Goal: Information Seeking & Learning: Compare options

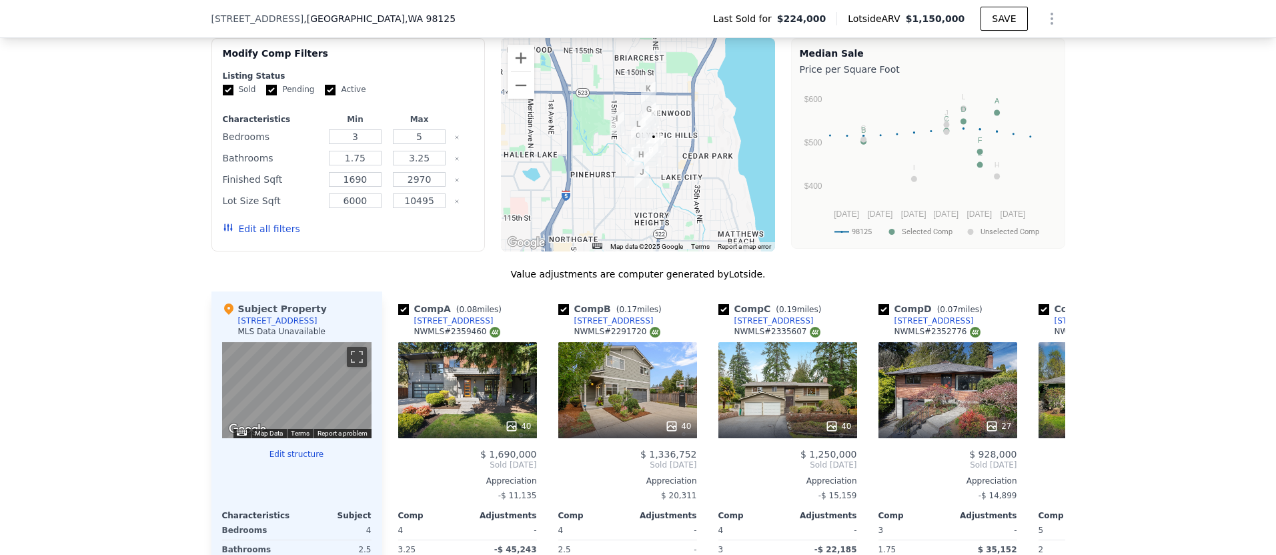
scroll to position [1105, 0]
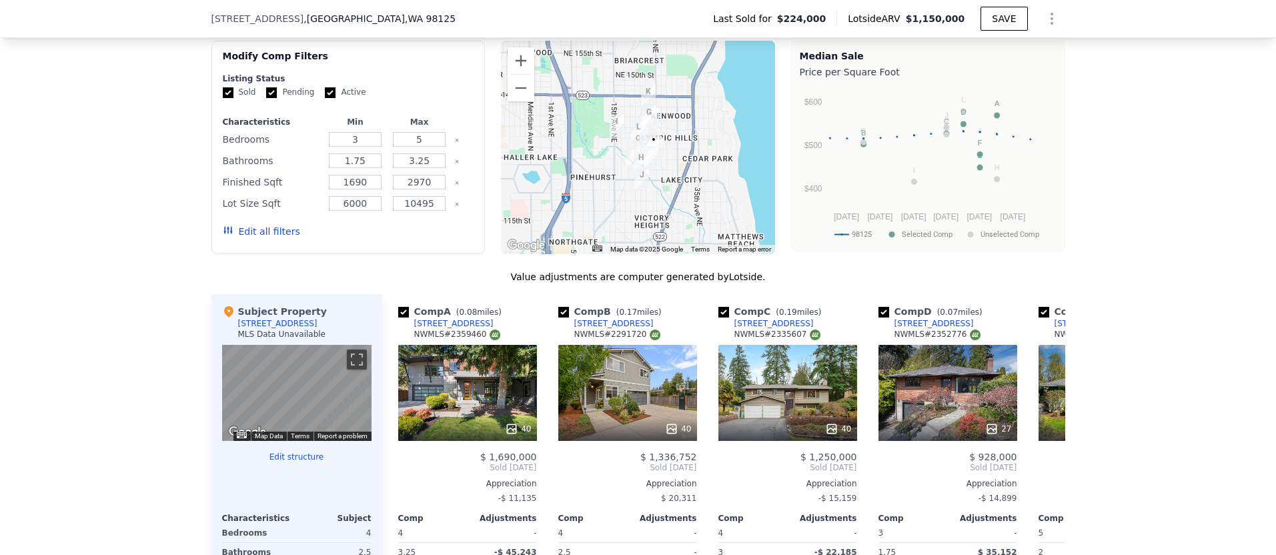
click at [454, 207] on div at bounding box center [463, 203] width 19 height 19
click at [459, 203] on div at bounding box center [463, 203] width 19 height 19
click at [457, 203] on icon "Clear" at bounding box center [456, 203] width 5 height 5
click at [434, 159] on input "3.25" at bounding box center [419, 160] width 53 height 15
type input "3"
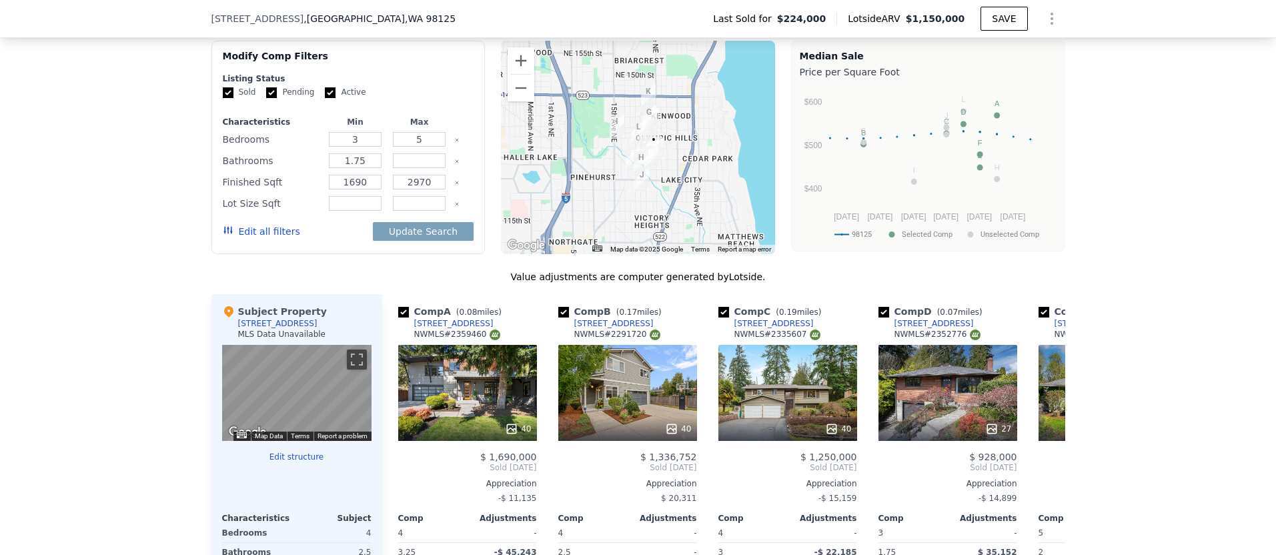
click at [279, 229] on button "Edit all filters" at bounding box center [261, 231] width 77 height 13
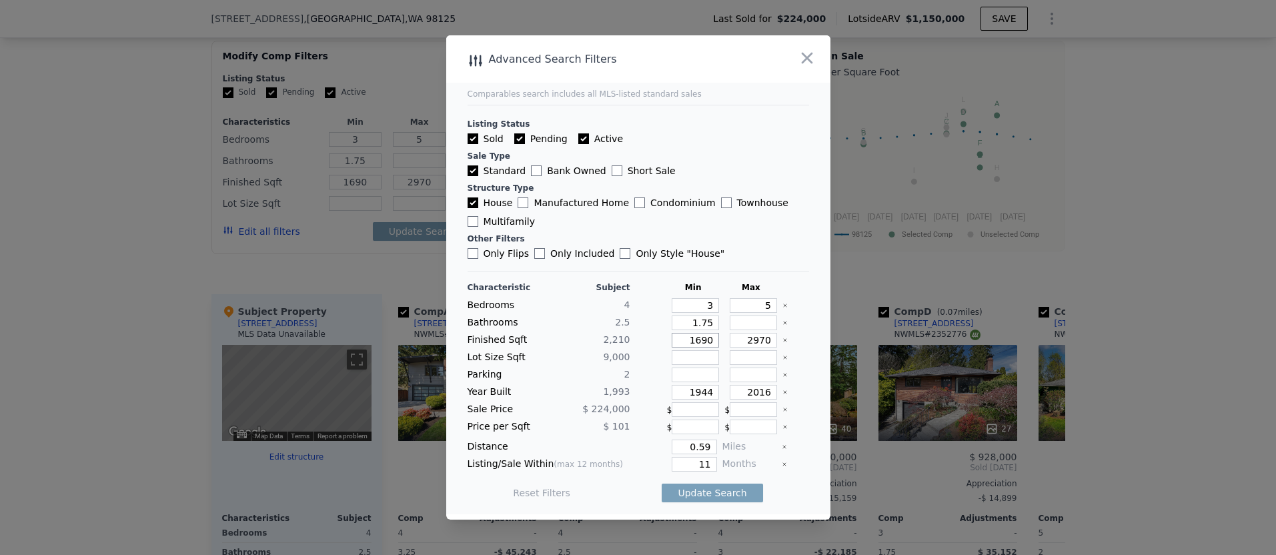
drag, startPoint x: 714, startPoint y: 343, endPoint x: 680, endPoint y: 343, distance: 34.0
click at [680, 343] on input "1690" at bounding box center [695, 340] width 47 height 15
type input "1"
type input "10"
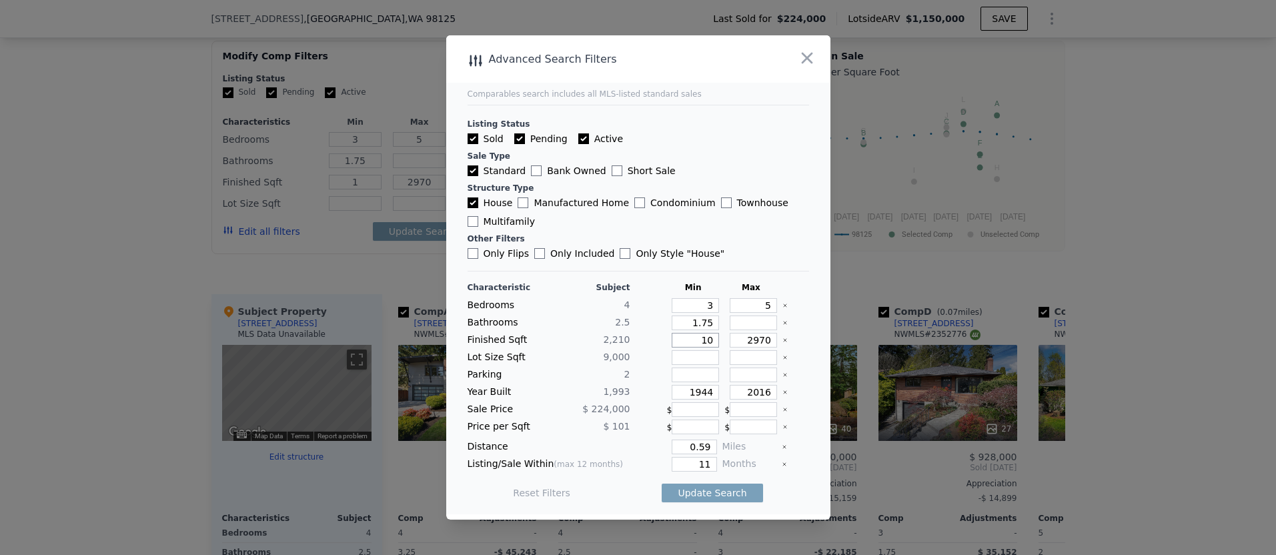
type input "10"
type input "100"
type input "10"
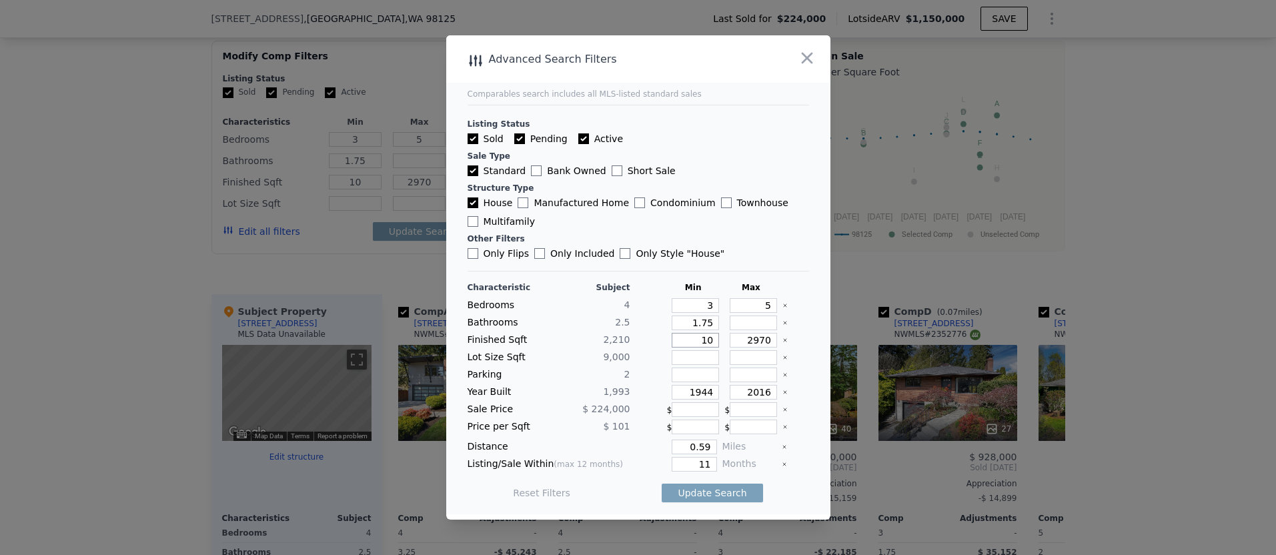
type input "1"
type input "18"
type input "180"
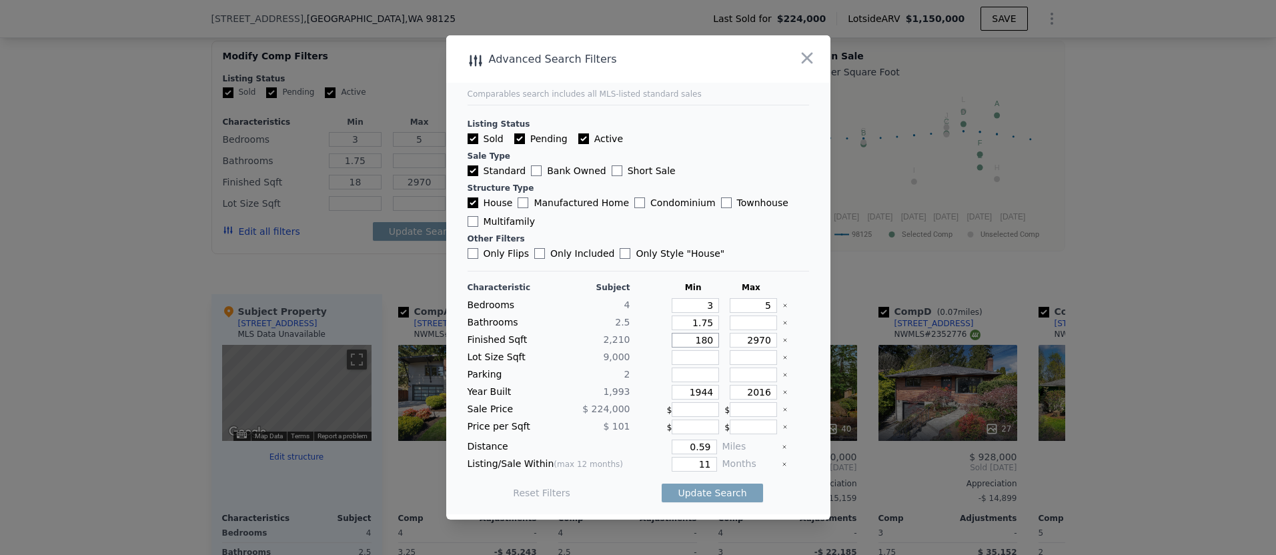
type input "180"
click at [768, 337] on input "2970" at bounding box center [753, 340] width 47 height 15
type input "29"
type input "297"
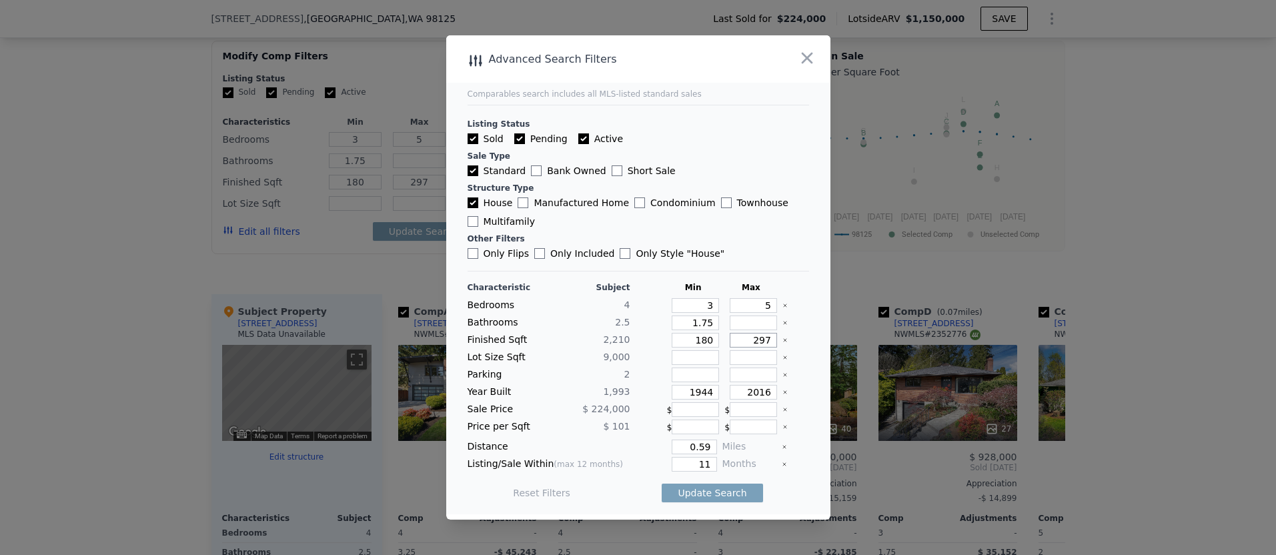
type input "29"
type input "2"
type input "26"
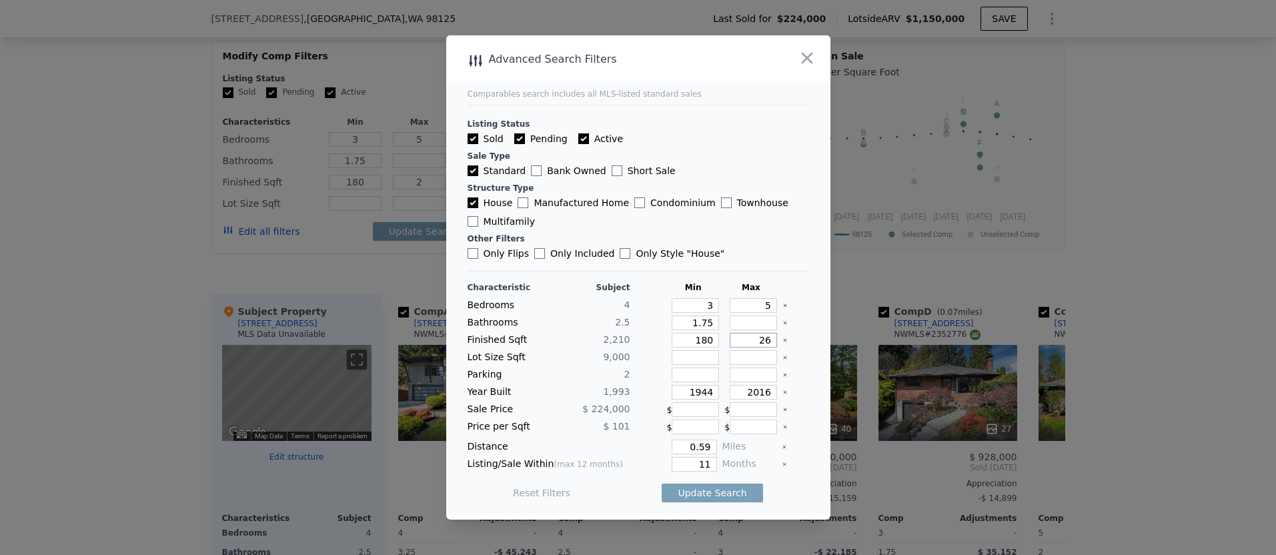
type input "26"
type input "260"
type input "2600"
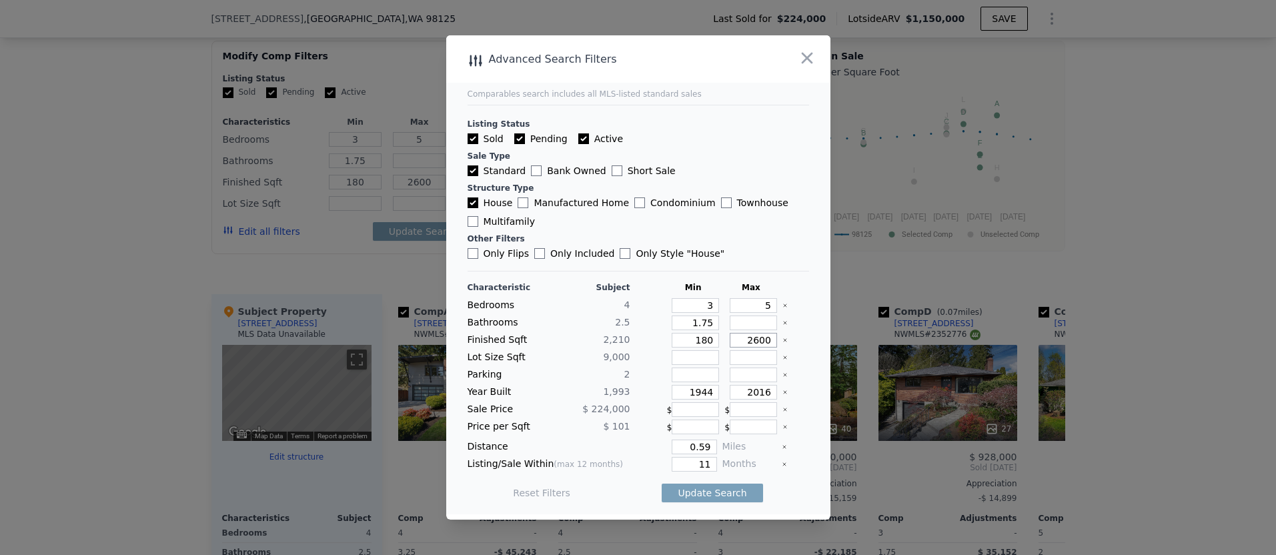
type input "2600"
click at [784, 389] on icon "Clear" at bounding box center [784, 391] width 5 height 5
drag, startPoint x: 712, startPoint y: 444, endPoint x: 688, endPoint y: 444, distance: 23.3
click at [688, 444] on input "0.59" at bounding box center [694, 447] width 45 height 15
type input "1"
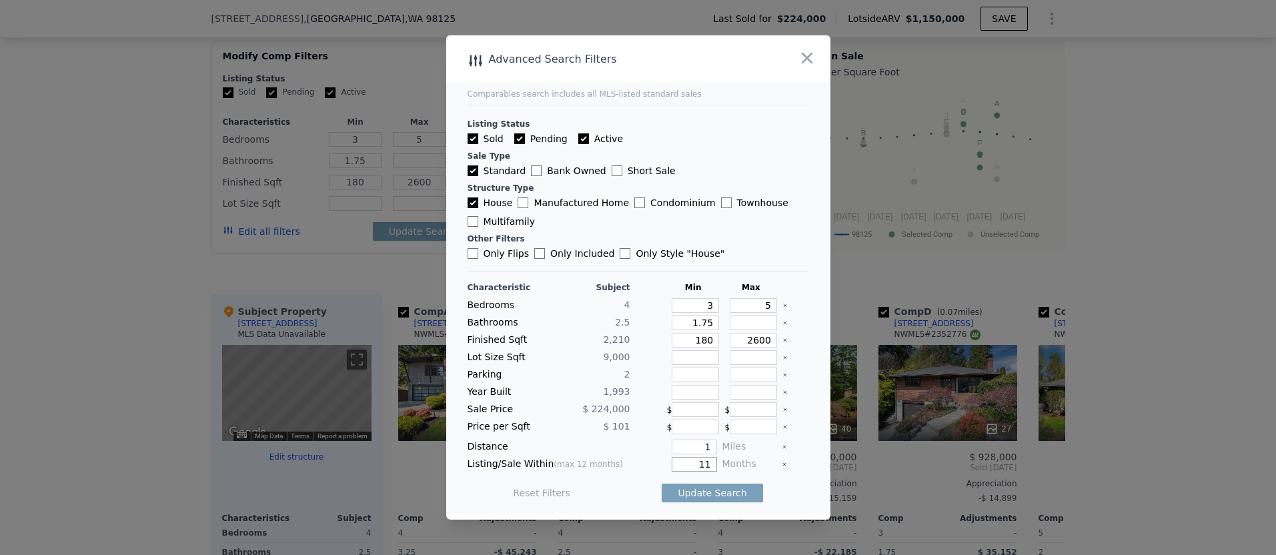
click at [714, 468] on input "11" at bounding box center [694, 464] width 45 height 15
type input "12"
click at [701, 489] on button "Update Search" at bounding box center [712, 493] width 101 height 19
checkbox input "false"
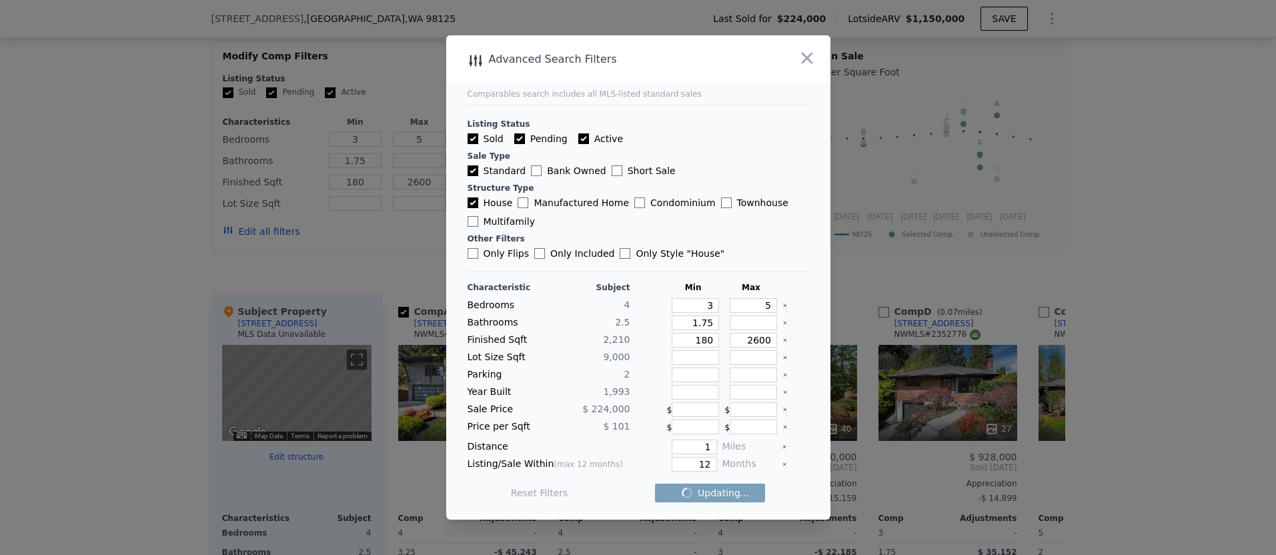
checkbox input "false"
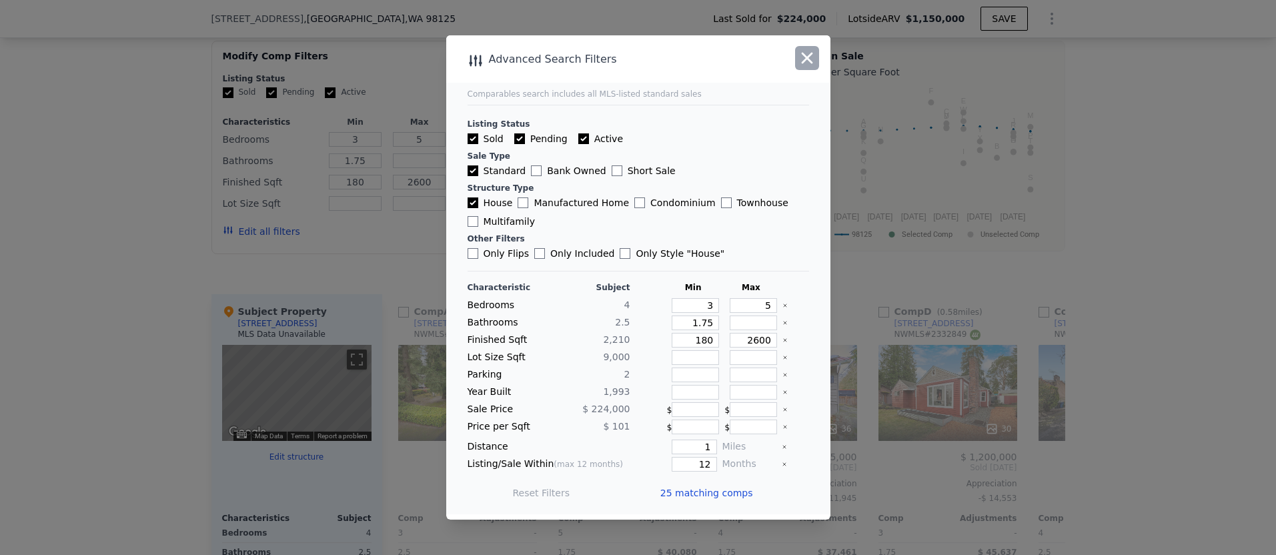
click at [813, 63] on icon "button" at bounding box center [807, 58] width 19 height 19
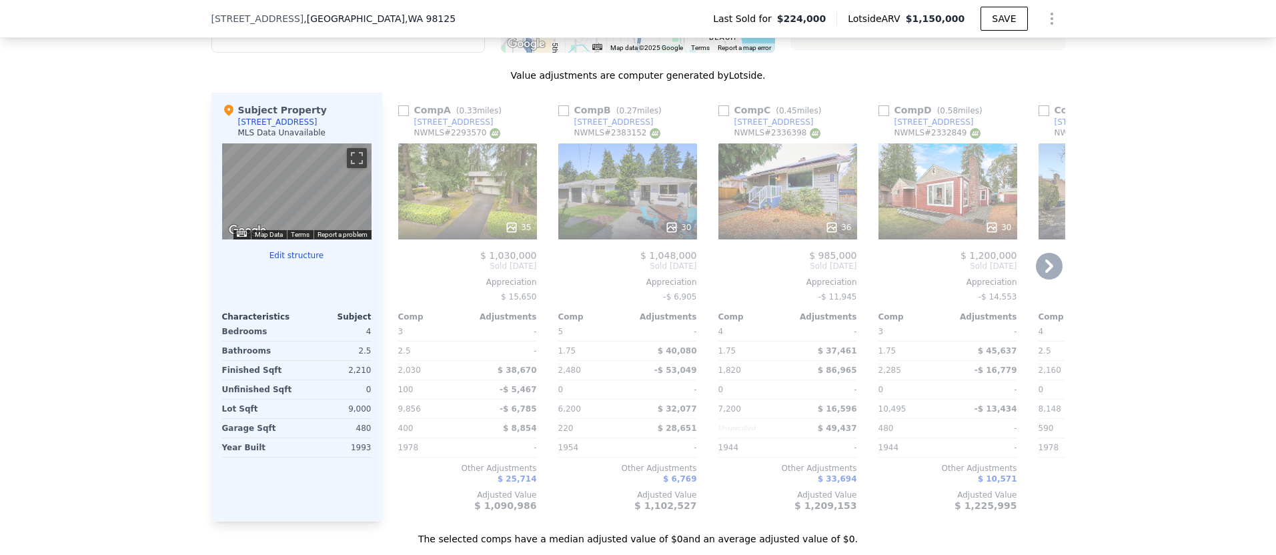
scroll to position [1306, 0]
click at [403, 107] on input "checkbox" at bounding box center [403, 111] width 11 height 11
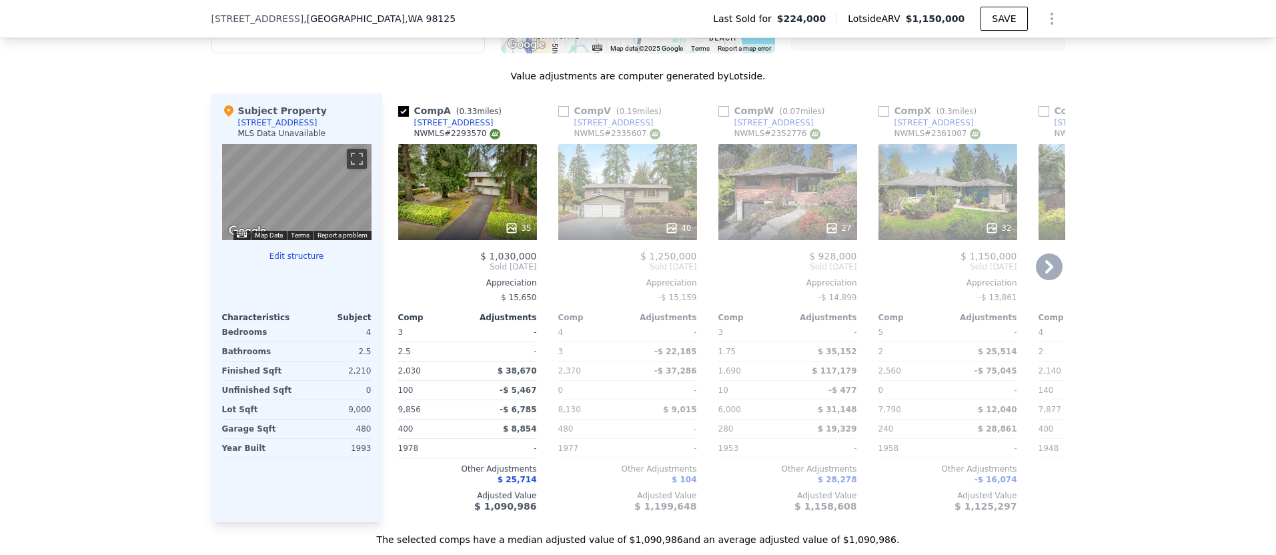
click at [518, 226] on icon at bounding box center [511, 227] width 13 height 13
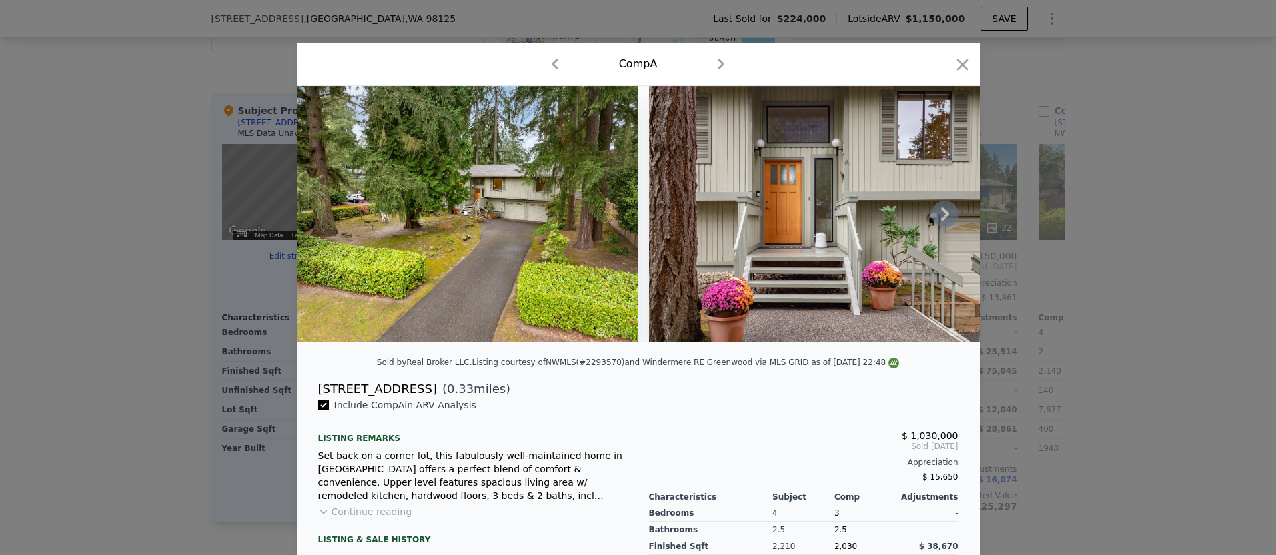
click at [933, 218] on icon at bounding box center [945, 214] width 27 height 27
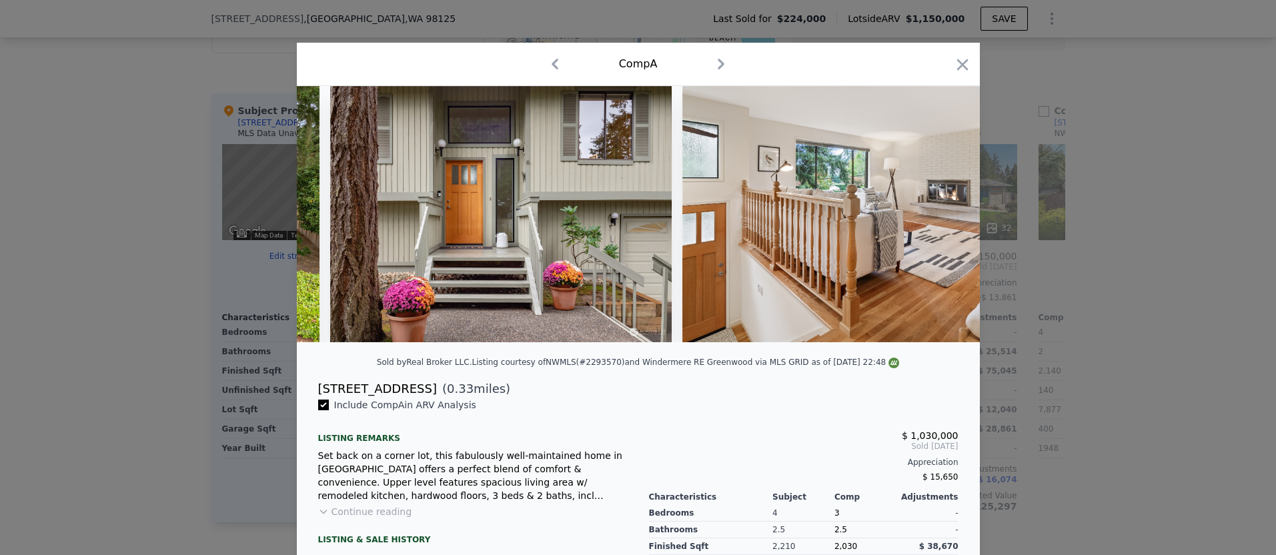
scroll to position [0, 320]
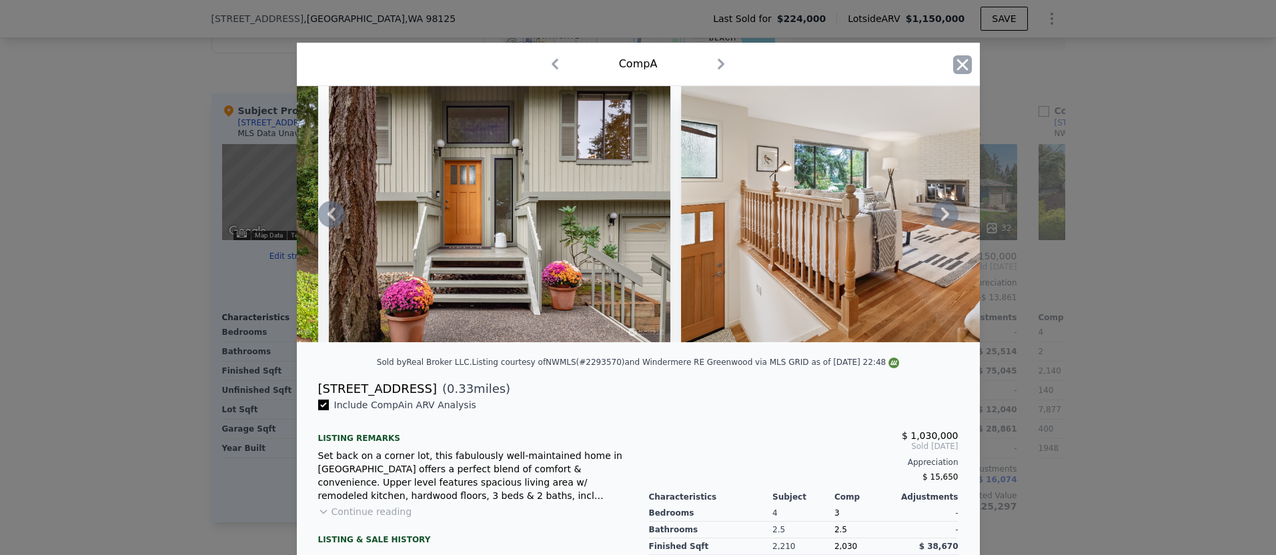
click at [964, 63] on icon "button" at bounding box center [962, 64] width 19 height 19
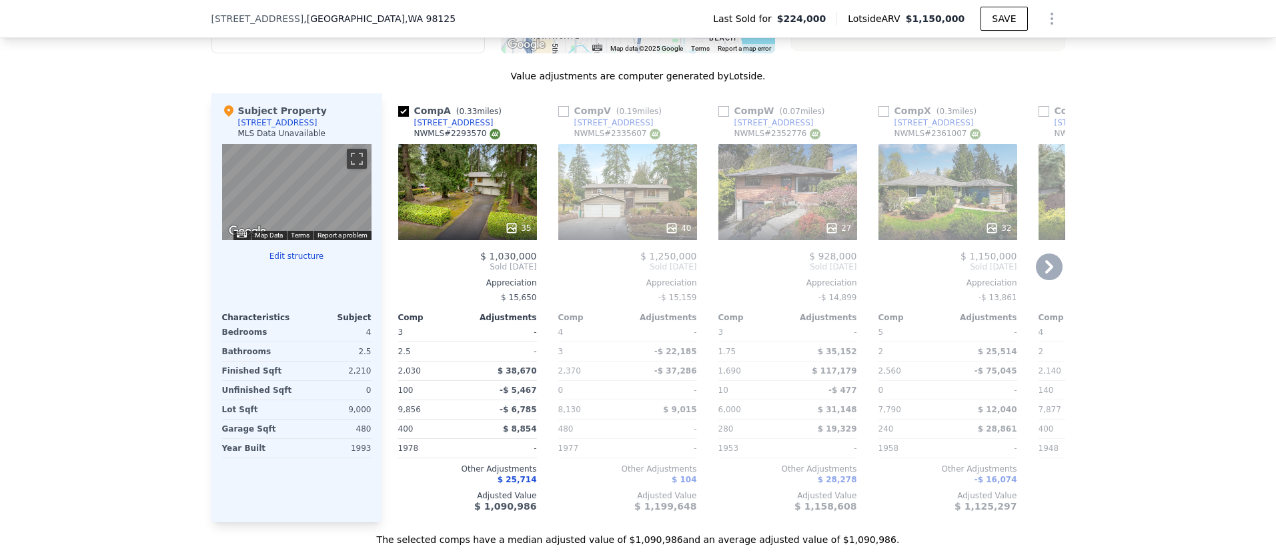
click at [406, 107] on input "checkbox" at bounding box center [403, 111] width 11 height 11
click at [406, 115] on input "checkbox" at bounding box center [403, 111] width 11 height 11
click at [401, 113] on input "checkbox" at bounding box center [403, 111] width 11 height 11
click at [401, 109] on input "checkbox" at bounding box center [403, 111] width 11 height 11
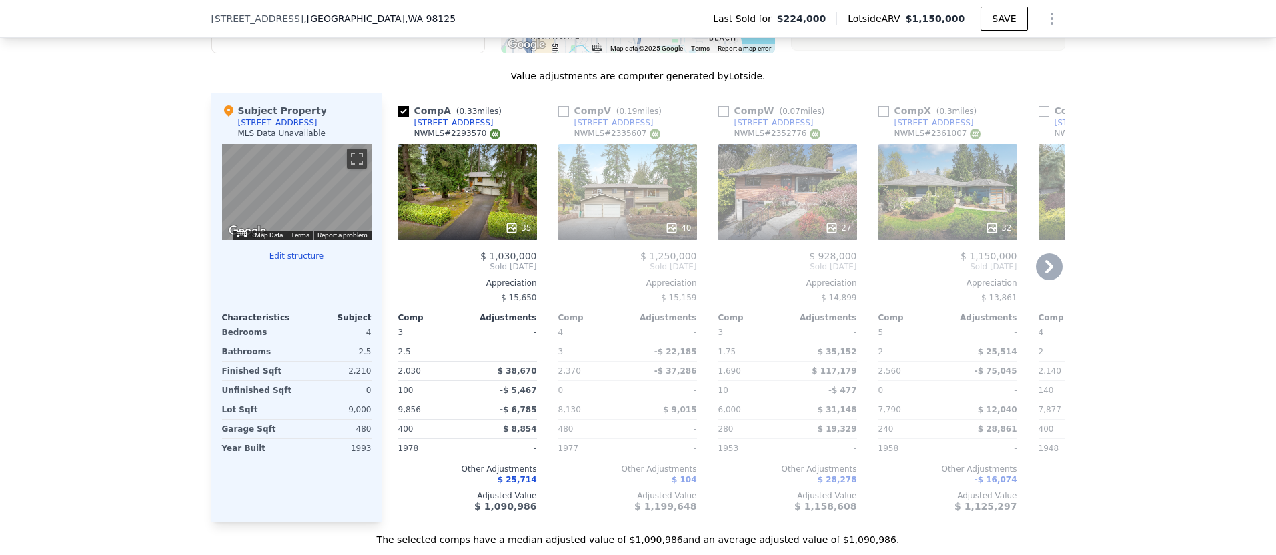
click at [656, 220] on div at bounding box center [627, 228] width 139 height 24
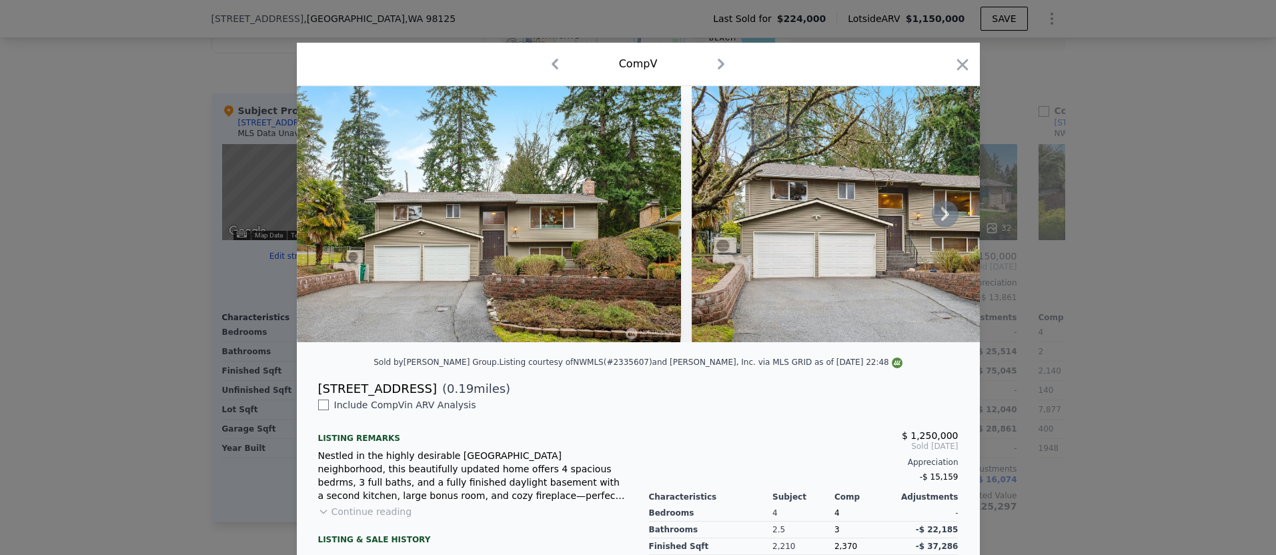
click at [939, 213] on icon at bounding box center [945, 214] width 27 height 27
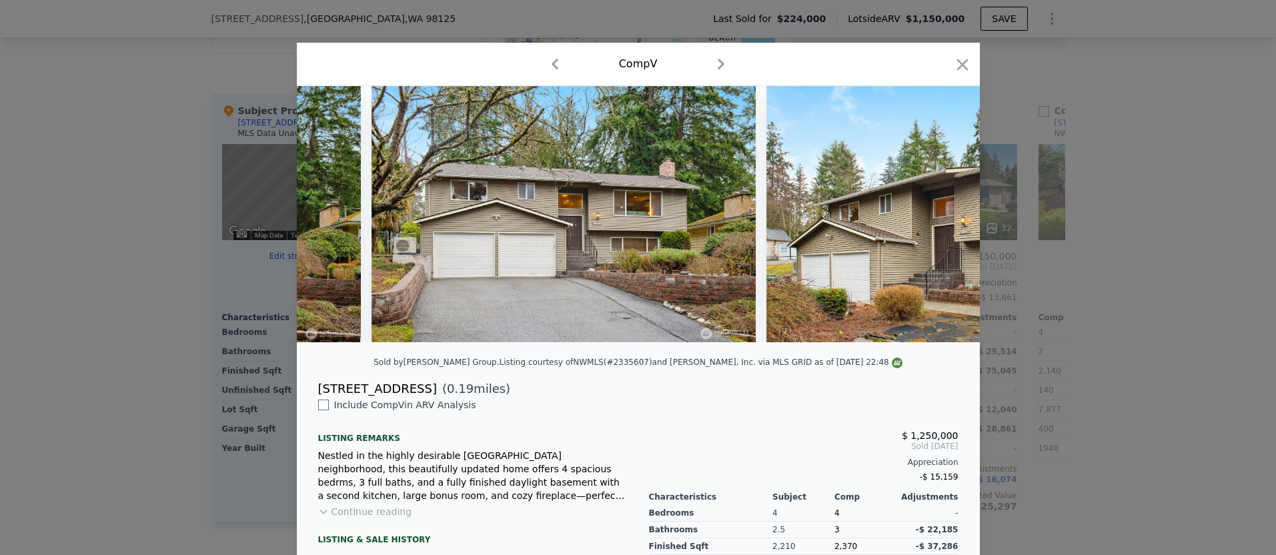
click at [939, 213] on img at bounding box center [958, 214] width 384 height 256
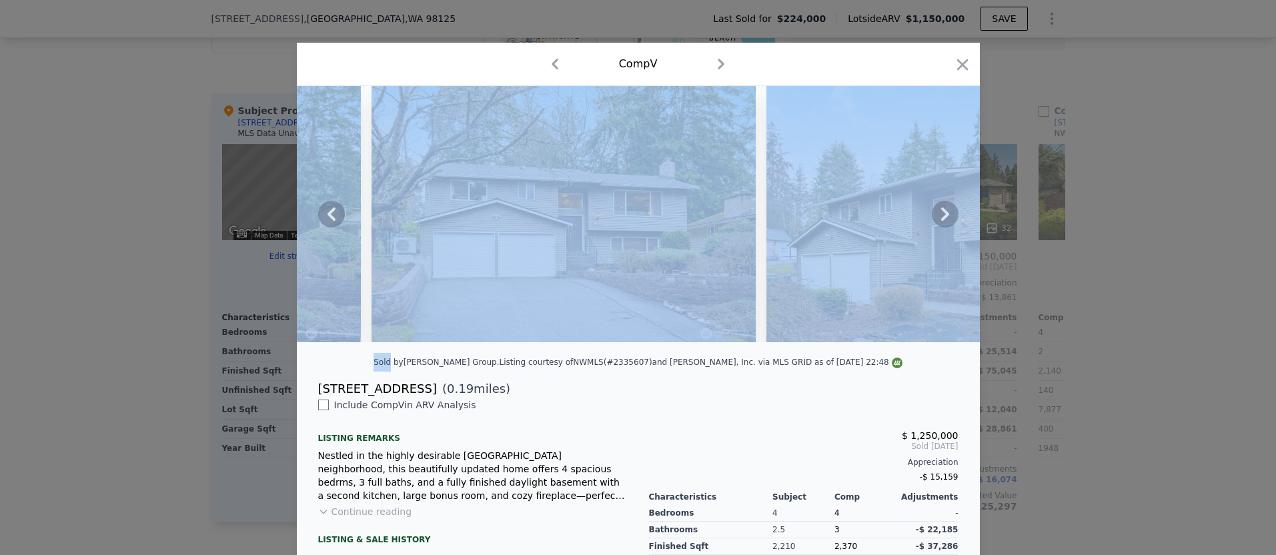
click at [939, 213] on icon at bounding box center [945, 214] width 27 height 27
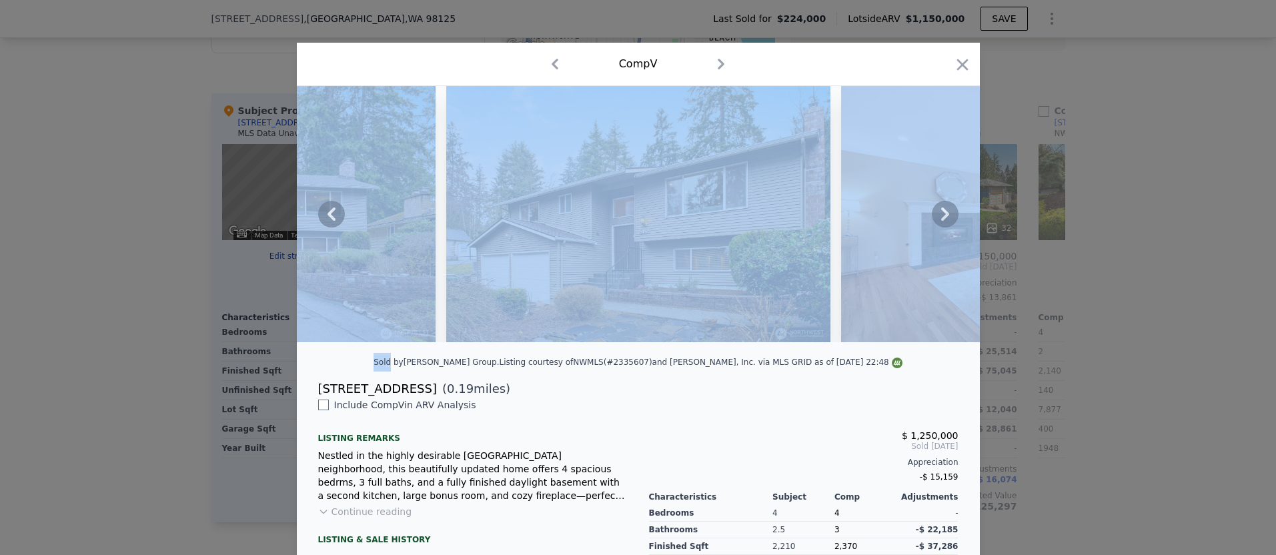
click at [939, 213] on icon at bounding box center [945, 214] width 27 height 27
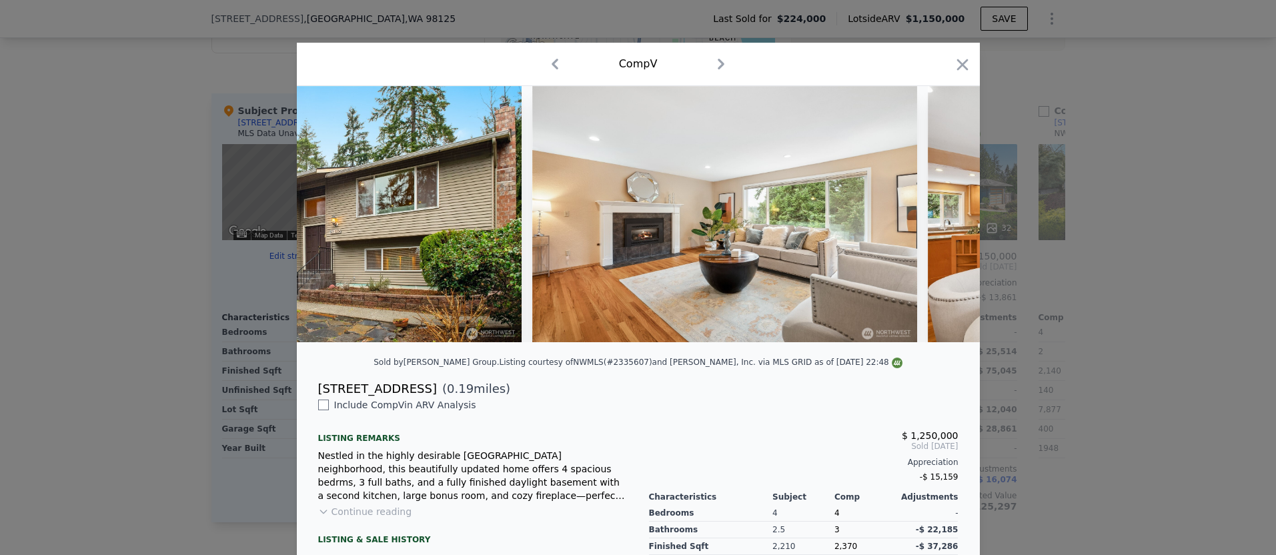
scroll to position [0, 960]
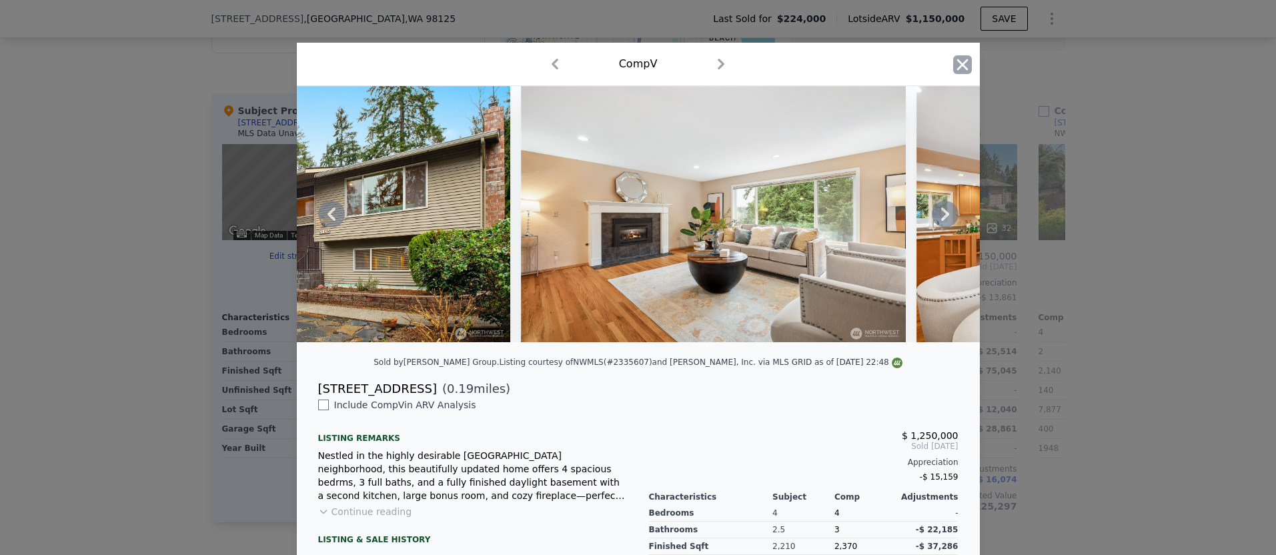
click at [963, 68] on icon "button" at bounding box center [962, 64] width 19 height 19
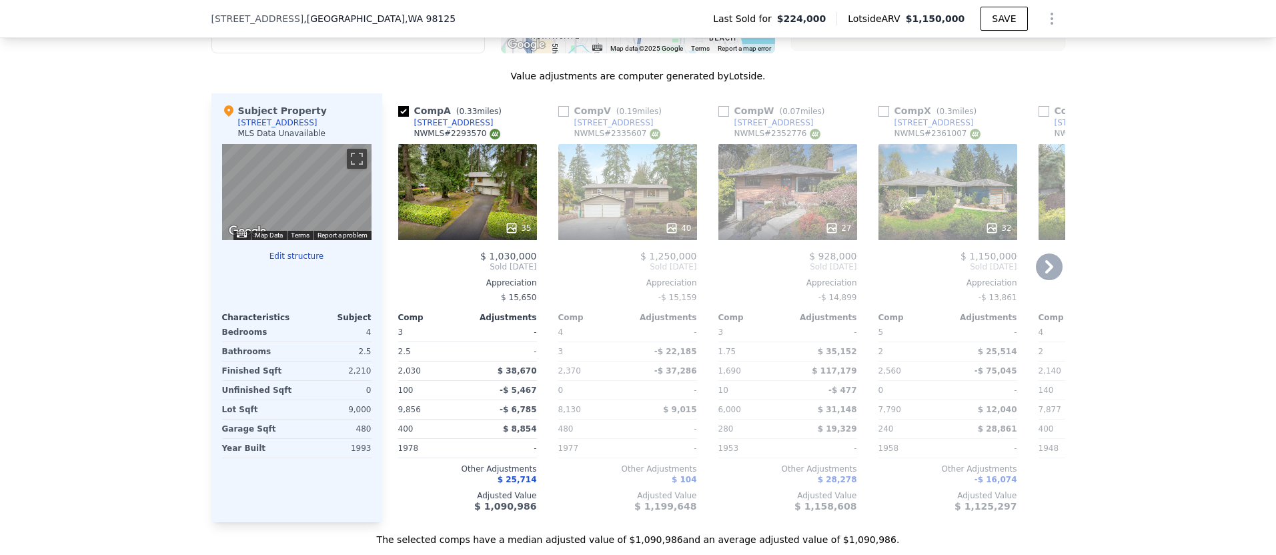
click at [402, 110] on input "checkbox" at bounding box center [403, 111] width 11 height 11
checkbox input "true"
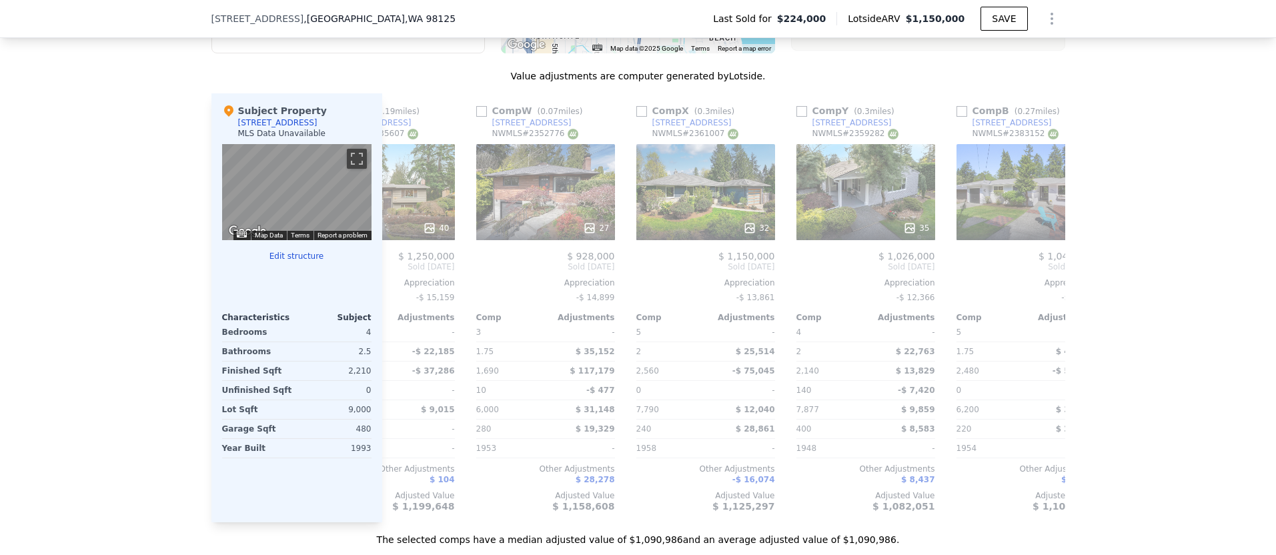
scroll to position [0, 241]
click at [605, 233] on div "27" at bounding box center [597, 227] width 26 height 13
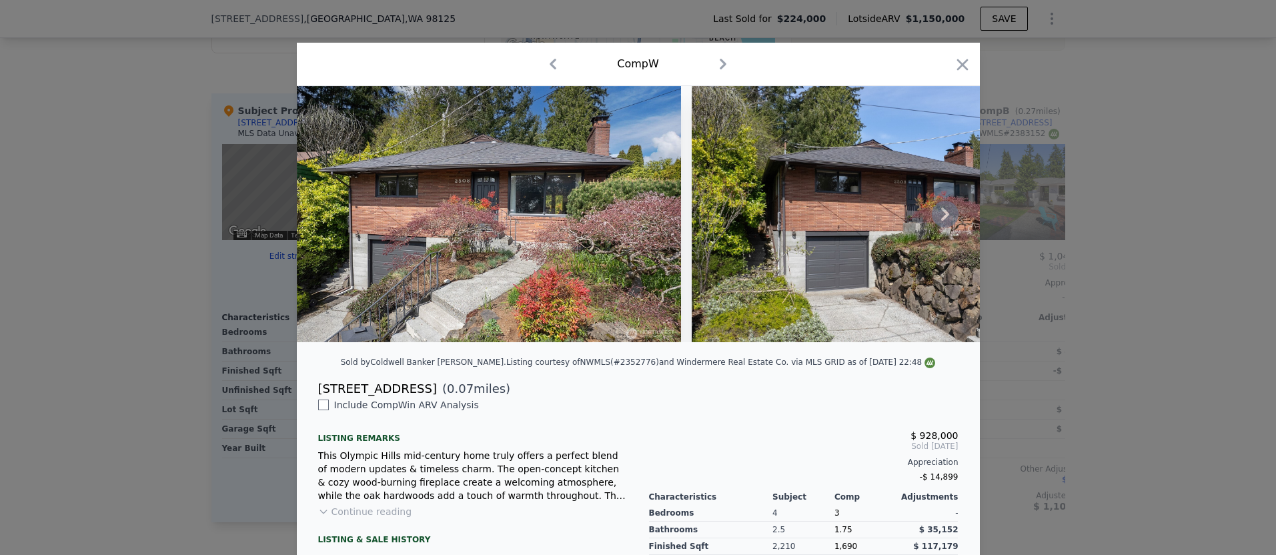
click at [939, 211] on icon at bounding box center [945, 214] width 27 height 27
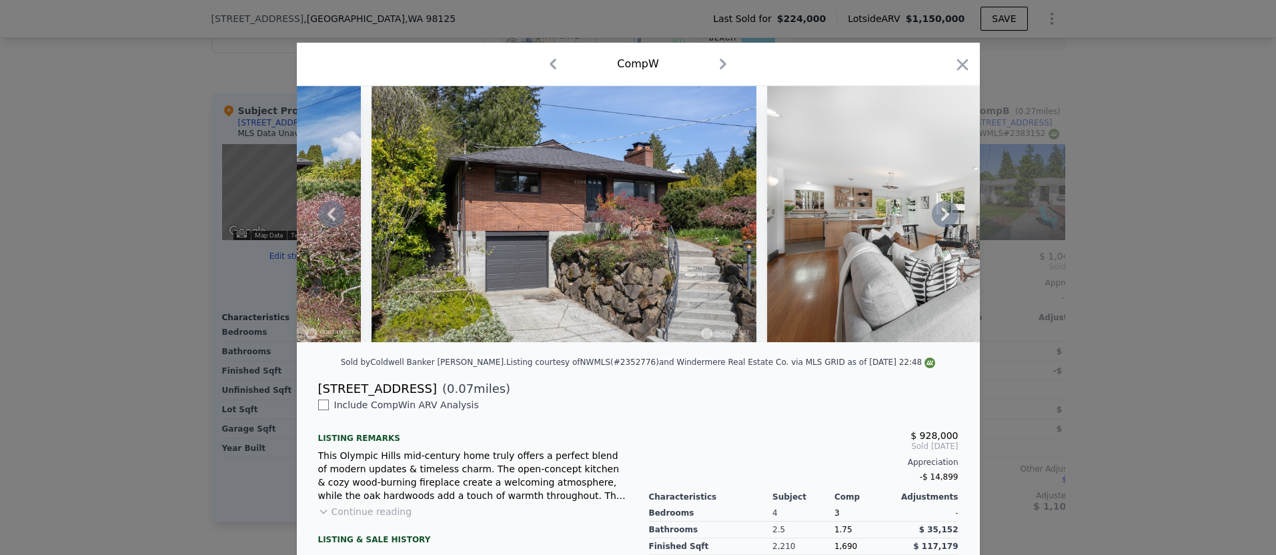
click at [939, 211] on icon at bounding box center [945, 214] width 27 height 27
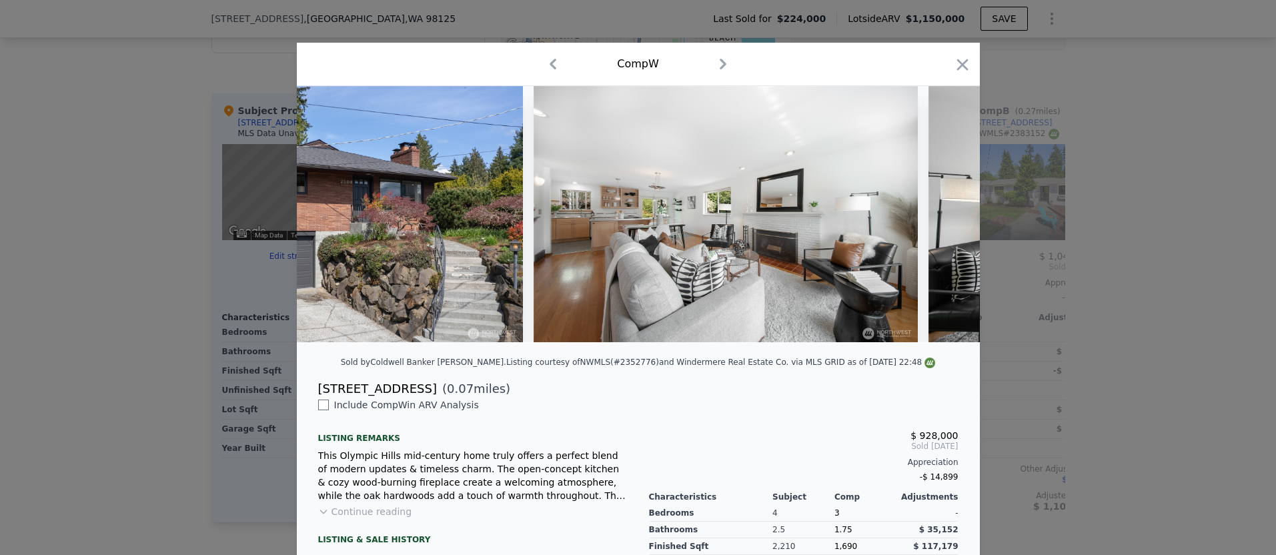
scroll to position [0, 640]
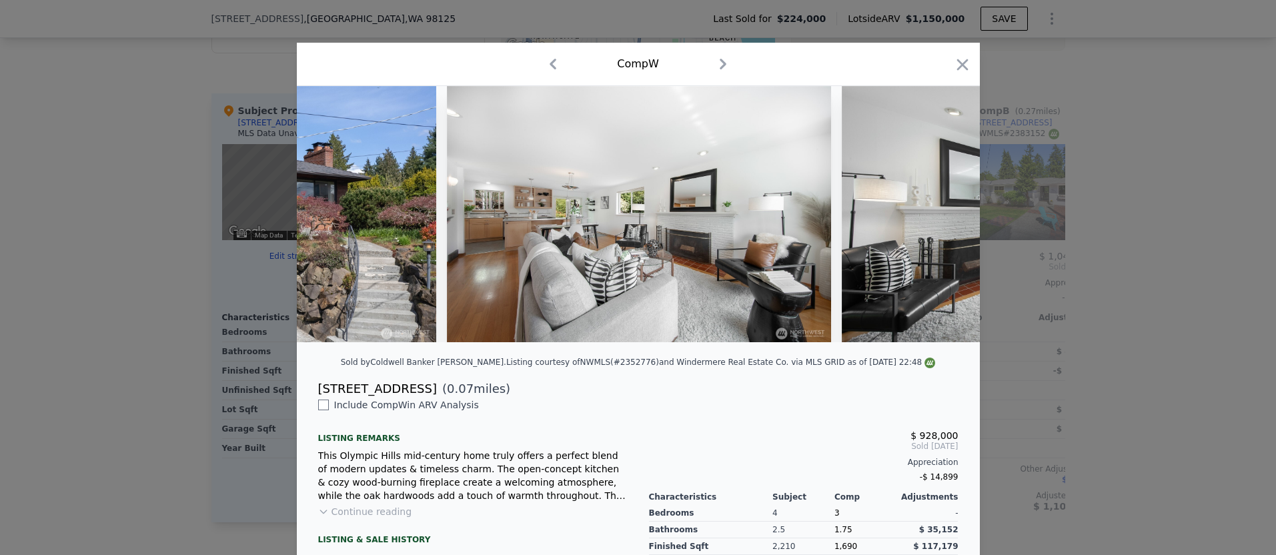
click at [939, 211] on div at bounding box center [638, 214] width 683 height 256
click at [956, 63] on icon "button" at bounding box center [962, 64] width 19 height 19
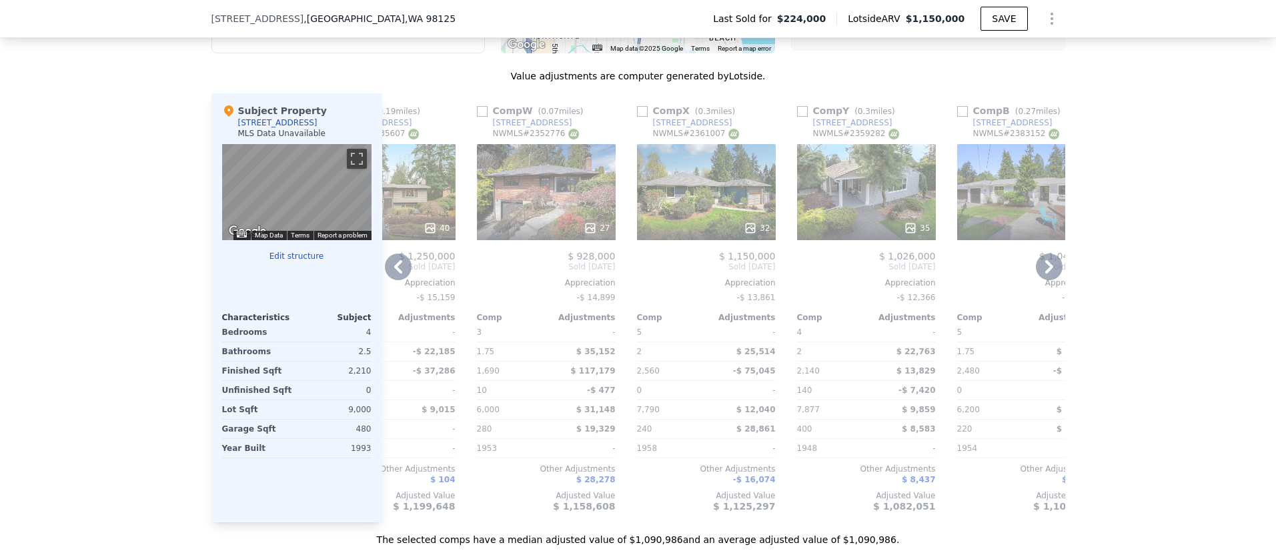
click at [759, 231] on div "32" at bounding box center [757, 227] width 26 height 13
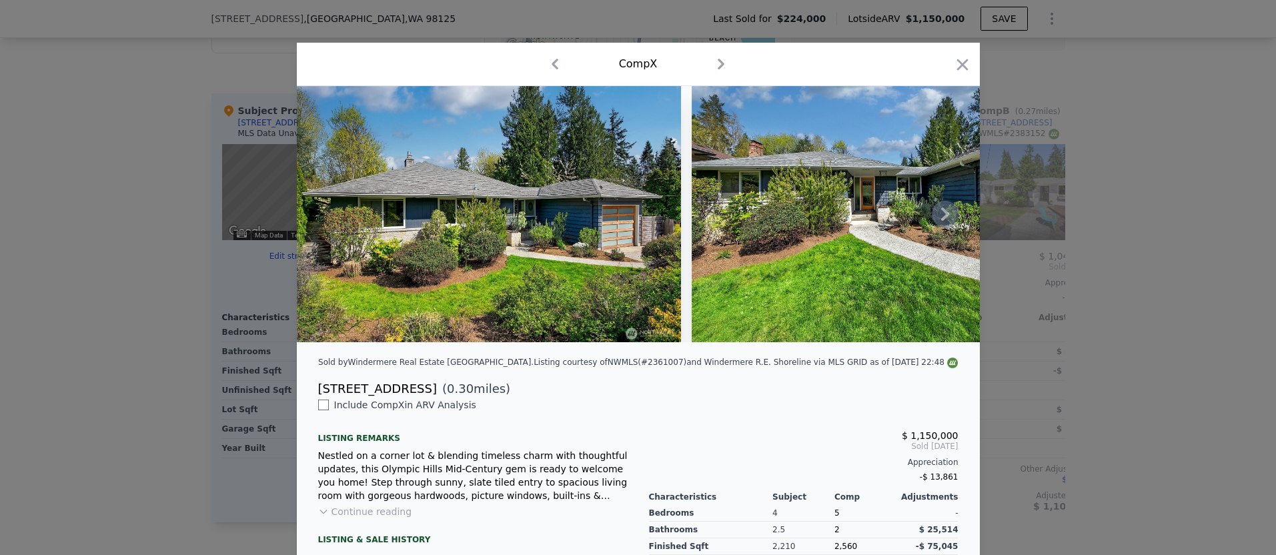
click at [947, 215] on icon at bounding box center [945, 213] width 8 height 13
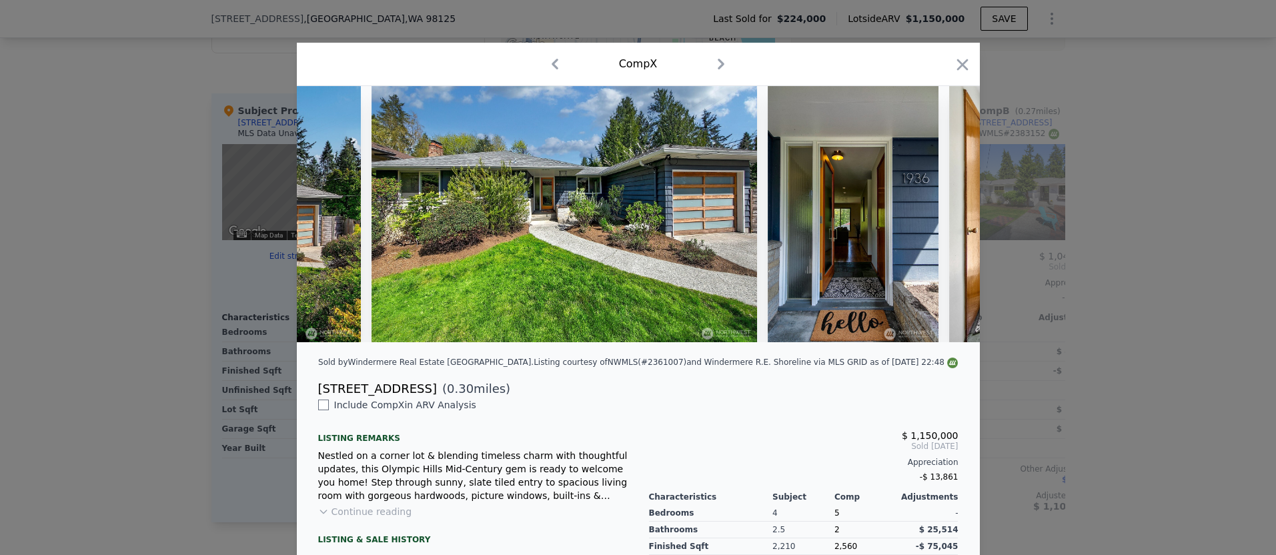
click at [947, 215] on div at bounding box center [638, 214] width 683 height 256
click at [947, 215] on icon at bounding box center [945, 213] width 8 height 13
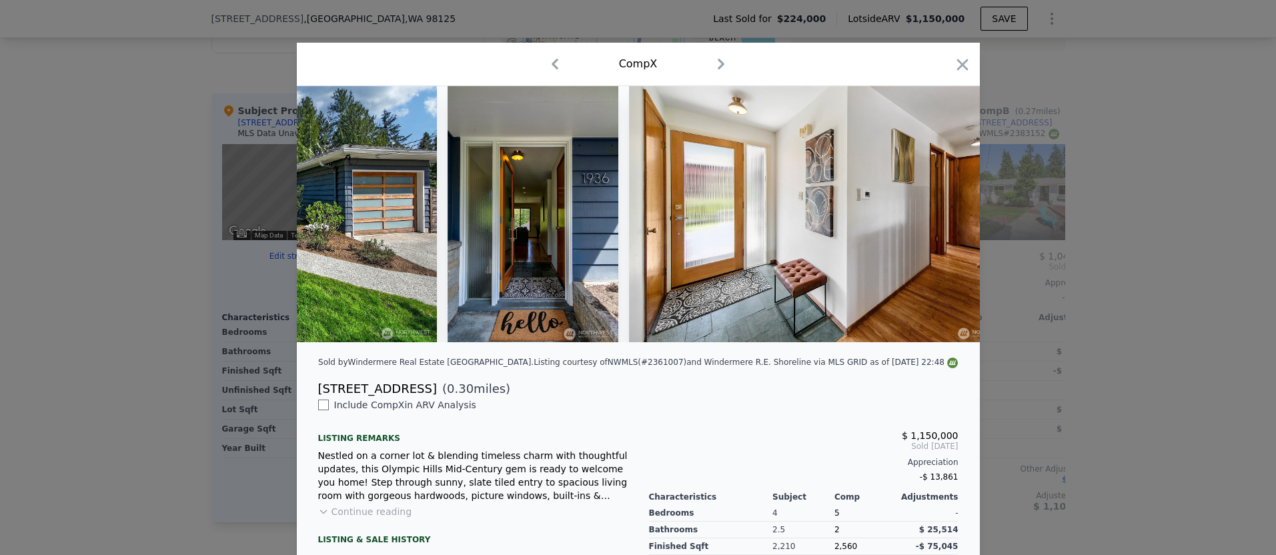
click at [947, 215] on div at bounding box center [638, 214] width 683 height 256
click at [947, 215] on icon at bounding box center [945, 213] width 8 height 13
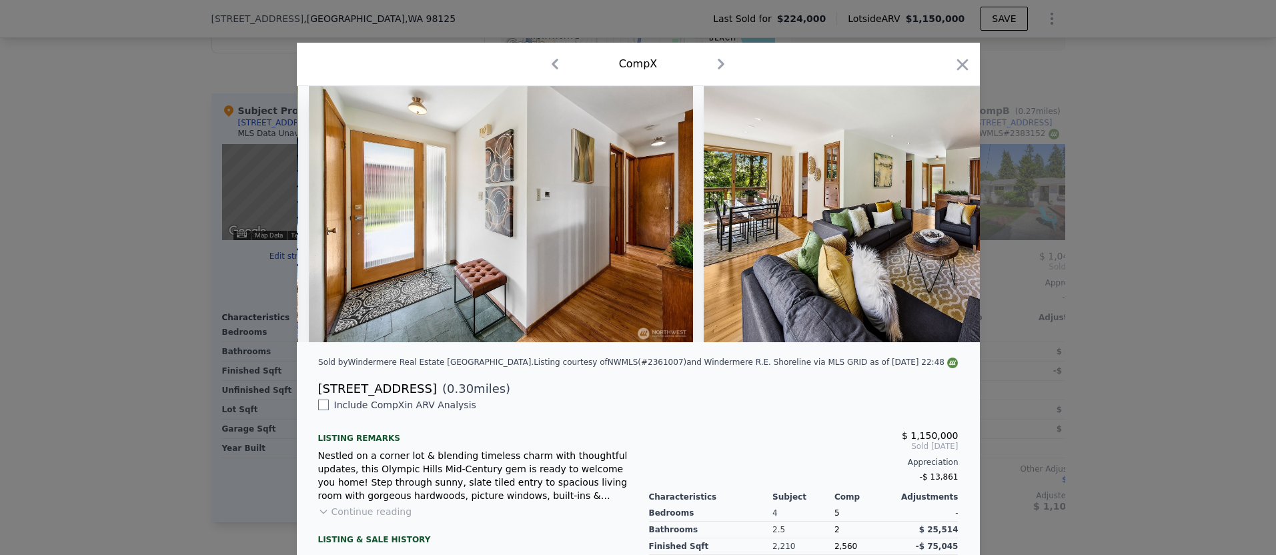
click at [947, 215] on img at bounding box center [896, 214] width 384 height 256
click at [947, 215] on icon at bounding box center [945, 213] width 8 height 13
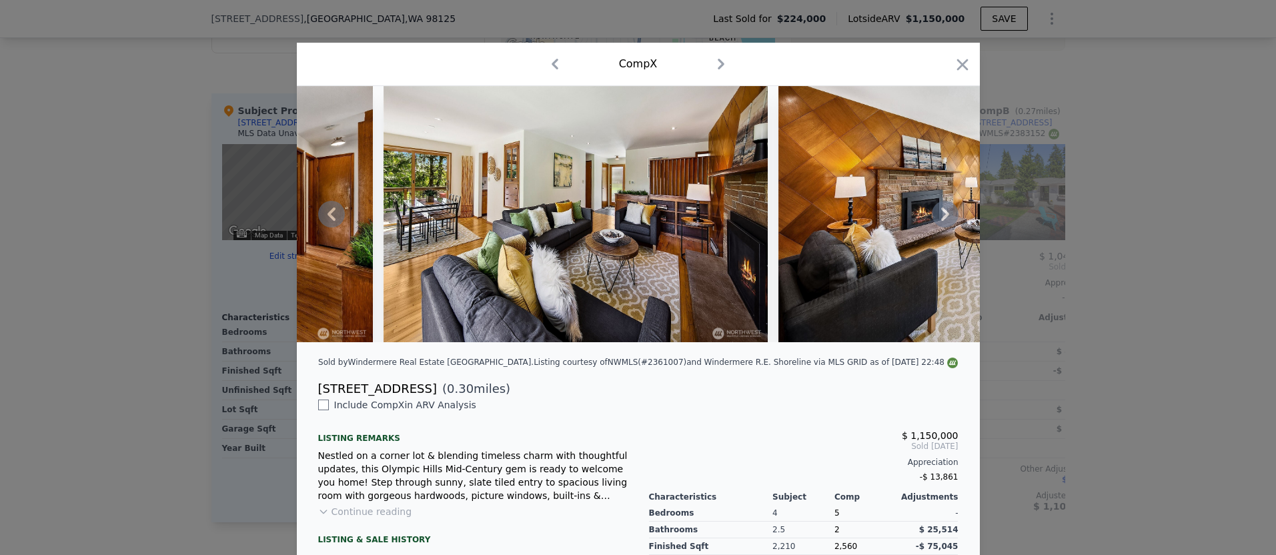
click at [947, 215] on icon at bounding box center [945, 213] width 8 height 13
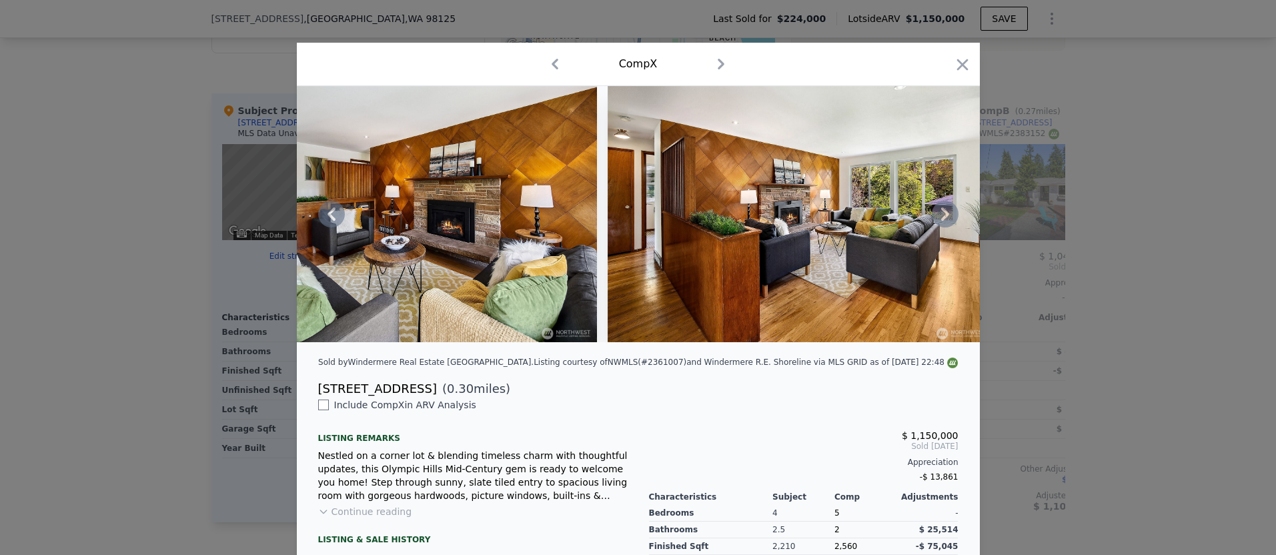
click at [946, 215] on icon at bounding box center [945, 213] width 8 height 13
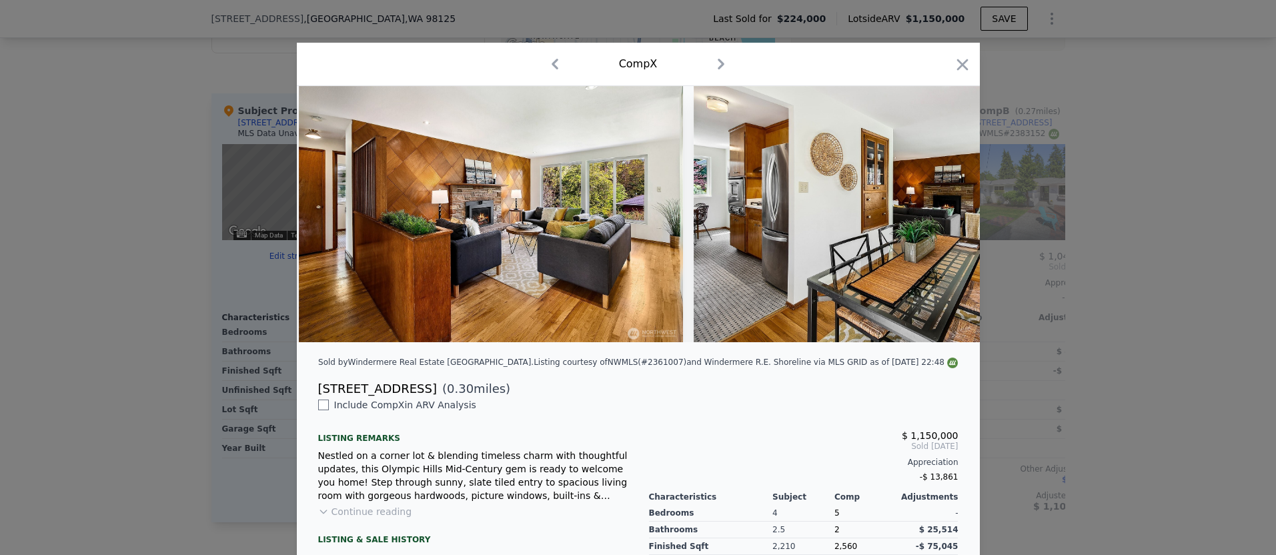
scroll to position [0, 2561]
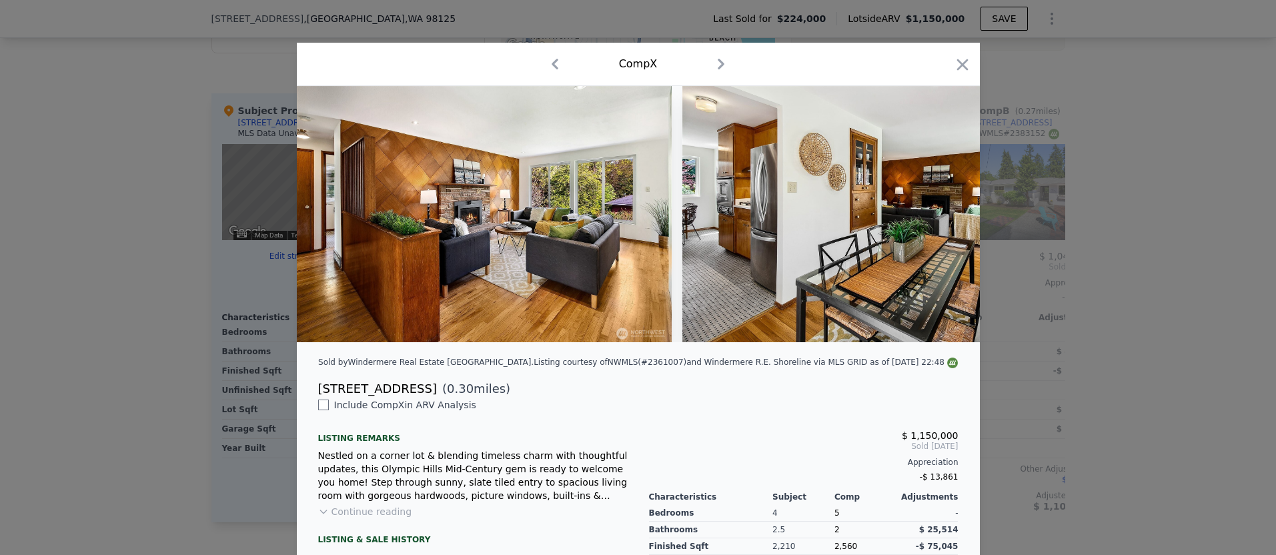
click at [946, 215] on div at bounding box center [638, 214] width 683 height 256
click at [946, 215] on icon at bounding box center [945, 213] width 8 height 13
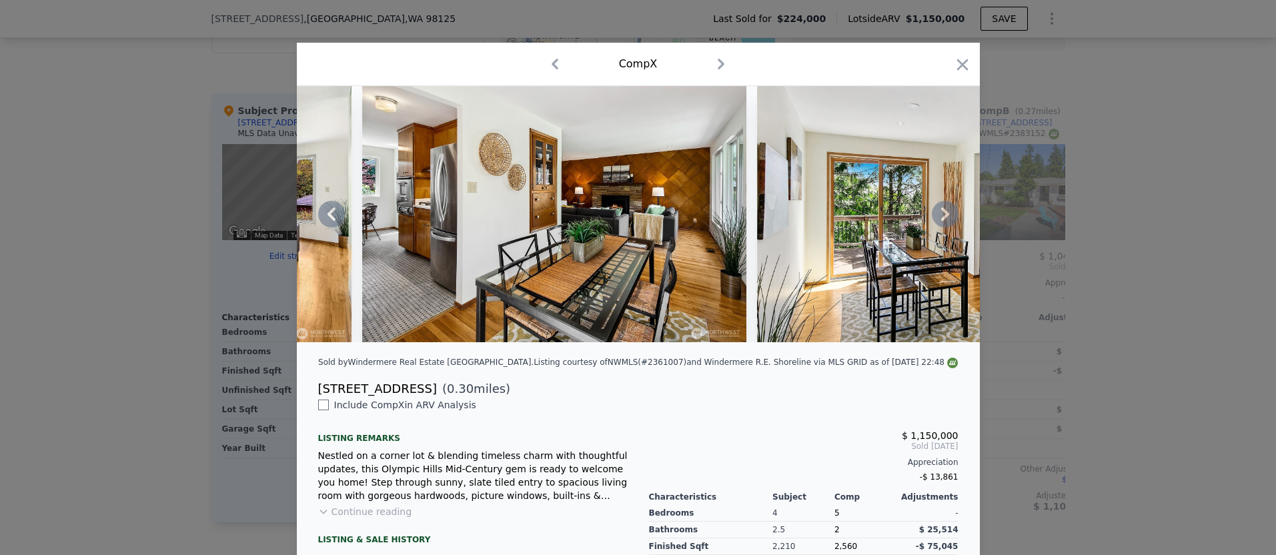
click at [946, 215] on icon at bounding box center [945, 213] width 8 height 13
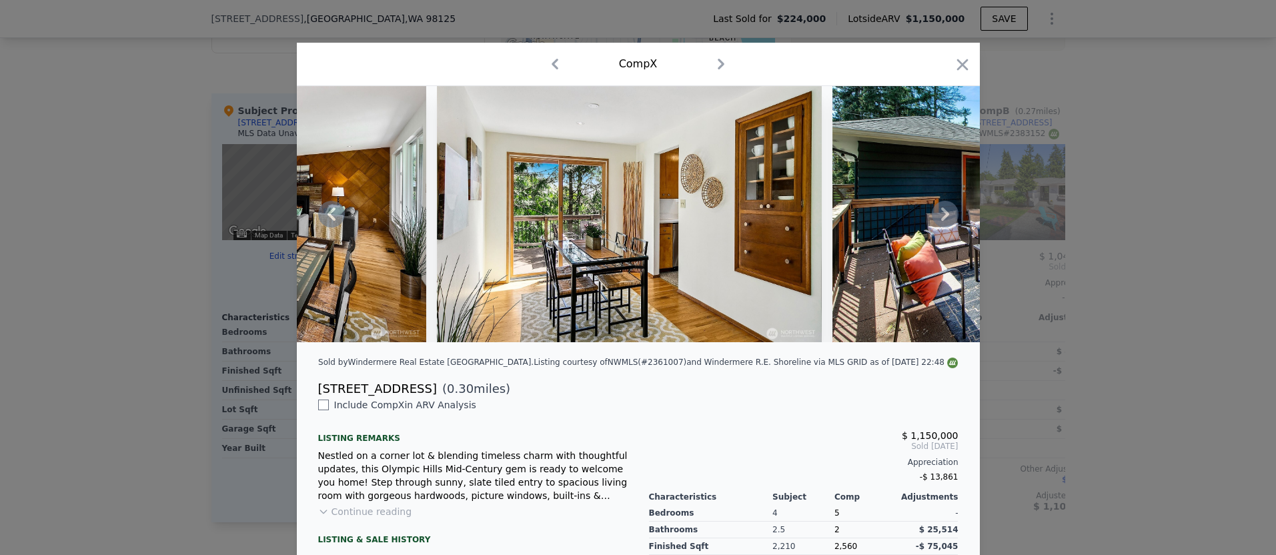
click at [946, 215] on icon at bounding box center [945, 213] width 8 height 13
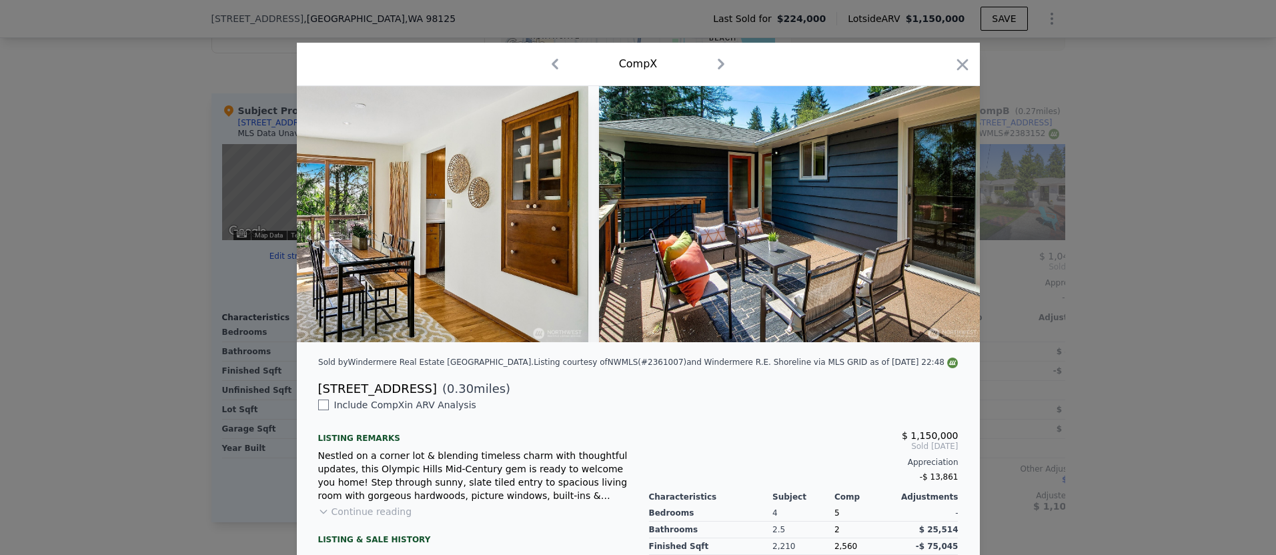
scroll to position [0, 3521]
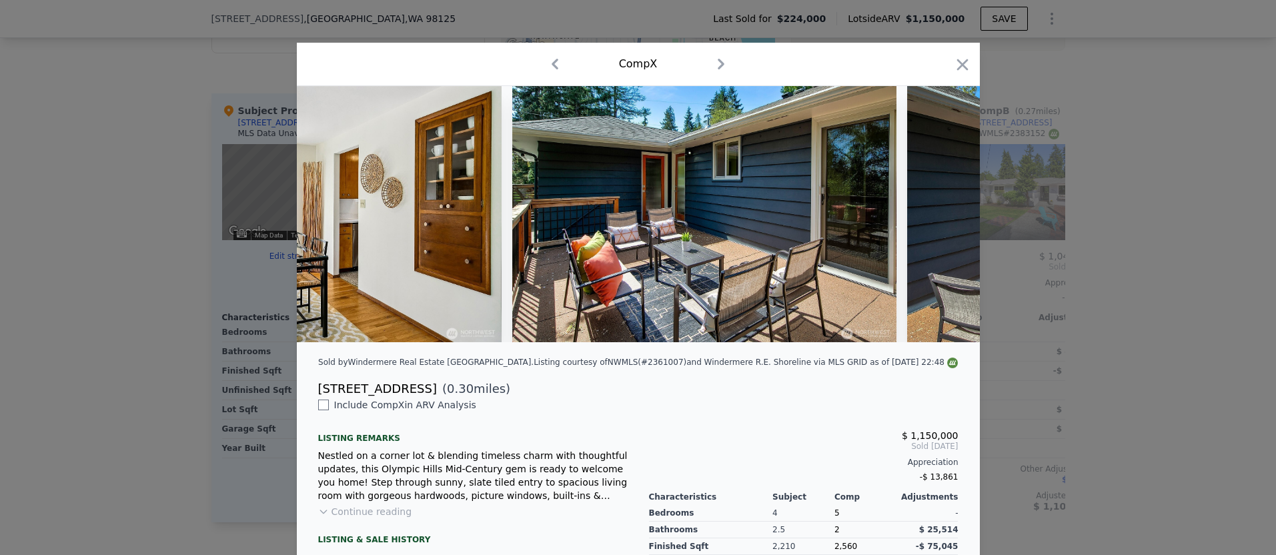
click at [946, 215] on div at bounding box center [638, 214] width 683 height 256
click at [946, 215] on icon at bounding box center [945, 213] width 8 height 13
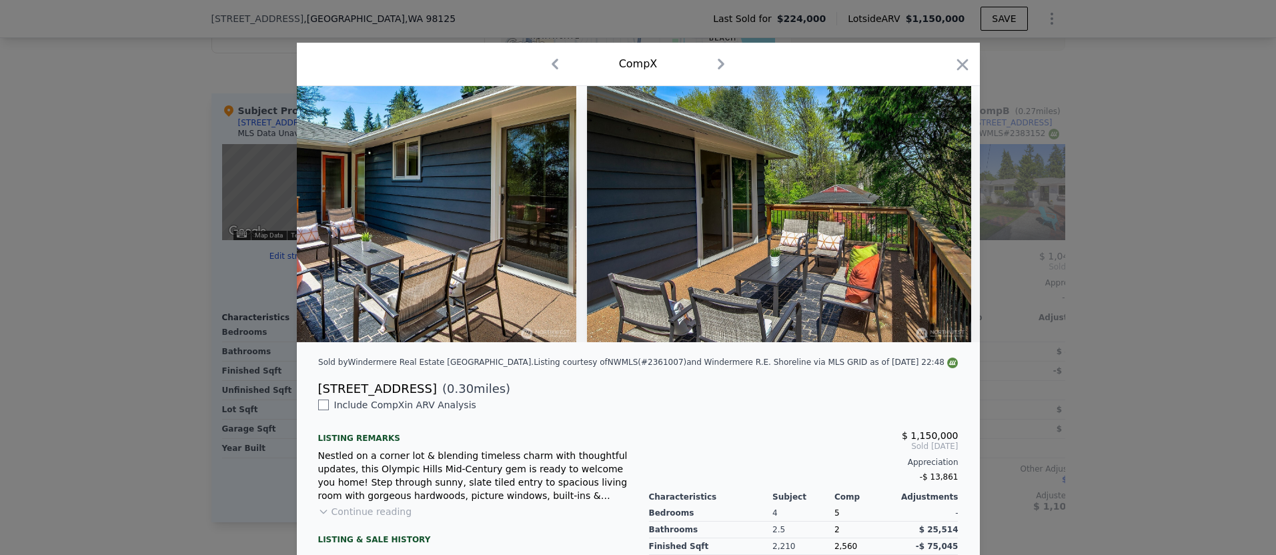
click at [946, 215] on div at bounding box center [638, 214] width 683 height 256
click at [946, 215] on icon at bounding box center [945, 213] width 8 height 13
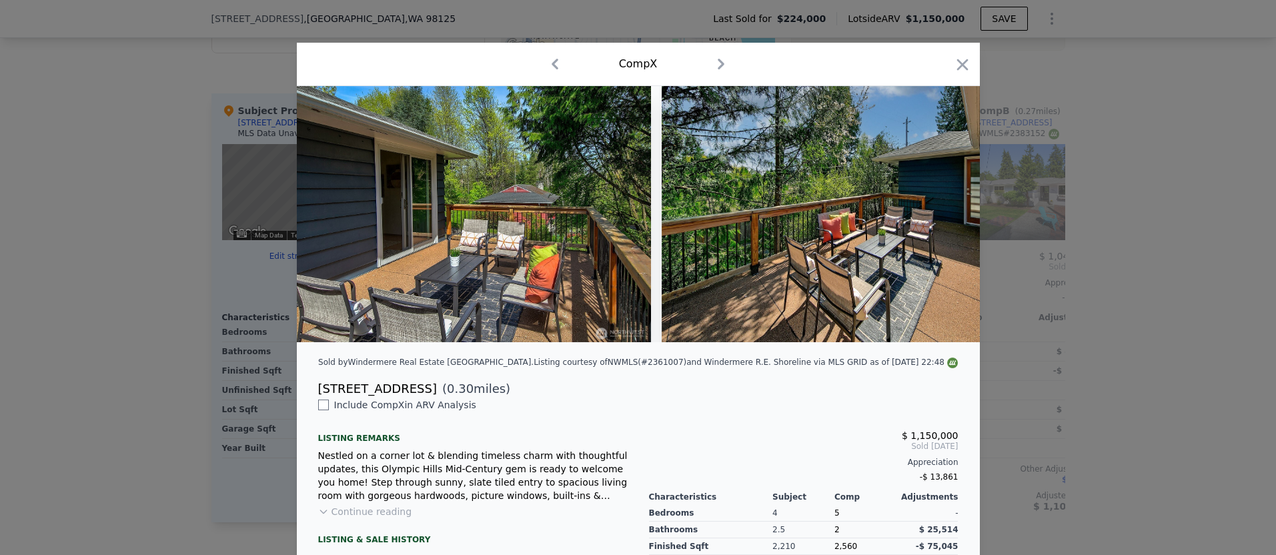
click at [945, 215] on div at bounding box center [638, 214] width 683 height 256
click at [945, 215] on icon at bounding box center [945, 213] width 8 height 13
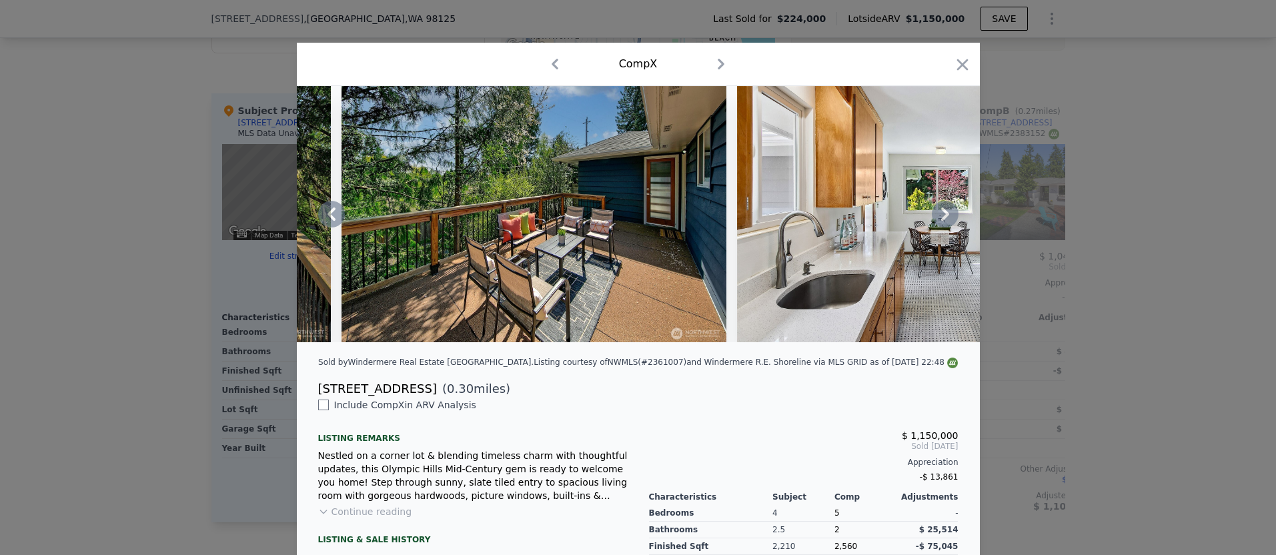
click at [945, 215] on icon at bounding box center [945, 213] width 8 height 13
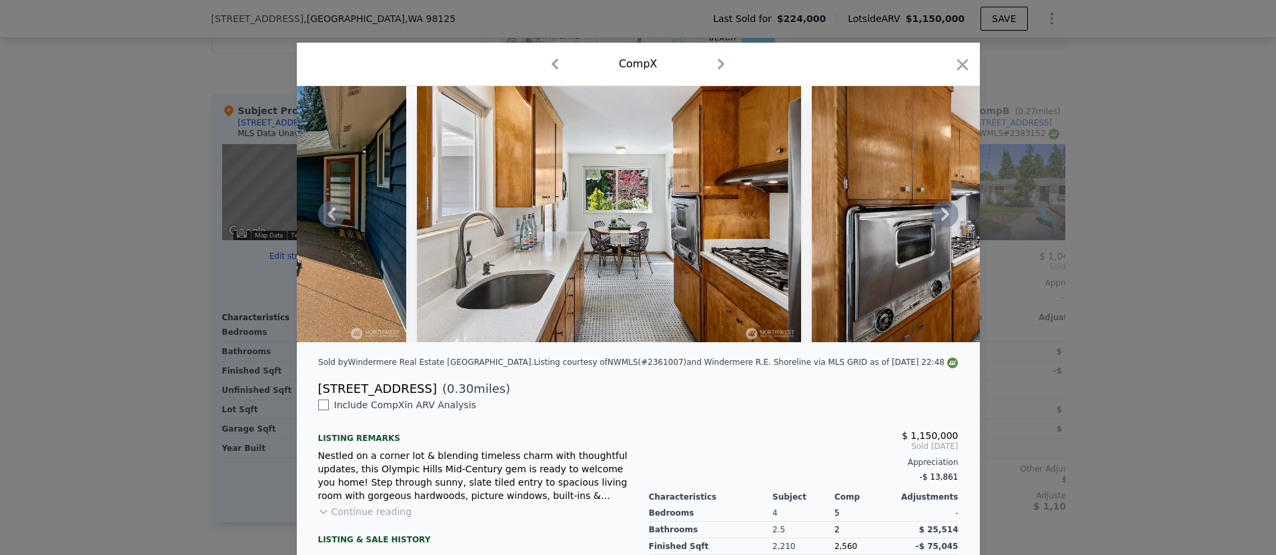
click at [945, 215] on icon at bounding box center [945, 213] width 8 height 13
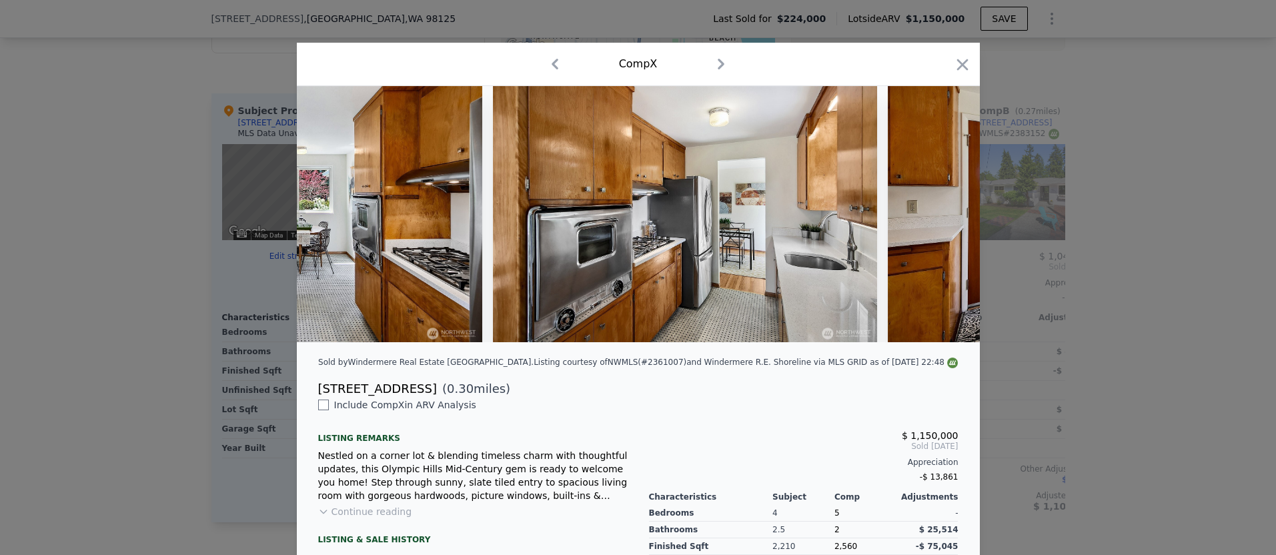
scroll to position [0, 5122]
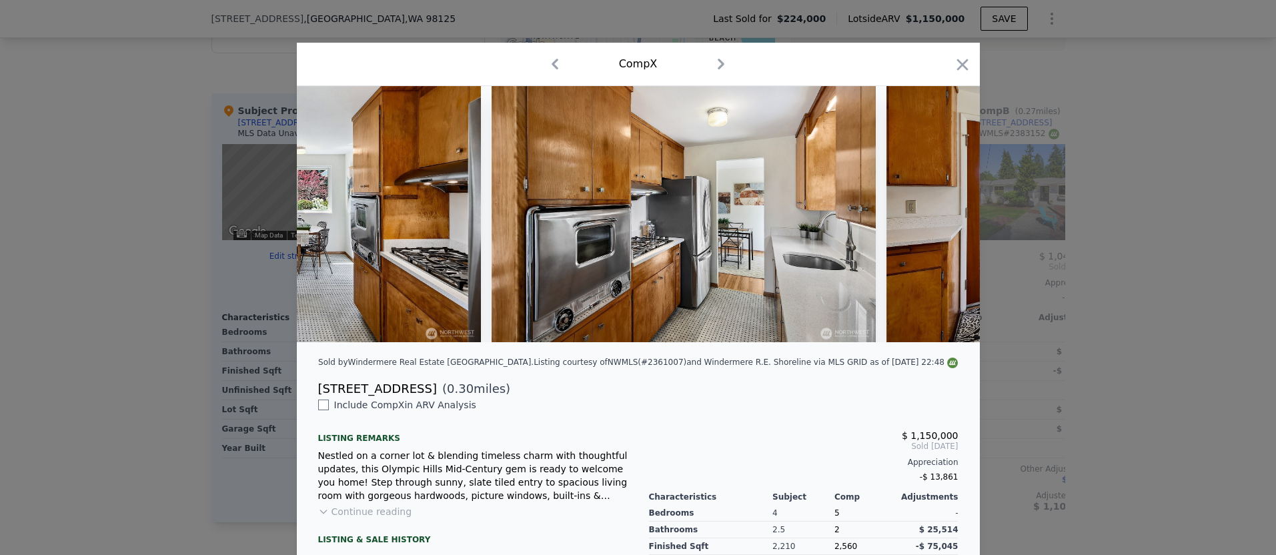
click at [945, 215] on img at bounding box center [1078, 214] width 384 height 256
click at [962, 70] on icon "button" at bounding box center [962, 64] width 19 height 19
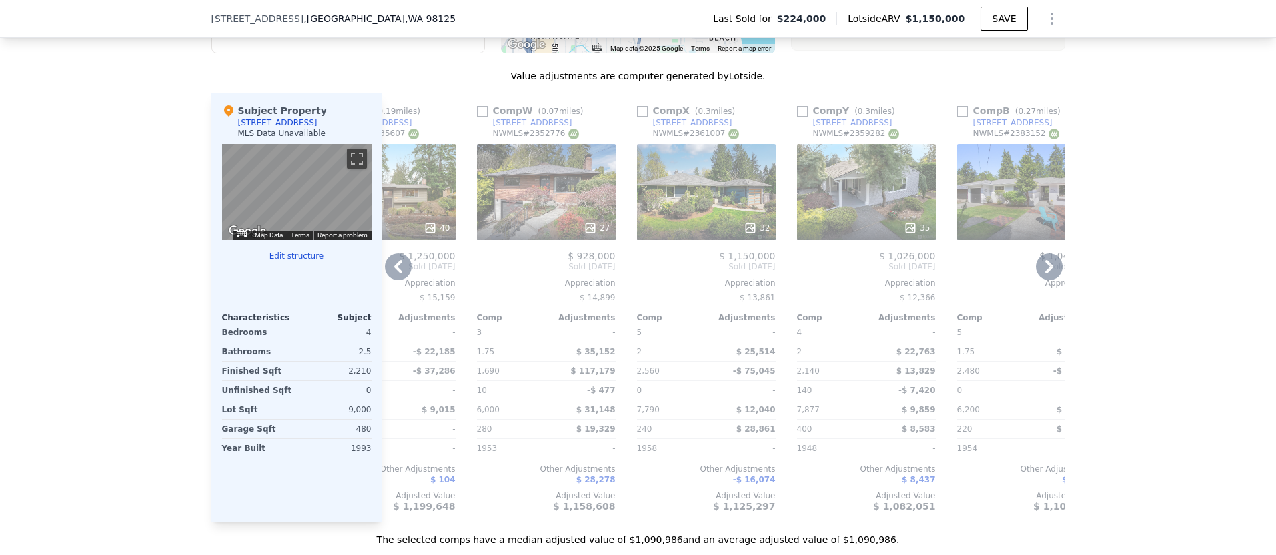
click at [480, 115] on input "checkbox" at bounding box center [482, 111] width 11 height 11
checkbox input "true"
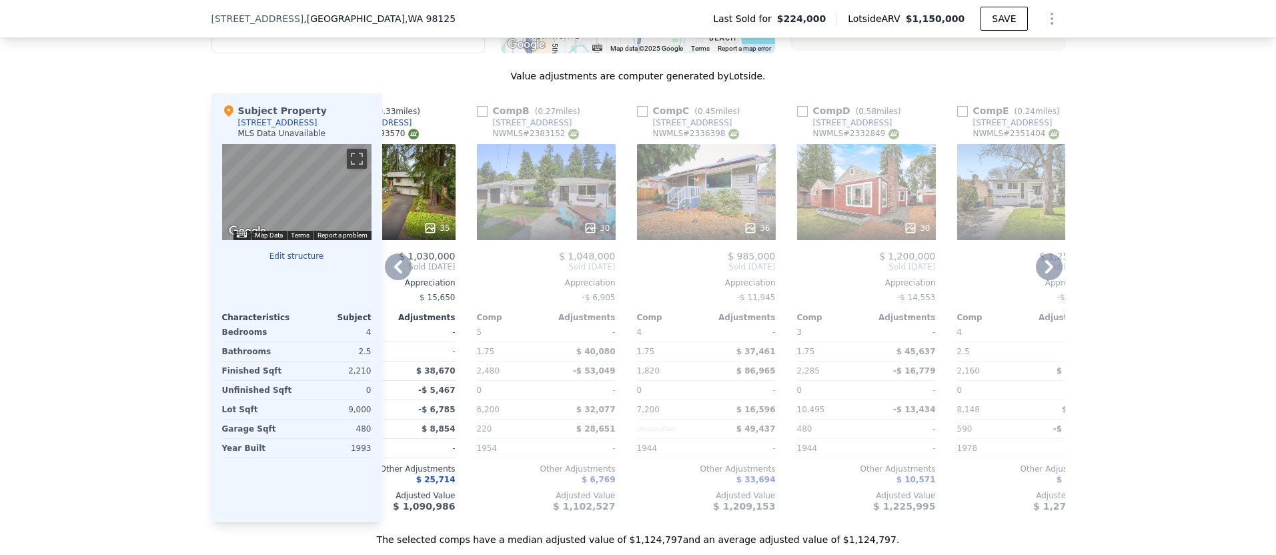
click at [754, 224] on icon at bounding box center [750, 227] width 9 height 9
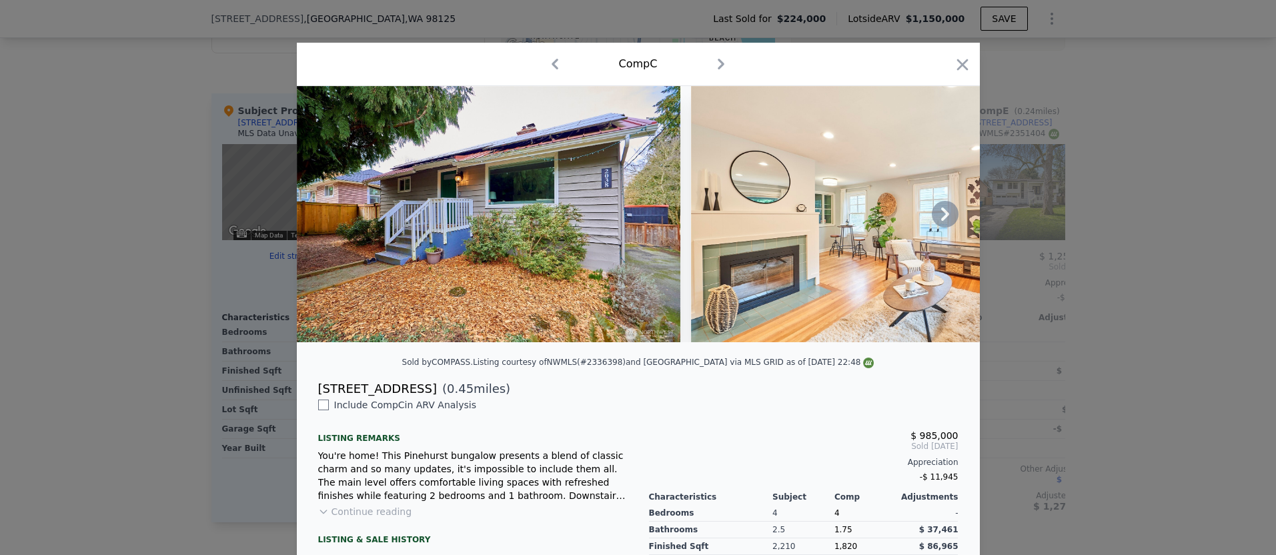
click at [940, 206] on icon at bounding box center [945, 214] width 27 height 27
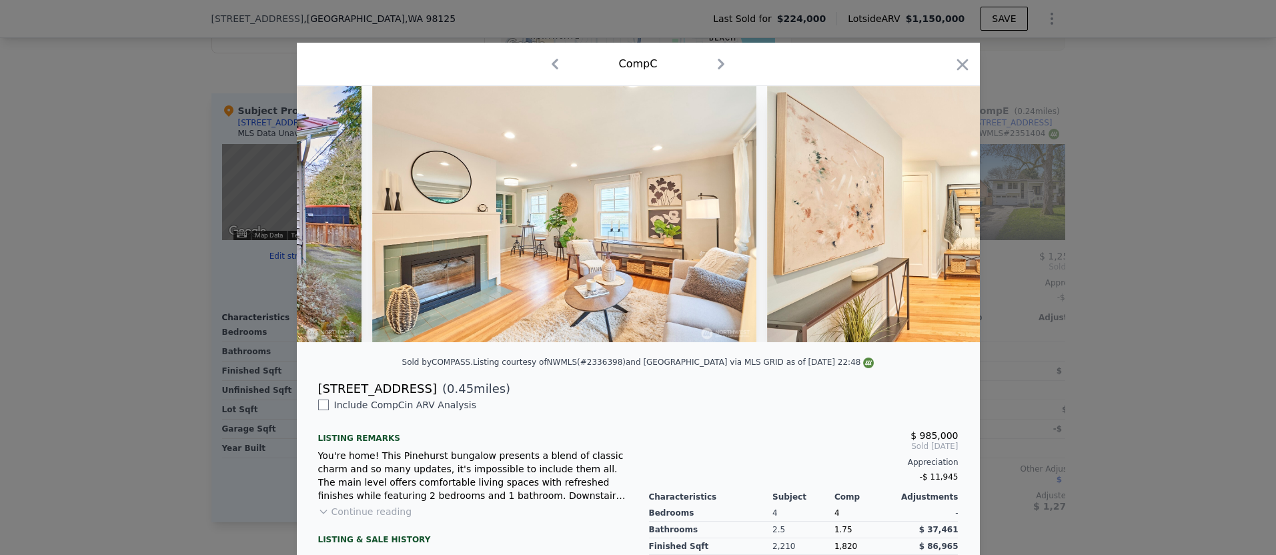
scroll to position [0, 320]
click at [940, 206] on div at bounding box center [638, 214] width 683 height 256
click at [940, 206] on icon at bounding box center [945, 214] width 27 height 27
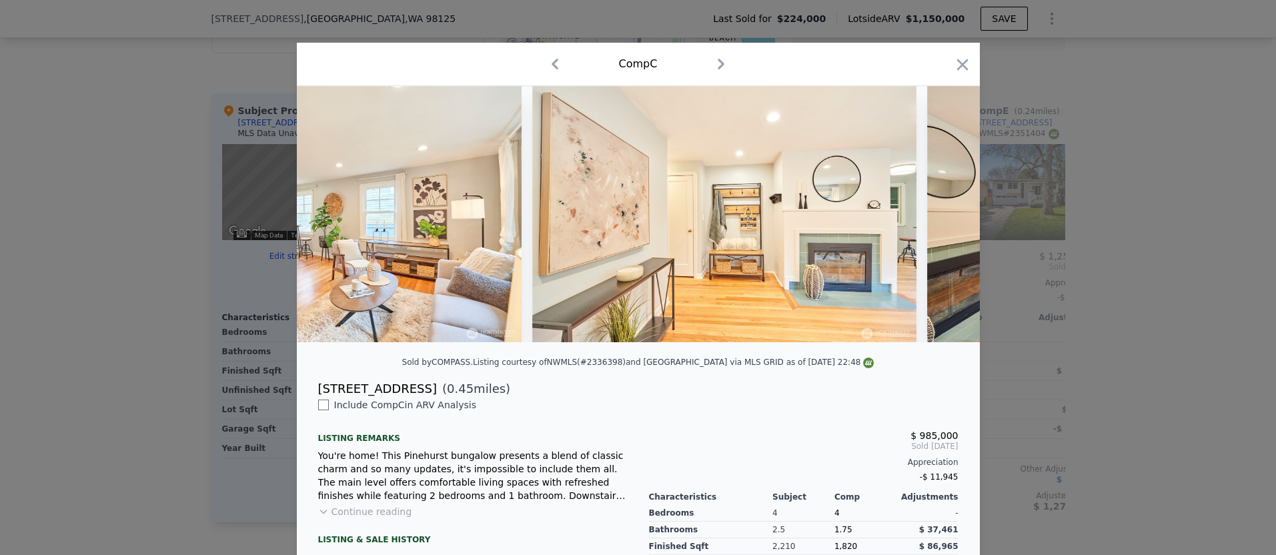
scroll to position [0, 640]
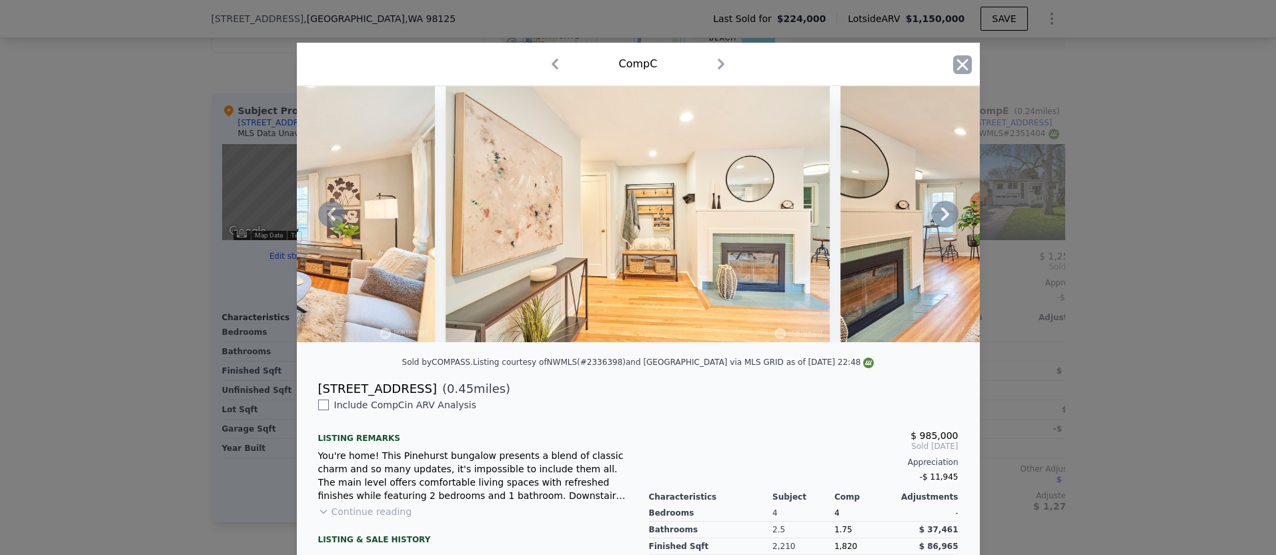
click at [964, 64] on icon "button" at bounding box center [962, 64] width 19 height 19
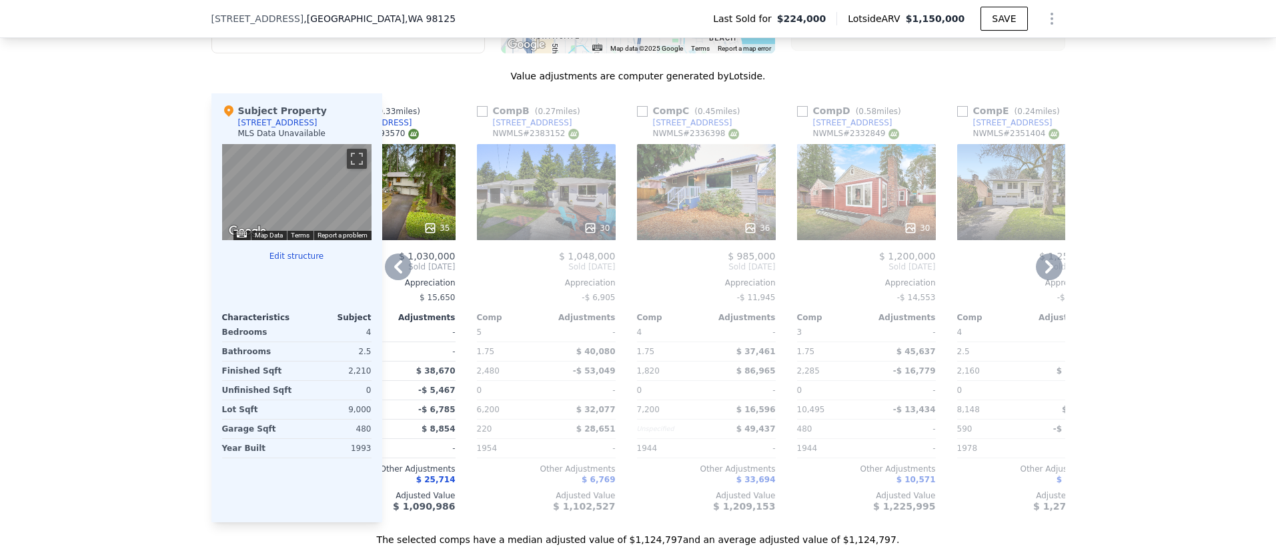
click at [1044, 278] on icon at bounding box center [1049, 266] width 27 height 27
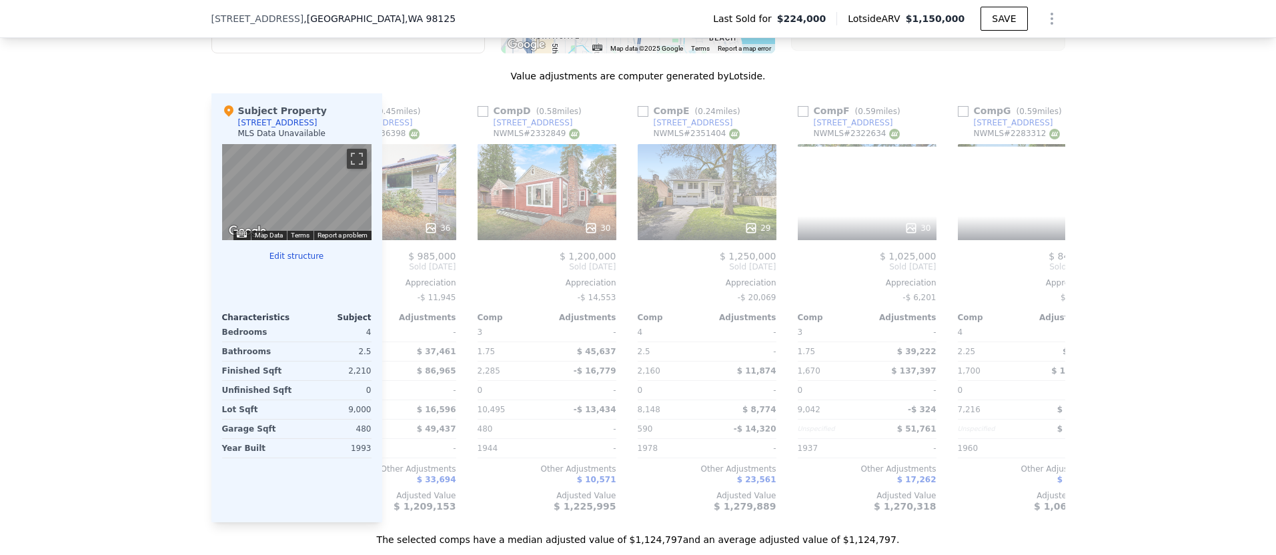
scroll to position [0, 562]
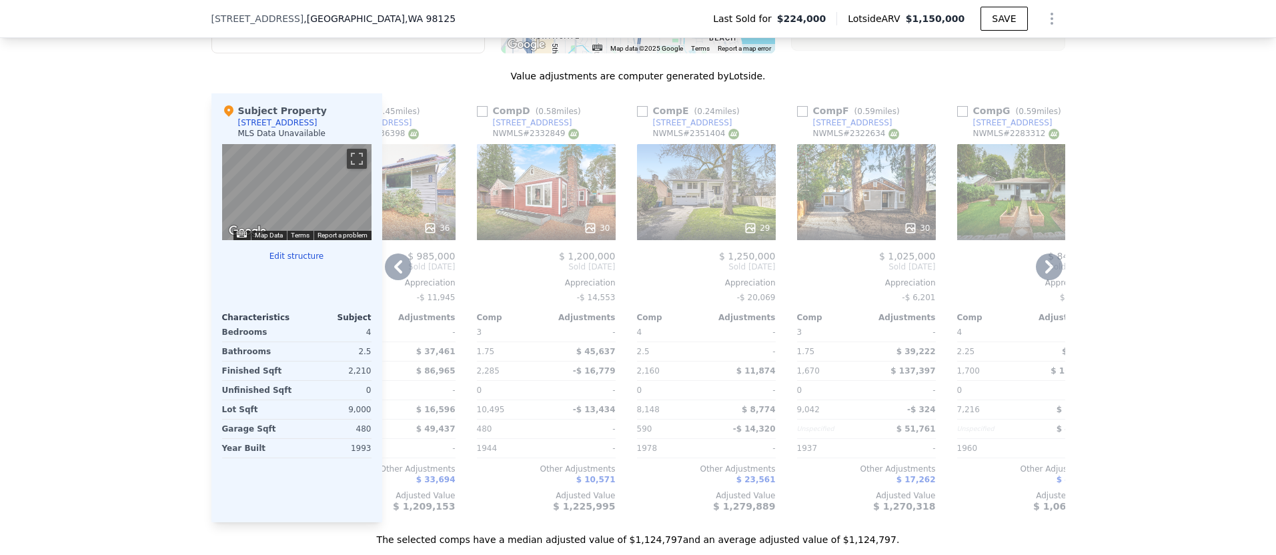
click at [1041, 266] on icon at bounding box center [1049, 266] width 27 height 27
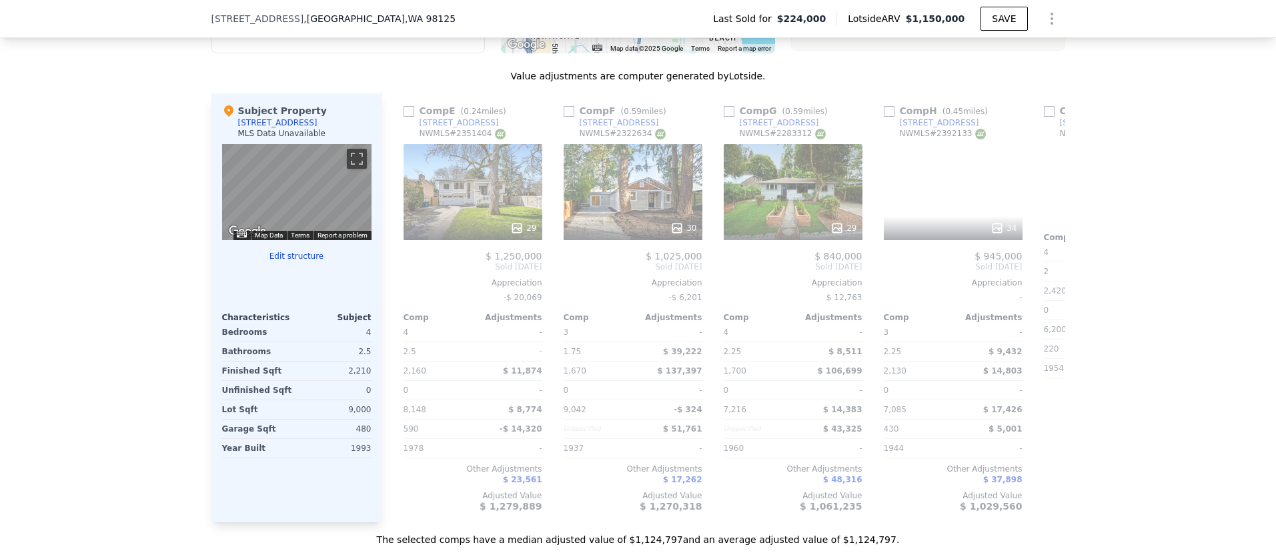
scroll to position [0, 882]
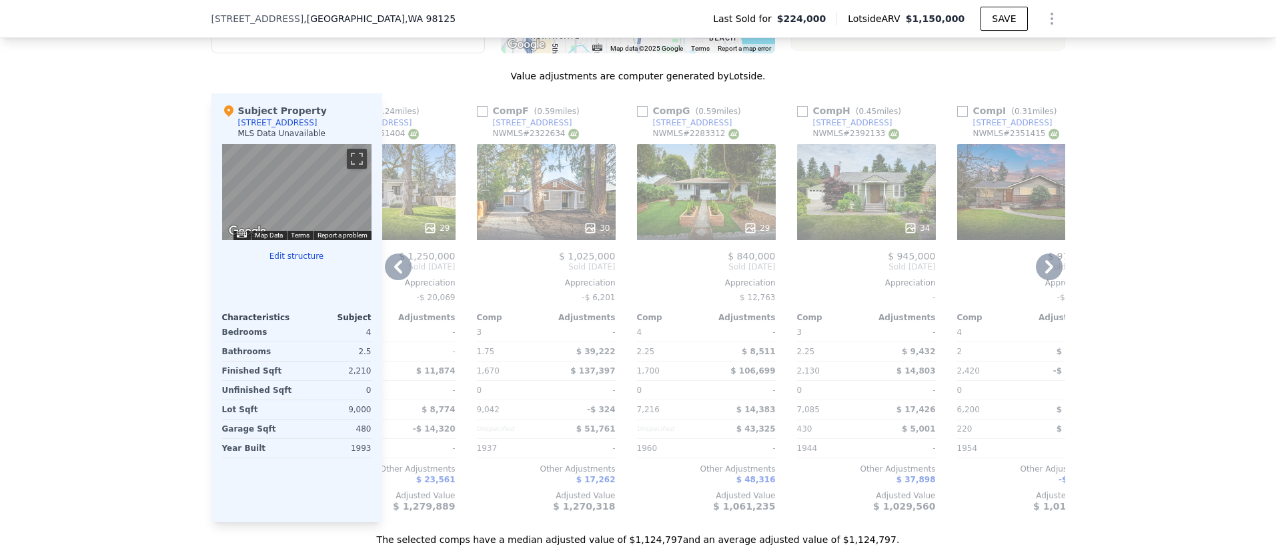
click at [922, 227] on div "34" at bounding box center [917, 227] width 26 height 13
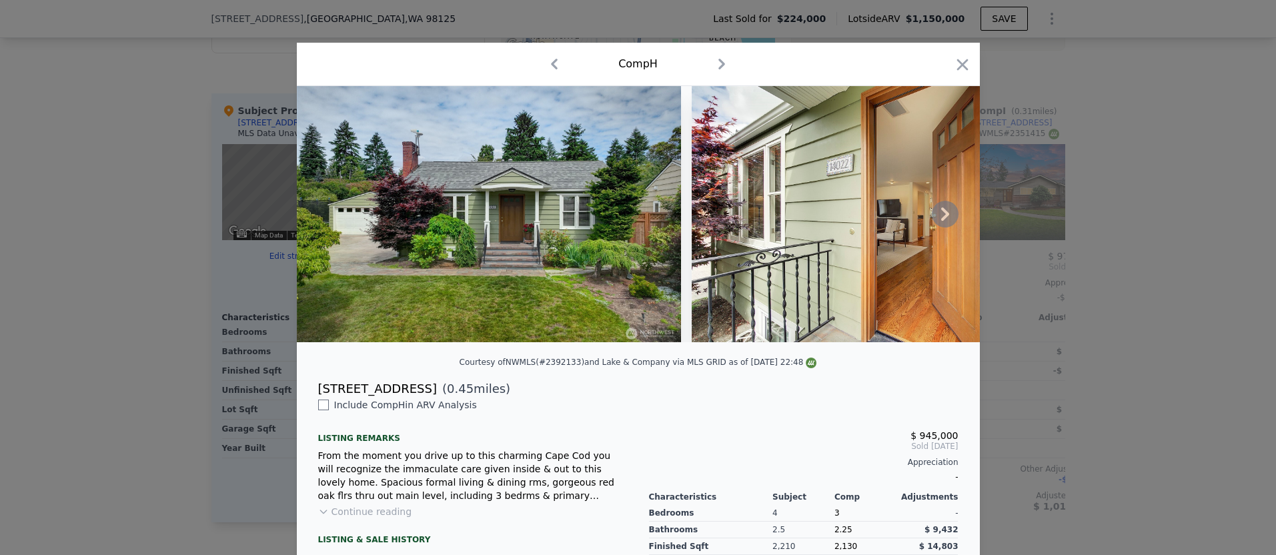
click at [944, 213] on icon at bounding box center [945, 214] width 27 height 27
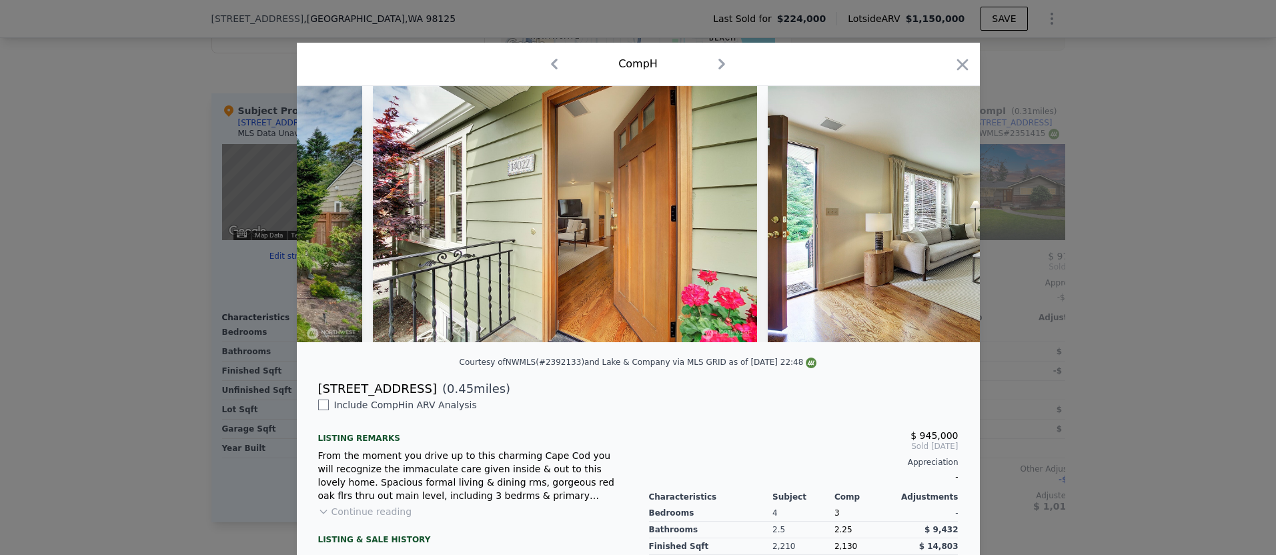
scroll to position [0, 320]
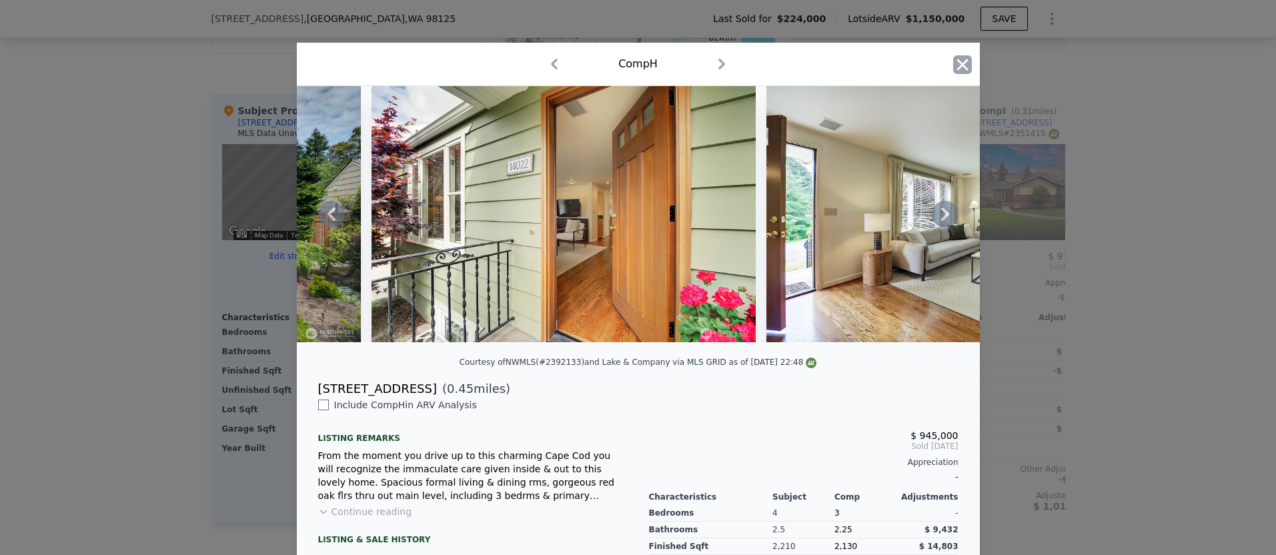
click at [968, 61] on icon "button" at bounding box center [962, 64] width 19 height 19
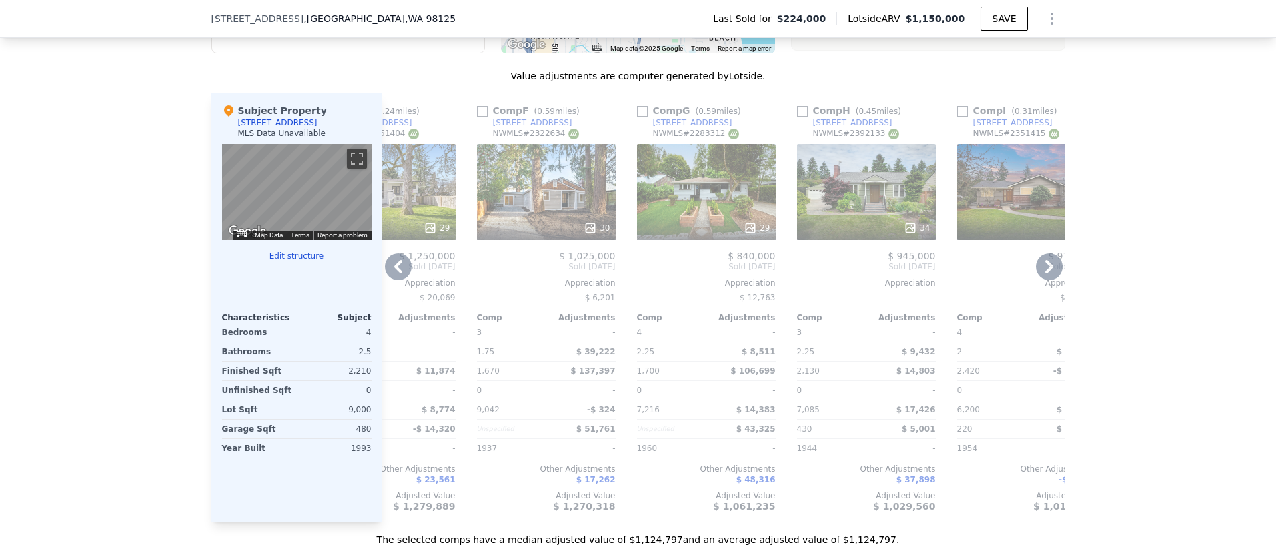
click at [1044, 272] on icon at bounding box center [1049, 266] width 27 height 27
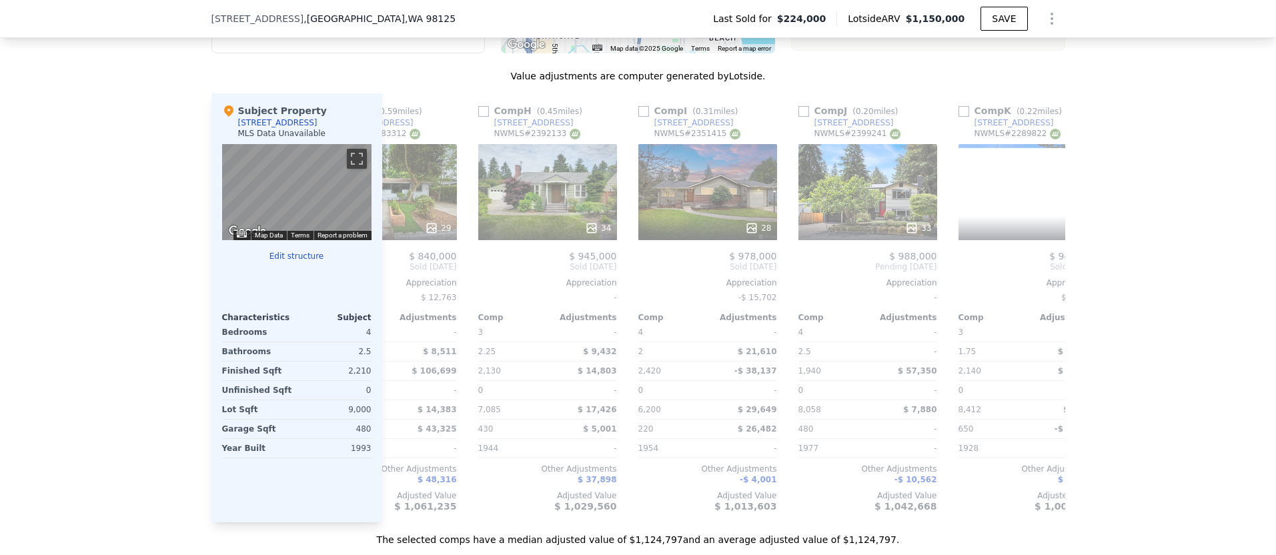
scroll to position [0, 1202]
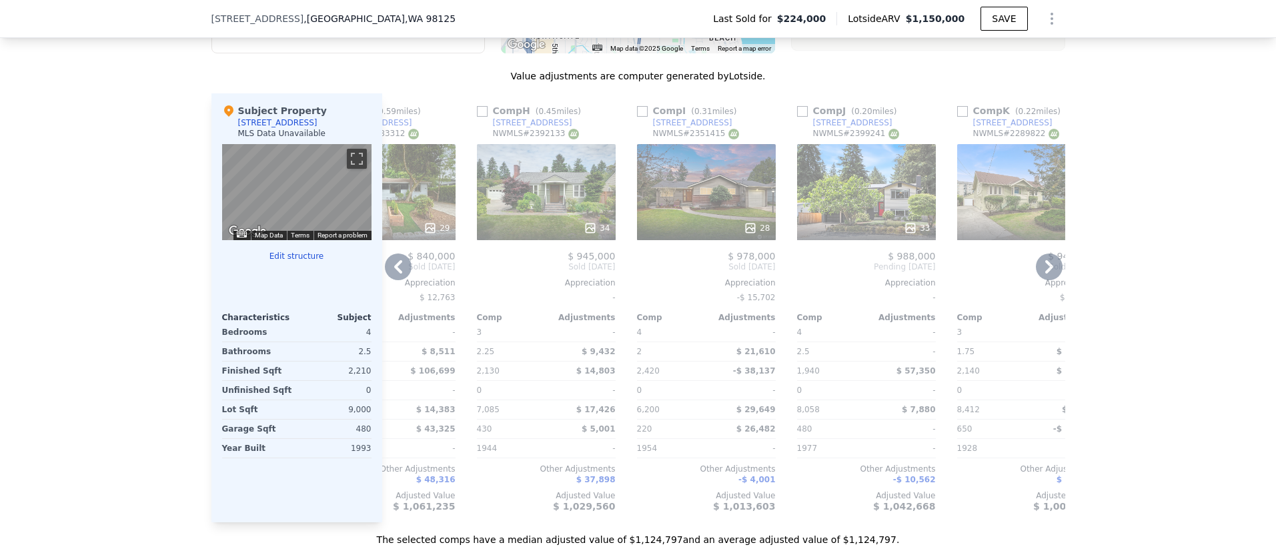
click at [751, 227] on icon at bounding box center [750, 227] width 13 height 13
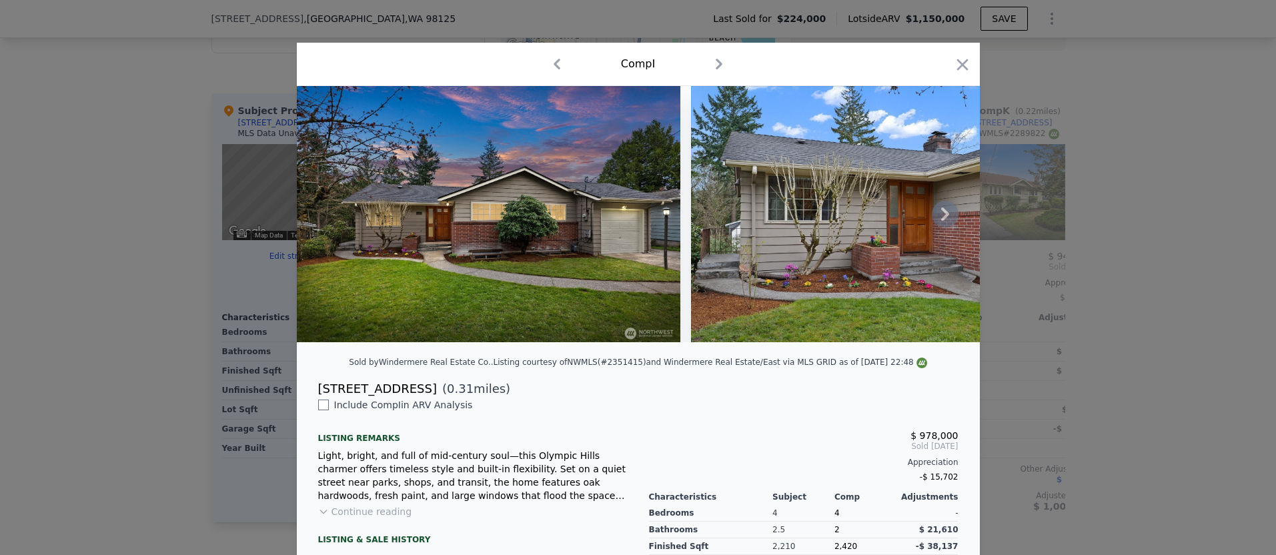
click at [946, 209] on icon at bounding box center [945, 214] width 27 height 27
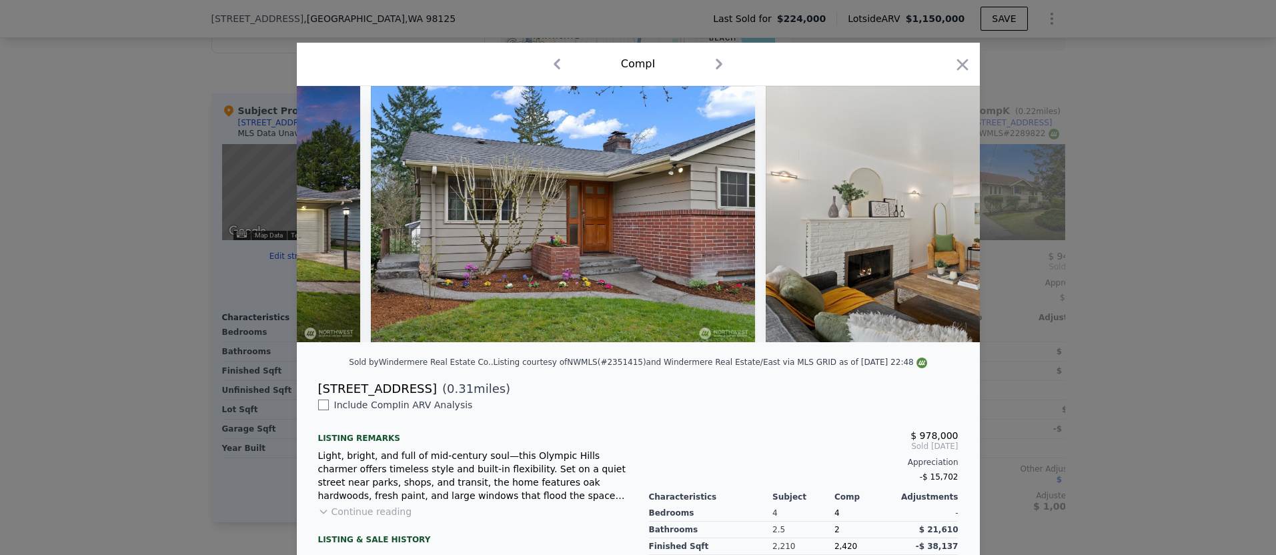
click at [946, 209] on img at bounding box center [958, 214] width 384 height 256
click at [946, 209] on icon at bounding box center [945, 214] width 27 height 27
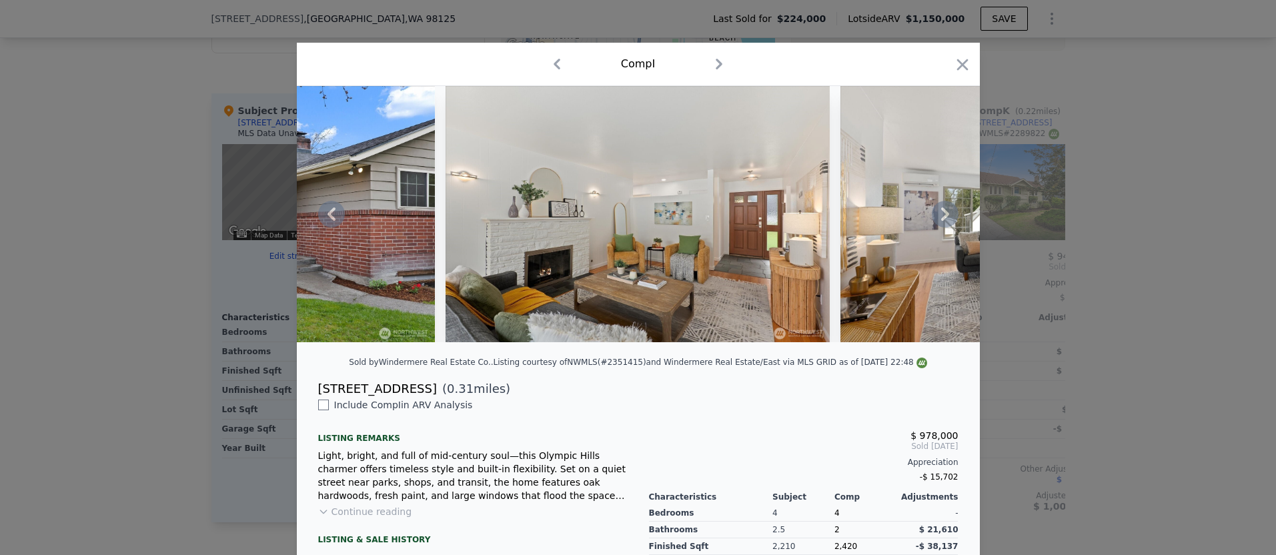
click at [946, 209] on icon at bounding box center [945, 214] width 27 height 27
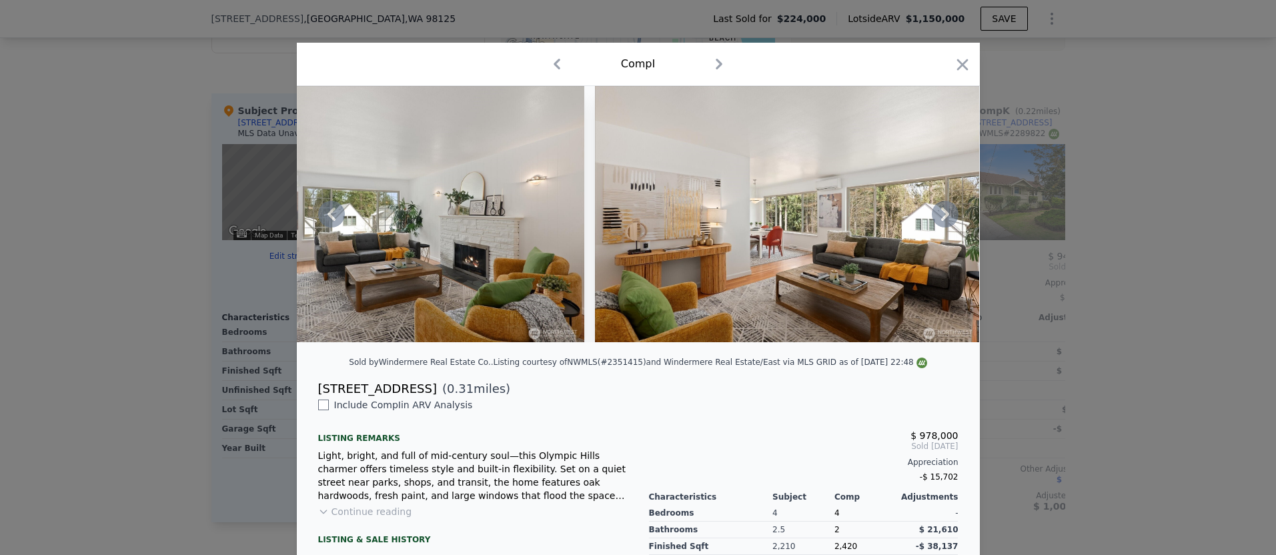
click at [946, 209] on icon at bounding box center [945, 214] width 27 height 27
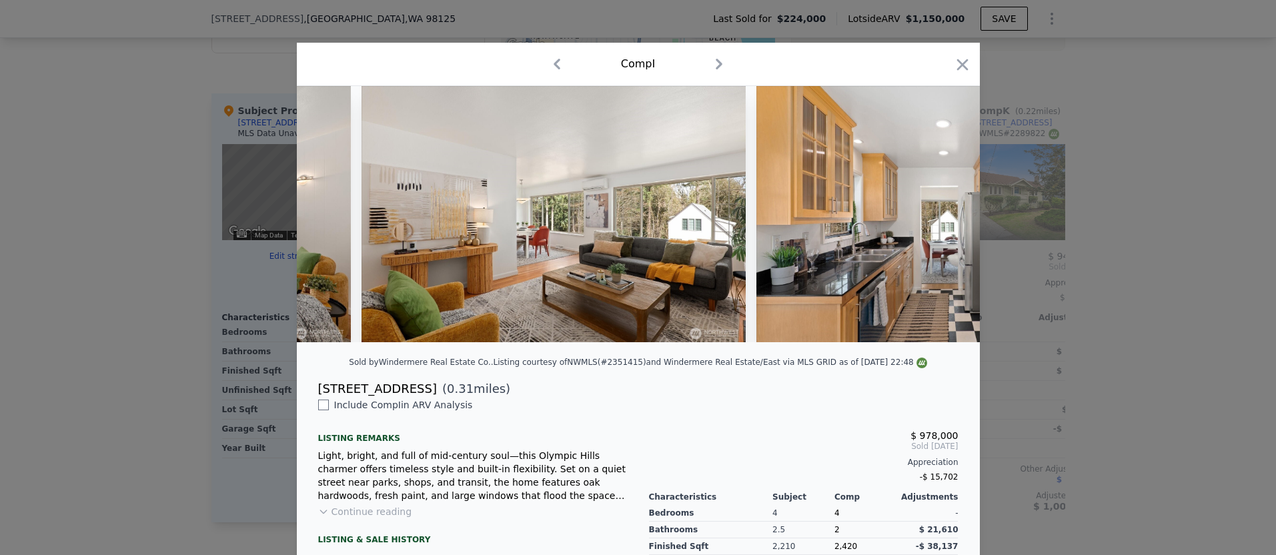
scroll to position [0, 1601]
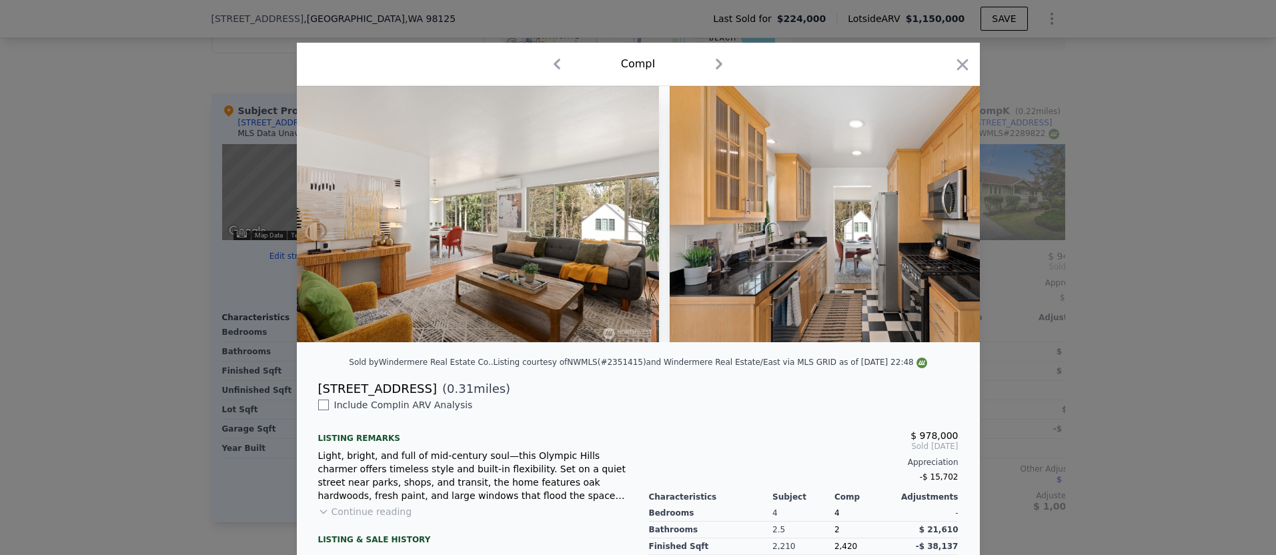
click at [946, 209] on div at bounding box center [638, 214] width 683 height 256
click at [957, 69] on icon "button" at bounding box center [961, 64] width 11 height 11
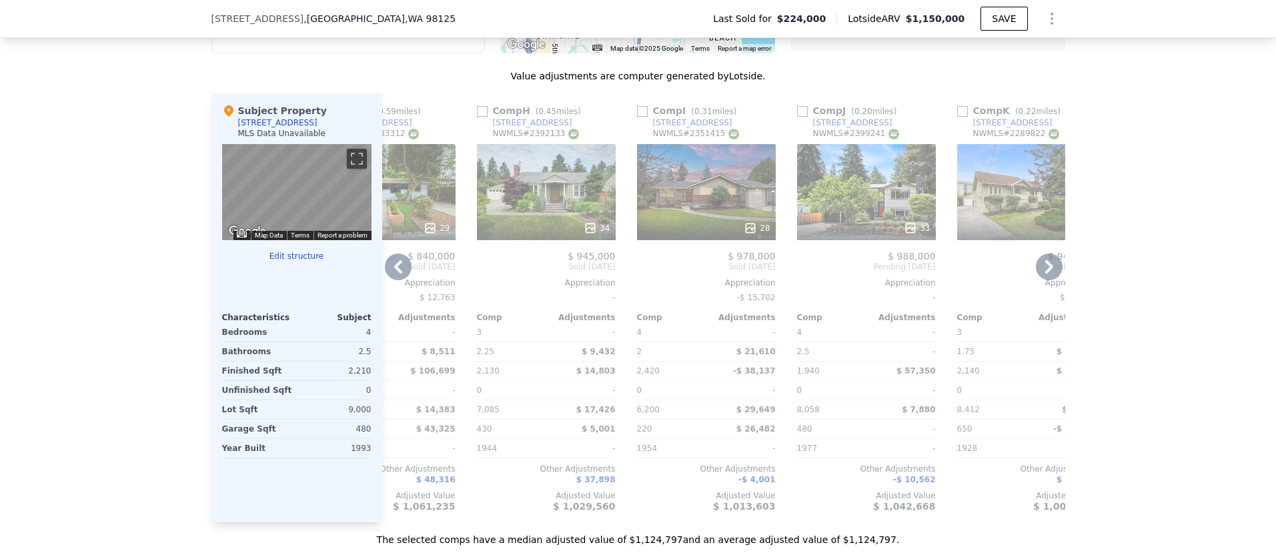
click at [642, 113] on input "checkbox" at bounding box center [642, 111] width 11 height 11
checkbox input "true"
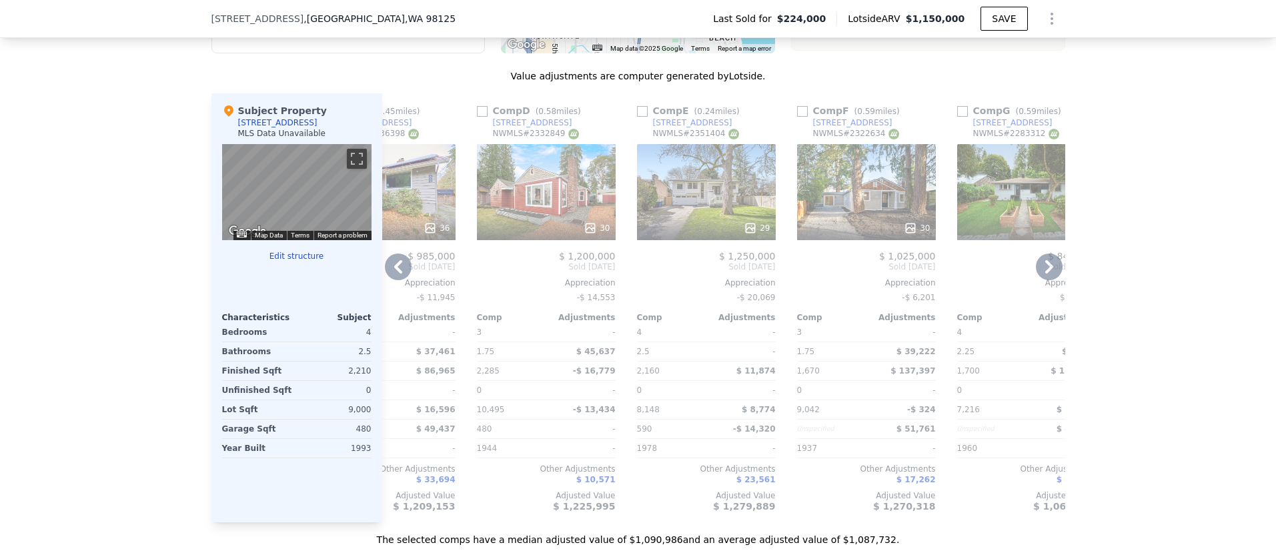
click at [761, 225] on div "29" at bounding box center [757, 227] width 26 height 13
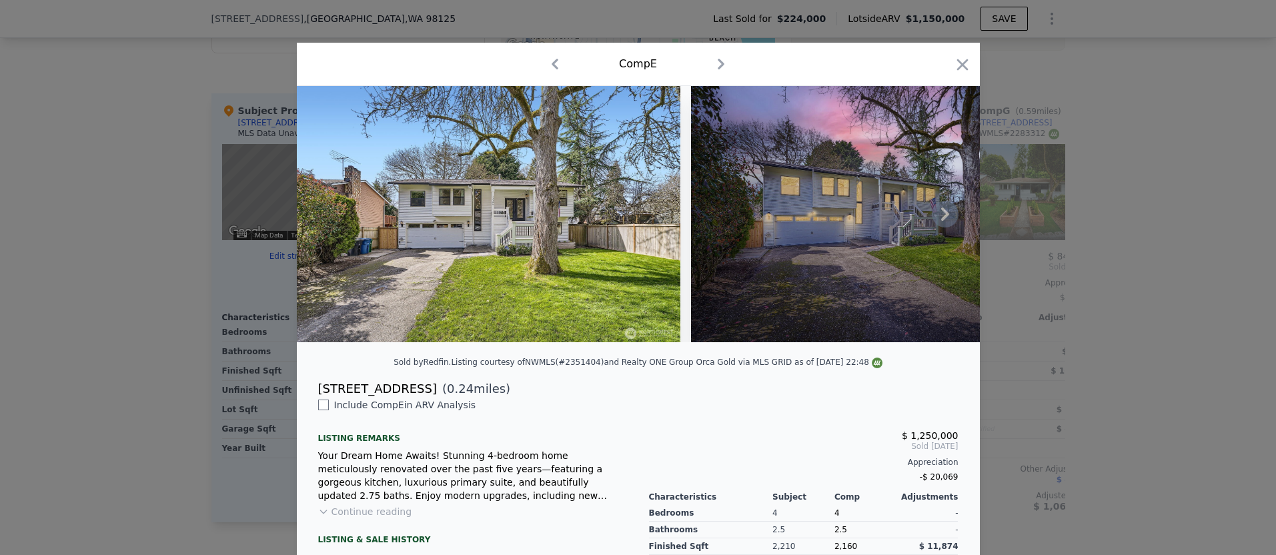
click at [938, 215] on icon at bounding box center [945, 214] width 27 height 27
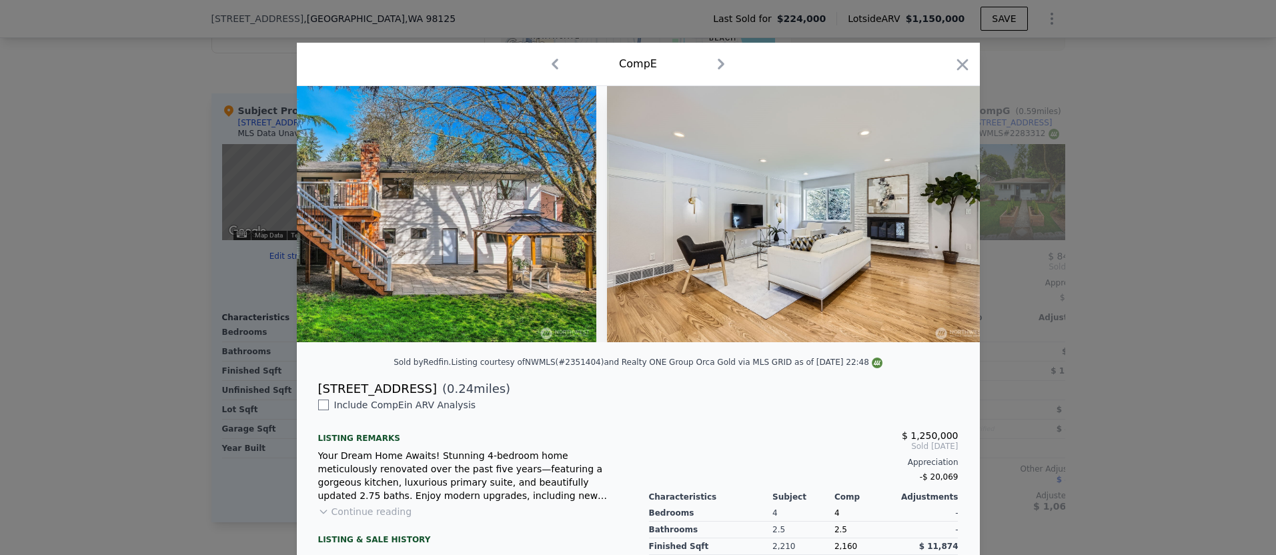
scroll to position [0, 960]
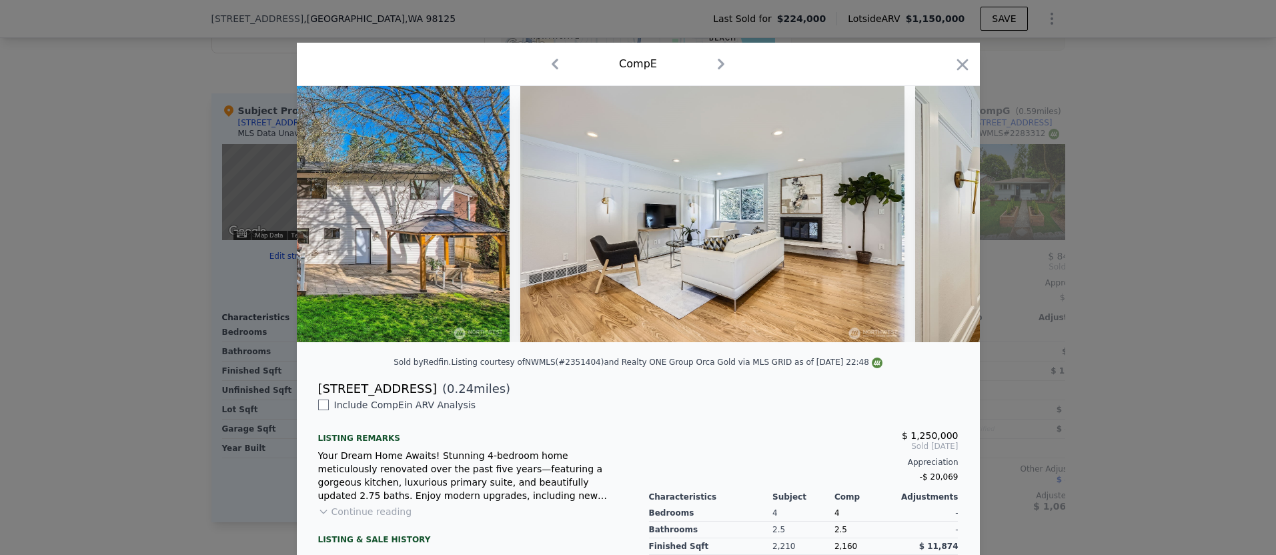
click at [938, 215] on div at bounding box center [638, 214] width 683 height 256
click at [953, 67] on icon "button" at bounding box center [962, 64] width 19 height 19
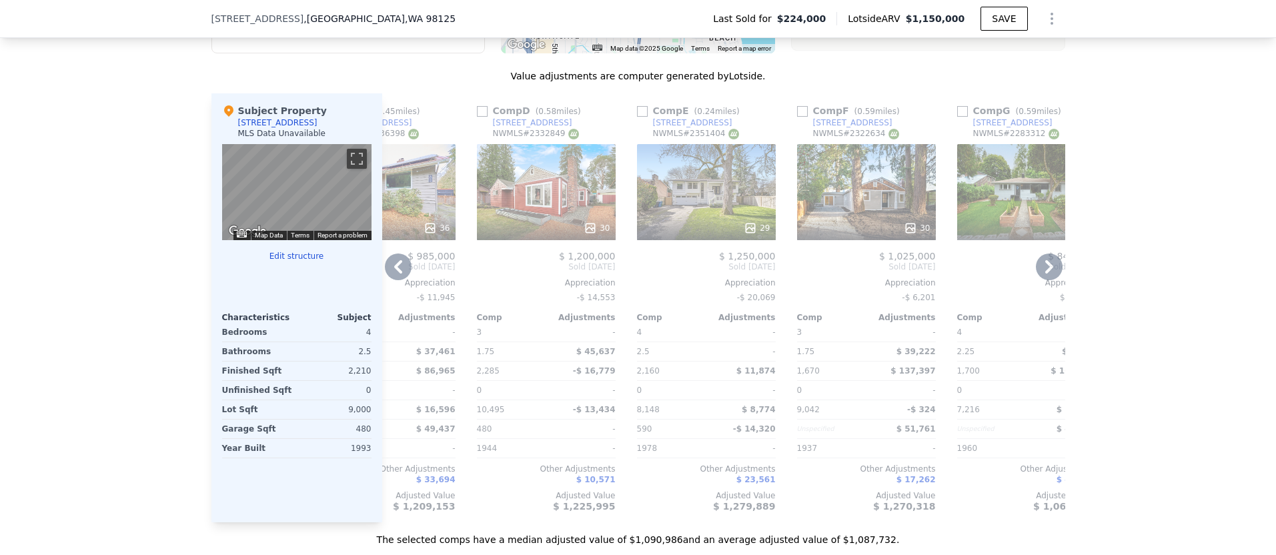
click at [1048, 260] on icon at bounding box center [1049, 266] width 27 height 27
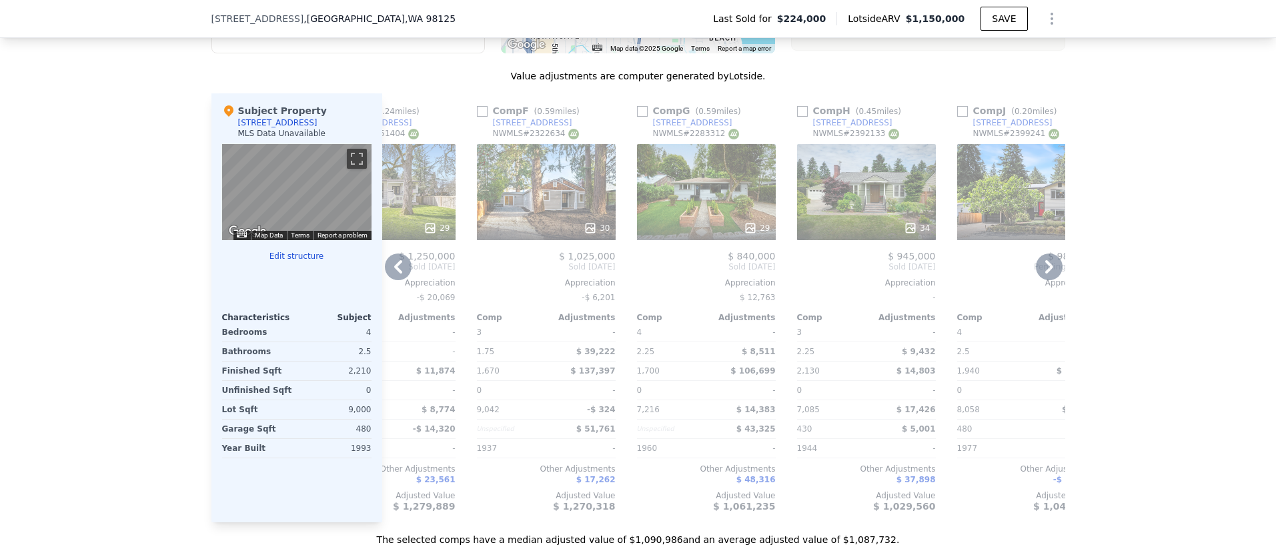
click at [1047, 260] on icon at bounding box center [1049, 266] width 27 height 27
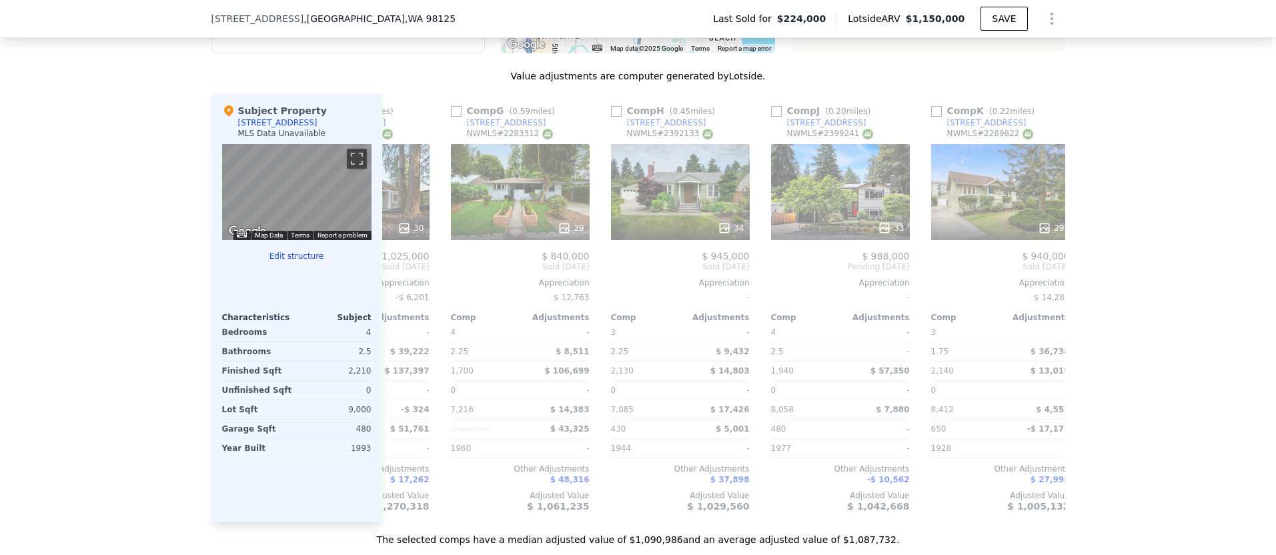
scroll to position [0, 1842]
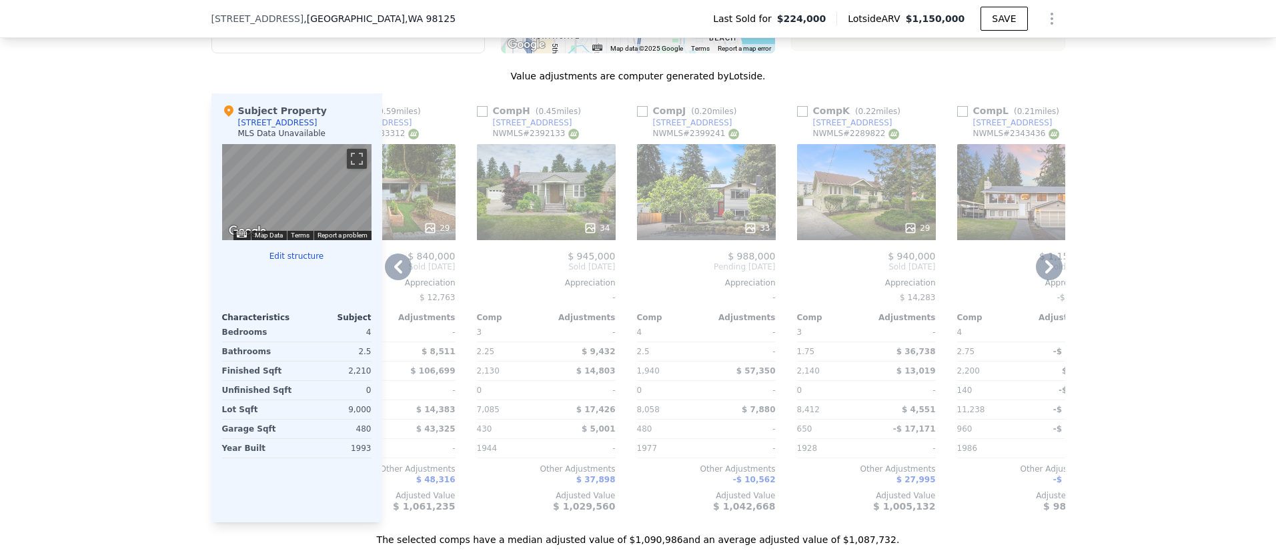
click at [919, 229] on div "29" at bounding box center [917, 227] width 26 height 13
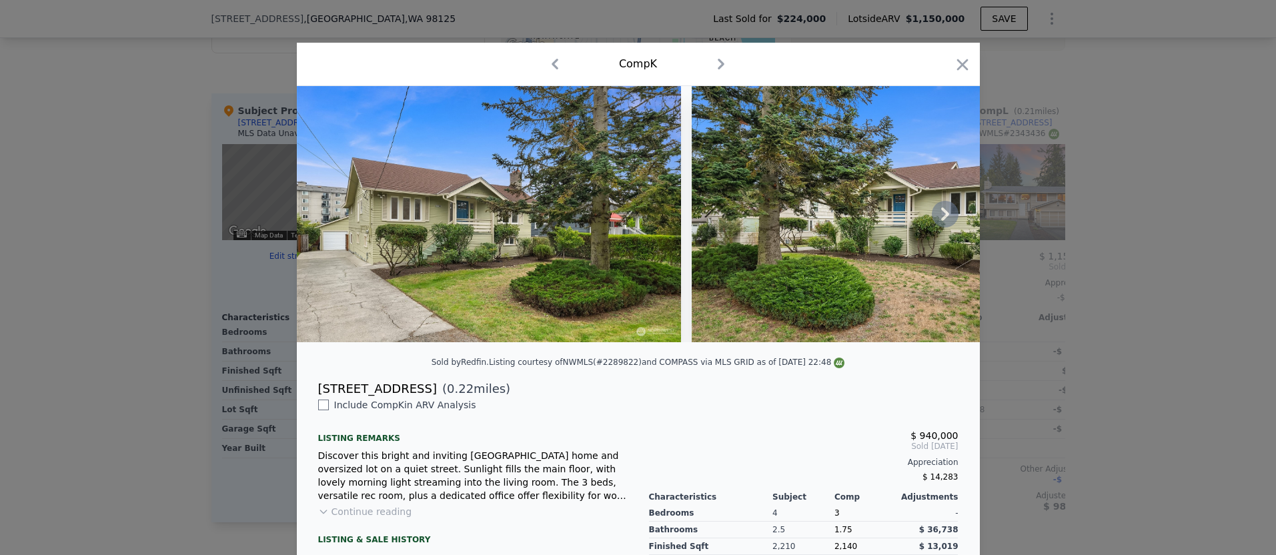
click at [939, 216] on icon at bounding box center [945, 214] width 27 height 27
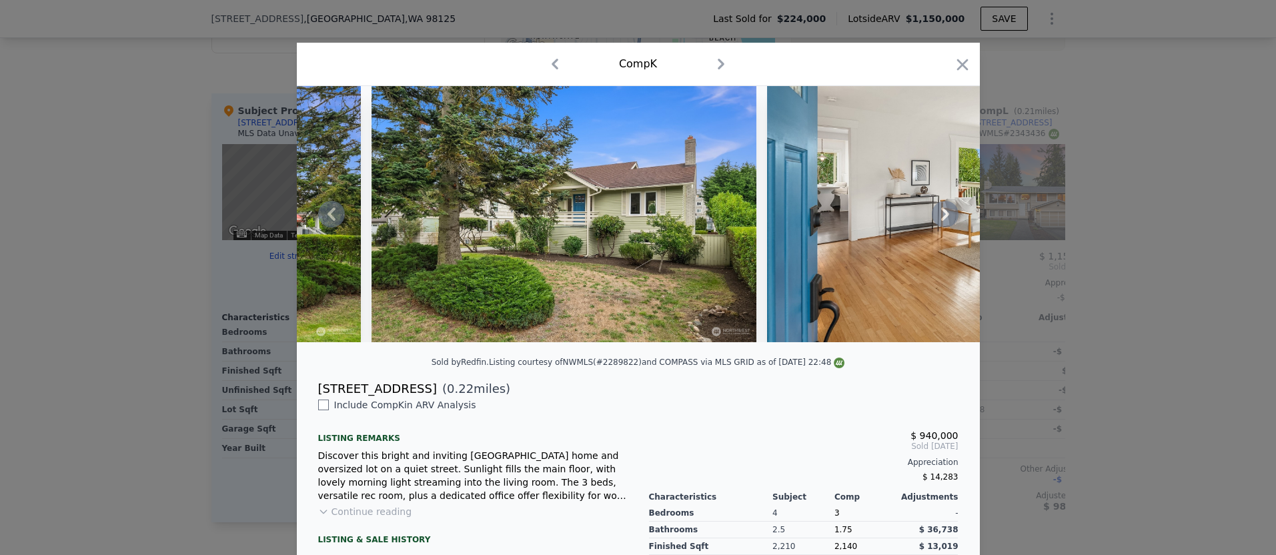
click at [938, 216] on icon at bounding box center [945, 214] width 27 height 27
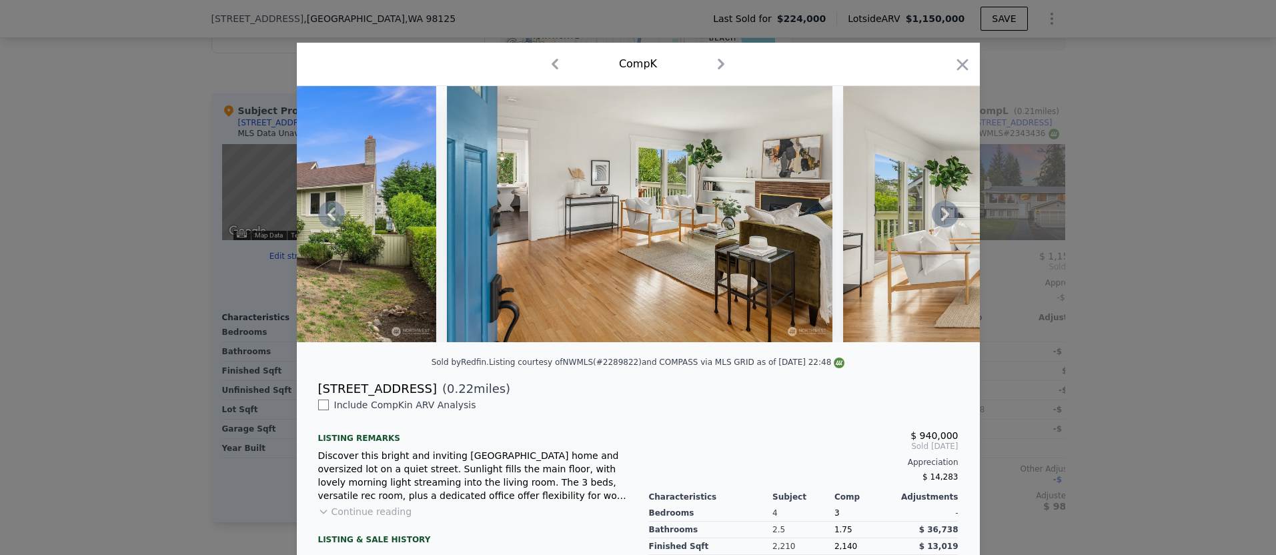
click at [938, 216] on icon at bounding box center [945, 214] width 27 height 27
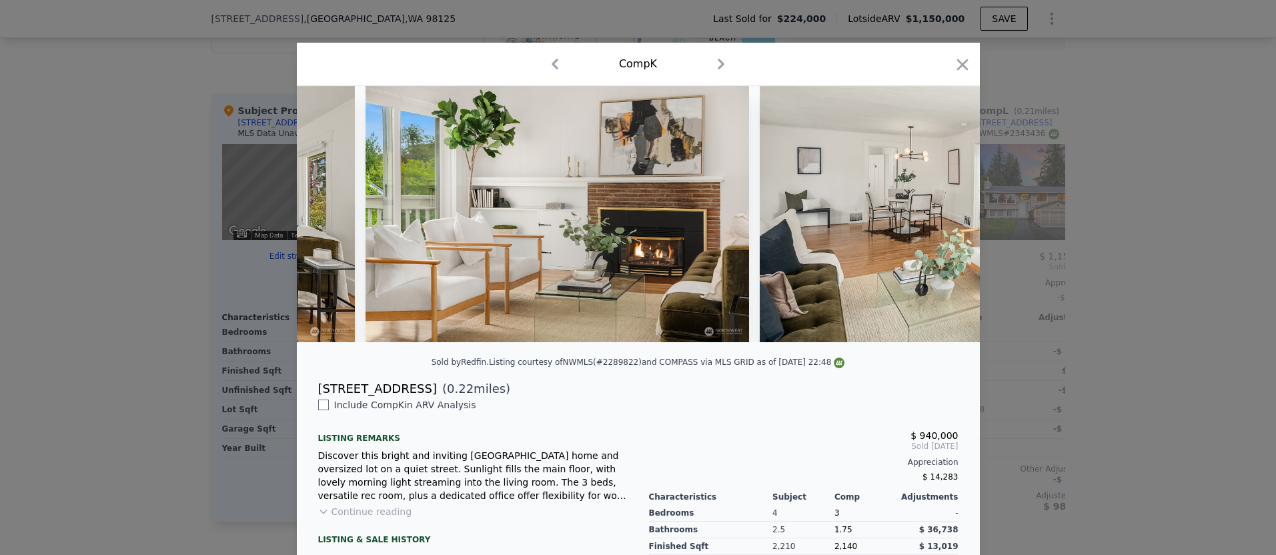
scroll to position [0, 1601]
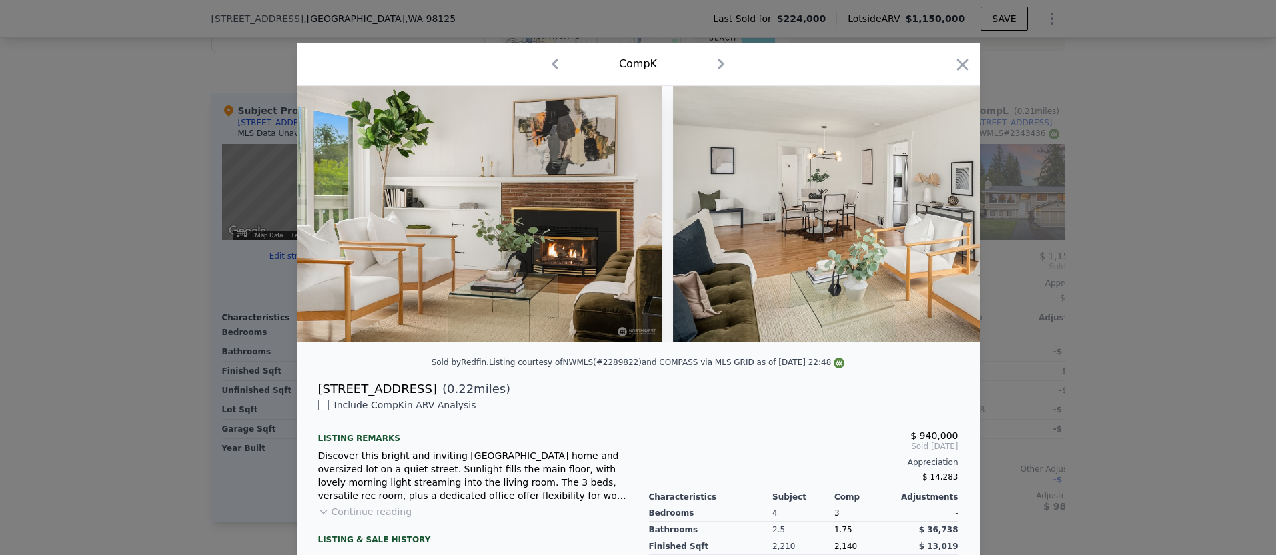
click at [938, 216] on div at bounding box center [638, 214] width 683 height 256
click at [938, 216] on icon at bounding box center [945, 214] width 27 height 27
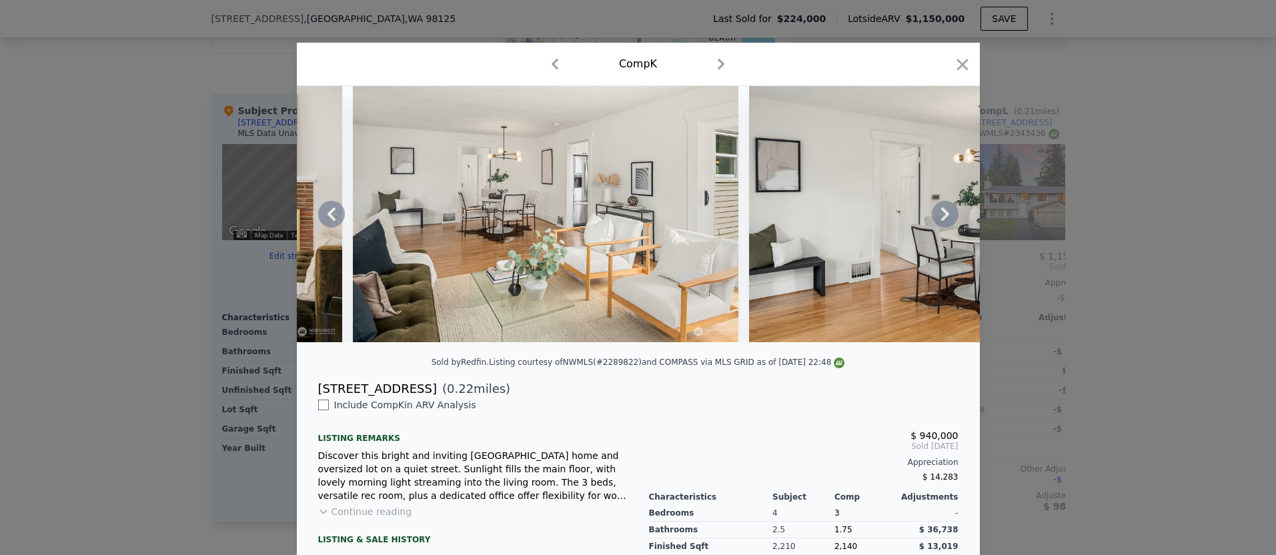
click at [938, 216] on icon at bounding box center [945, 214] width 27 height 27
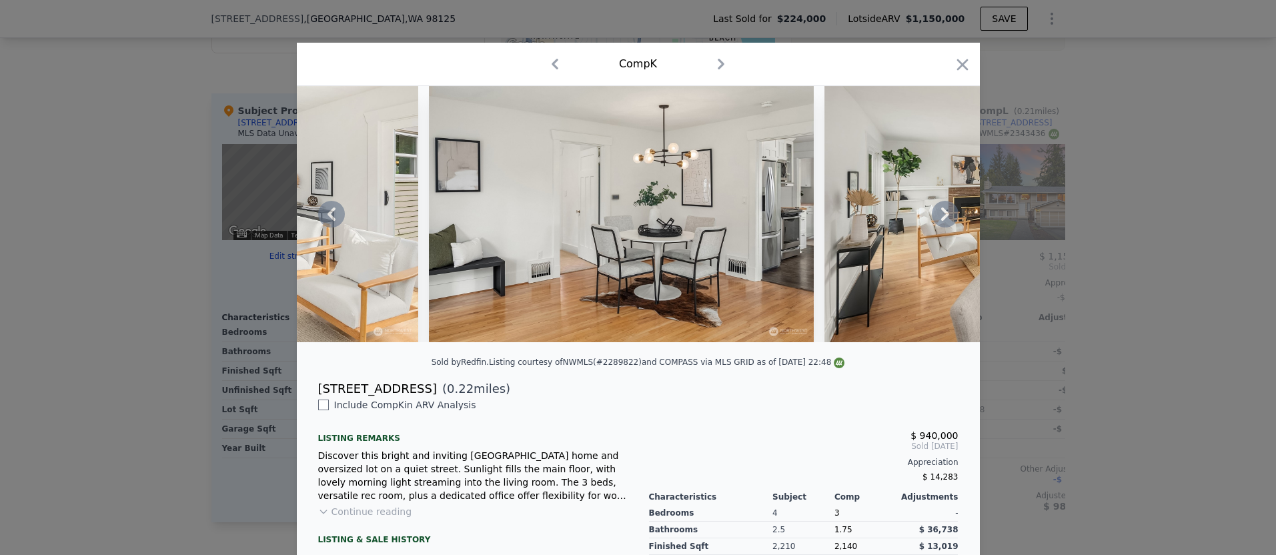
click at [938, 216] on icon at bounding box center [945, 214] width 27 height 27
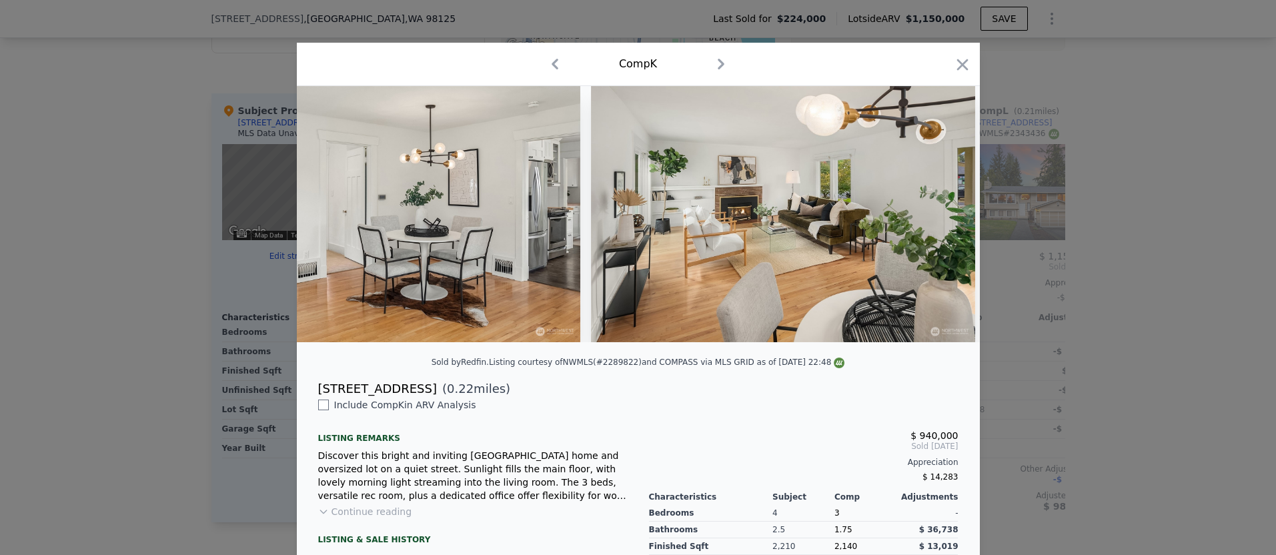
scroll to position [0, 2561]
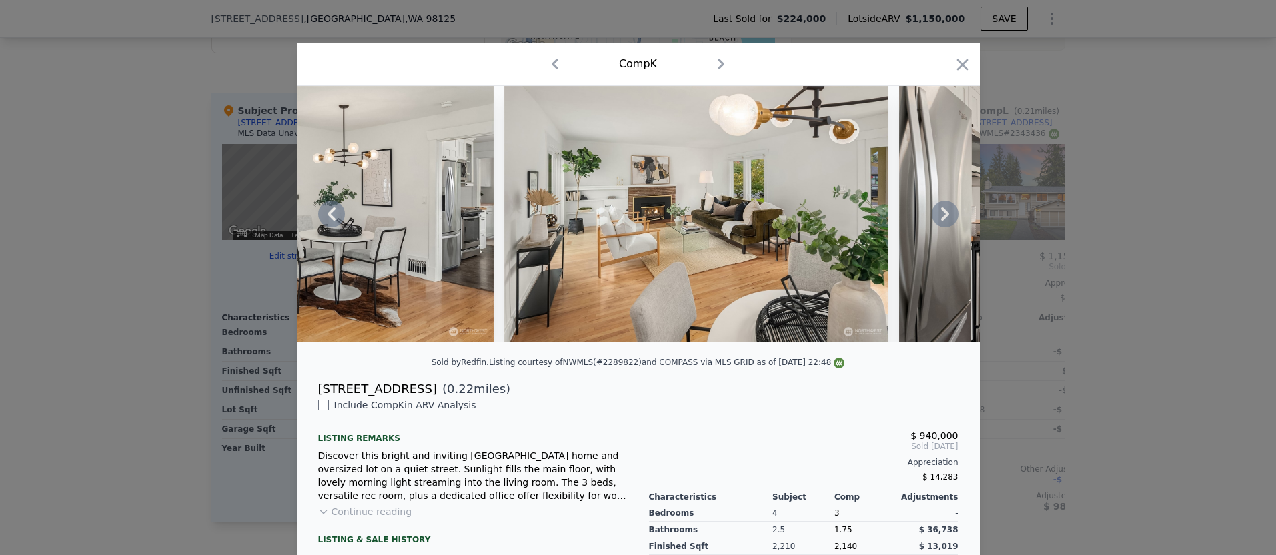
click at [938, 216] on icon at bounding box center [945, 214] width 27 height 27
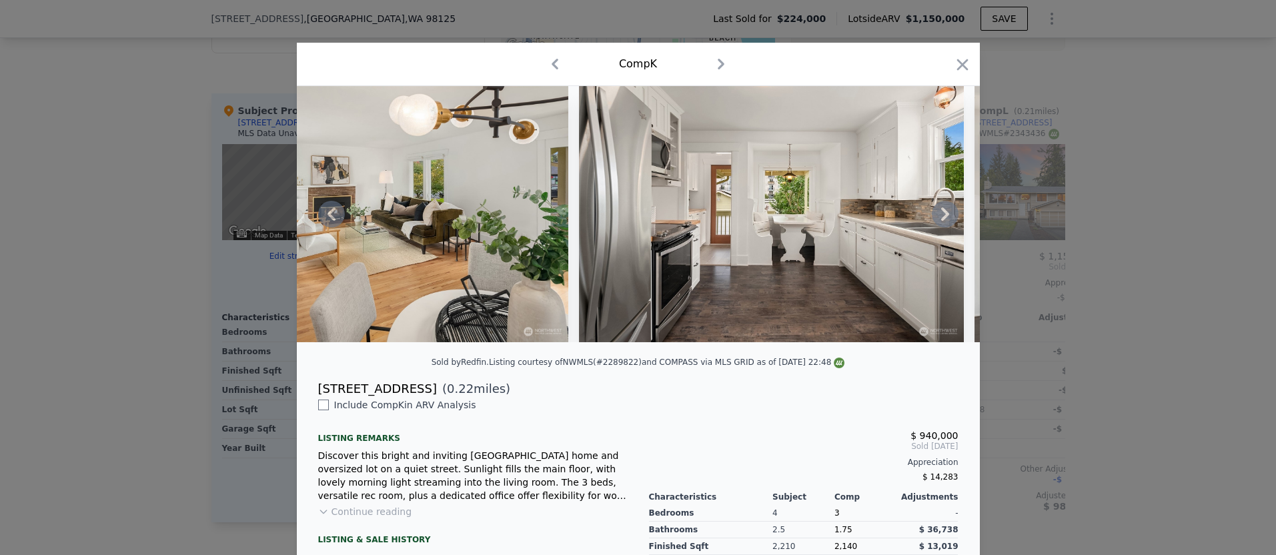
click at [938, 216] on icon at bounding box center [945, 214] width 27 height 27
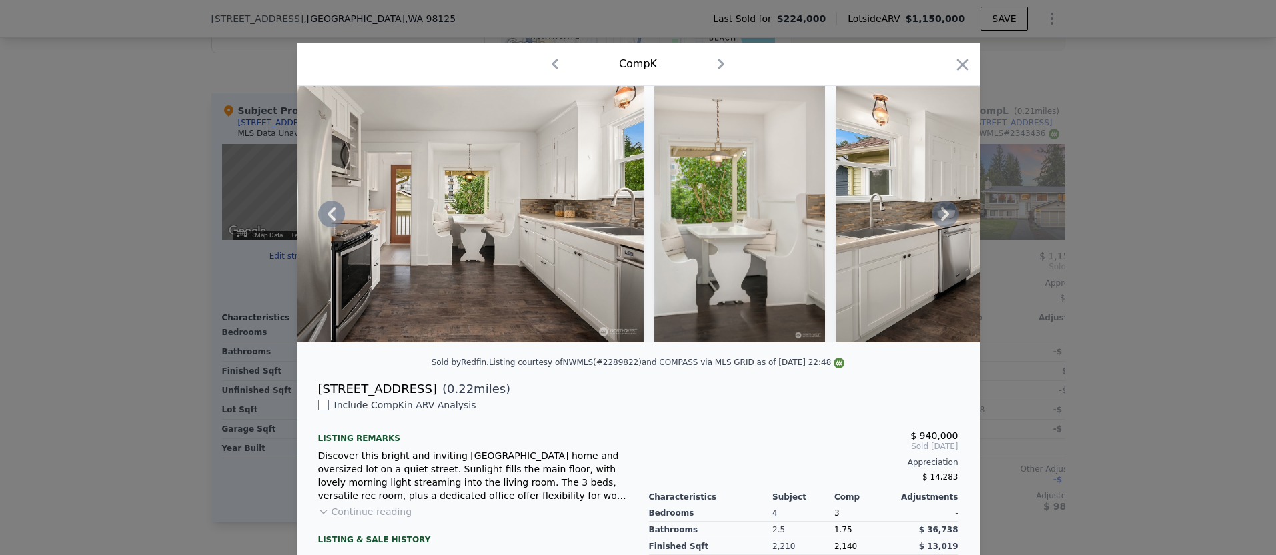
click at [938, 216] on icon at bounding box center [945, 214] width 27 height 27
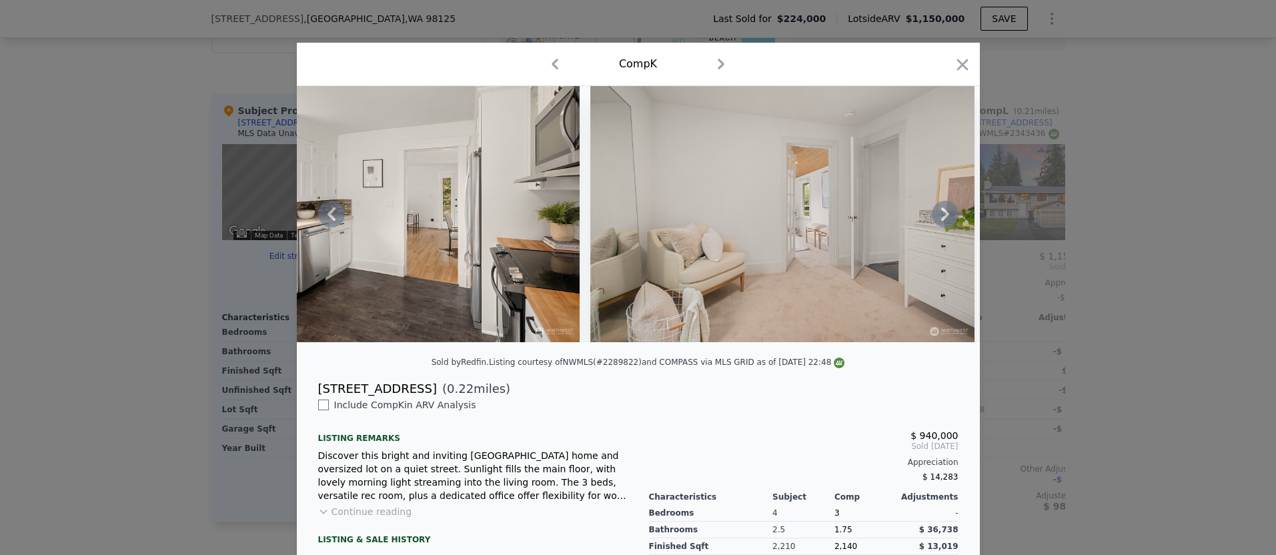
click at [938, 216] on icon at bounding box center [945, 214] width 27 height 27
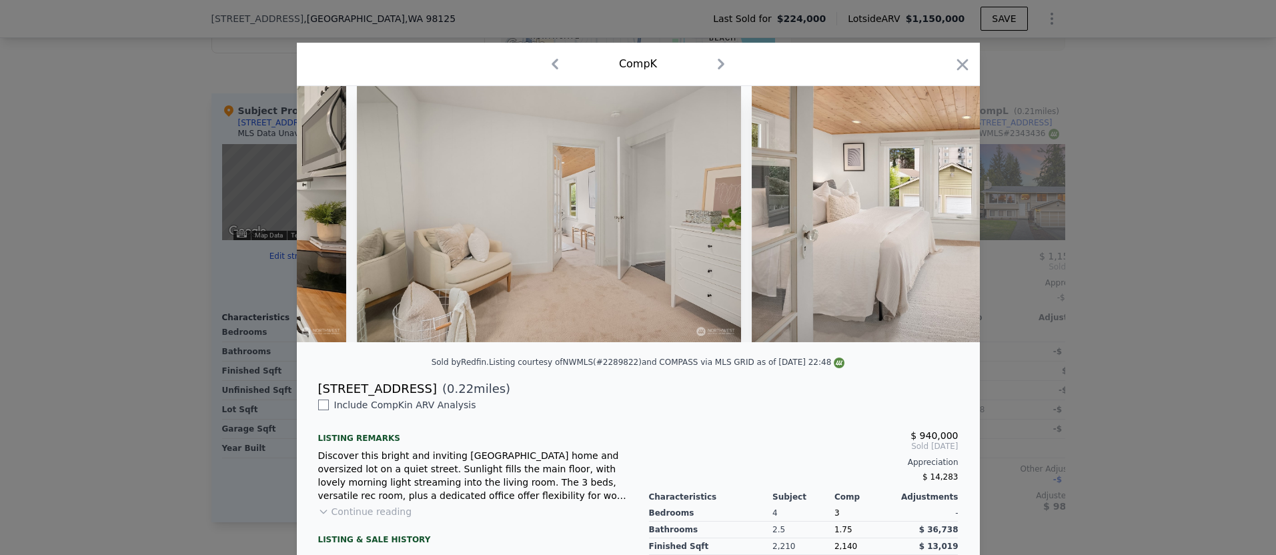
scroll to position [0, 4162]
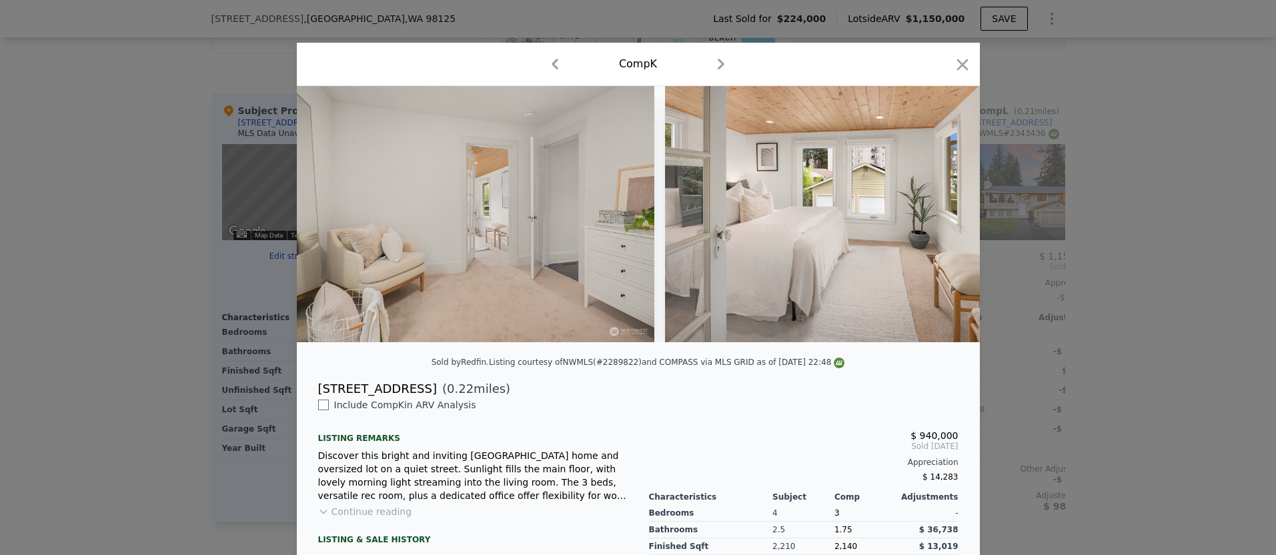
click at [938, 216] on div at bounding box center [638, 214] width 683 height 256
click at [938, 216] on icon at bounding box center [945, 214] width 27 height 27
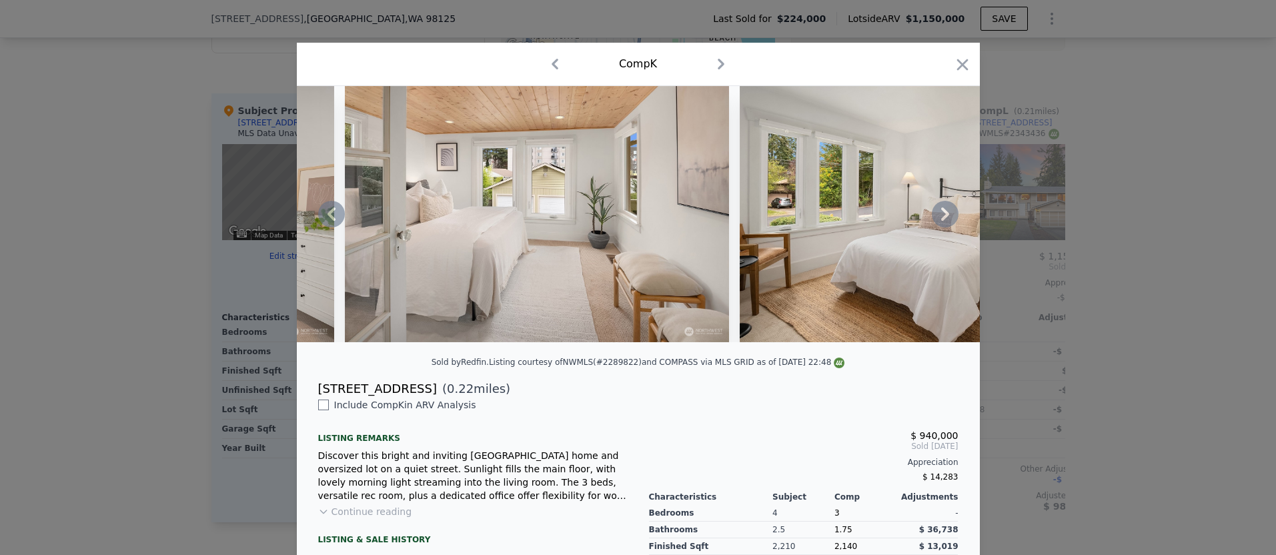
click at [938, 216] on icon at bounding box center [945, 214] width 27 height 27
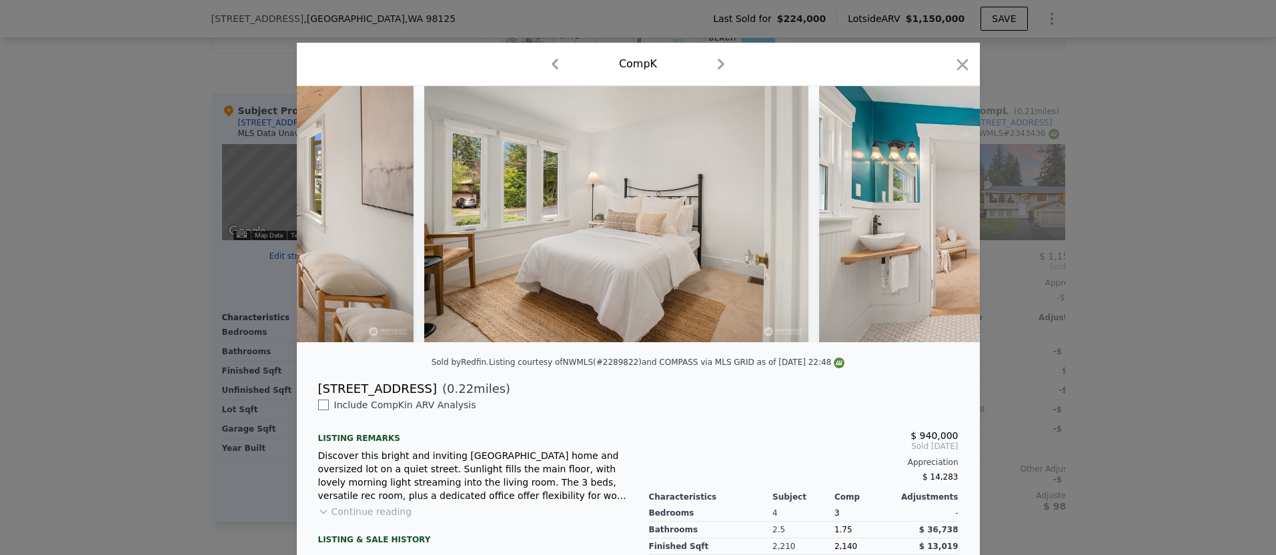
scroll to position [0, 4802]
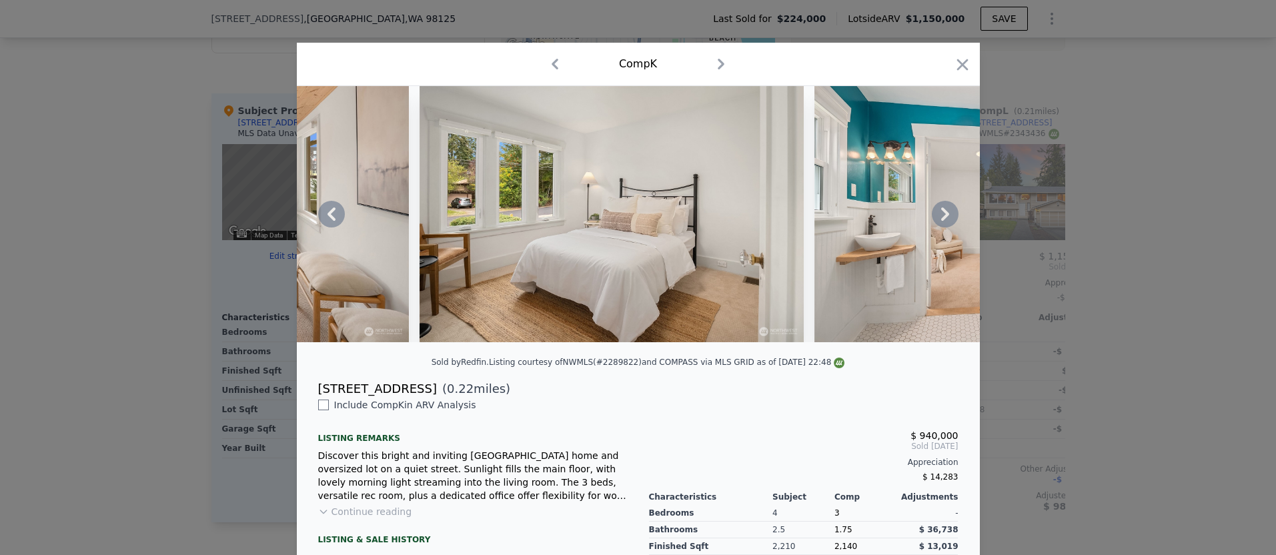
click at [938, 216] on div at bounding box center [638, 214] width 683 height 256
click at [938, 216] on icon at bounding box center [945, 214] width 27 height 27
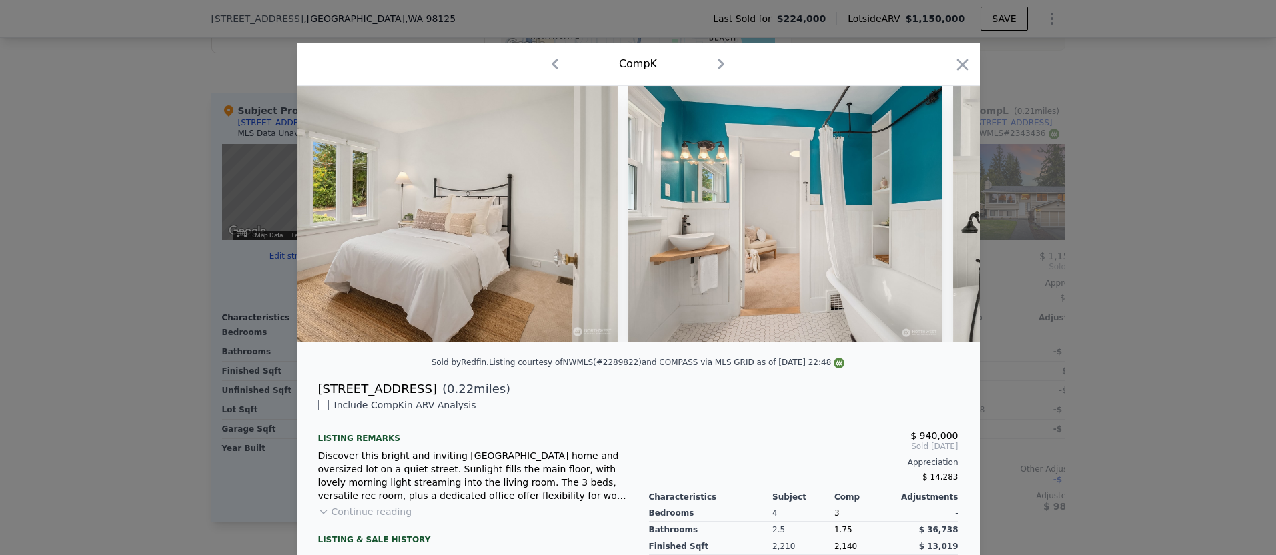
scroll to position [0, 5122]
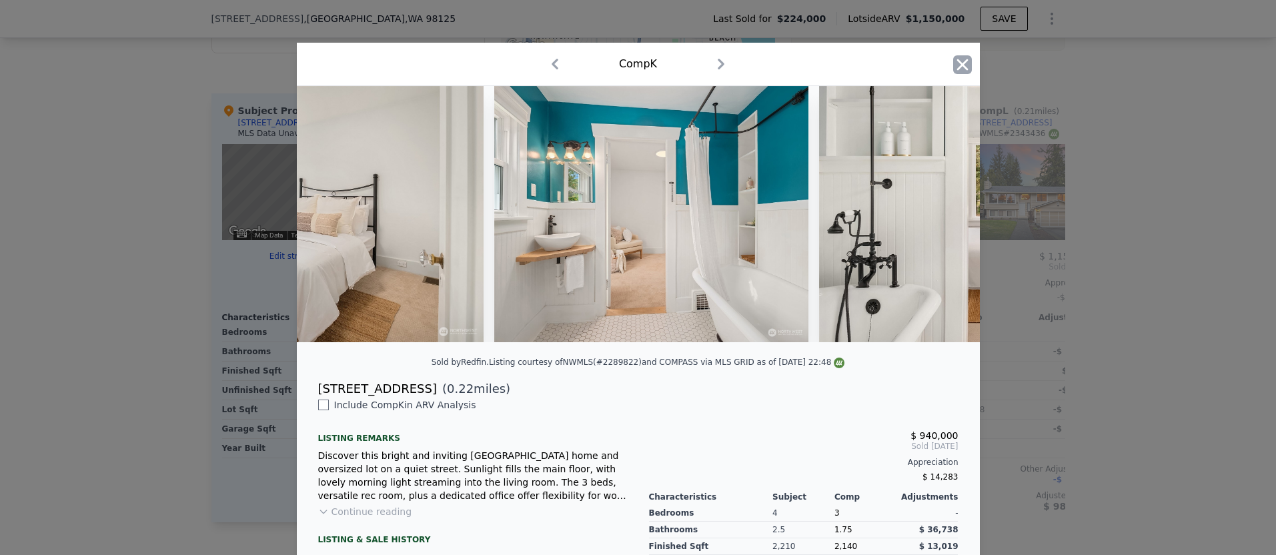
click at [958, 66] on icon "button" at bounding box center [962, 64] width 19 height 19
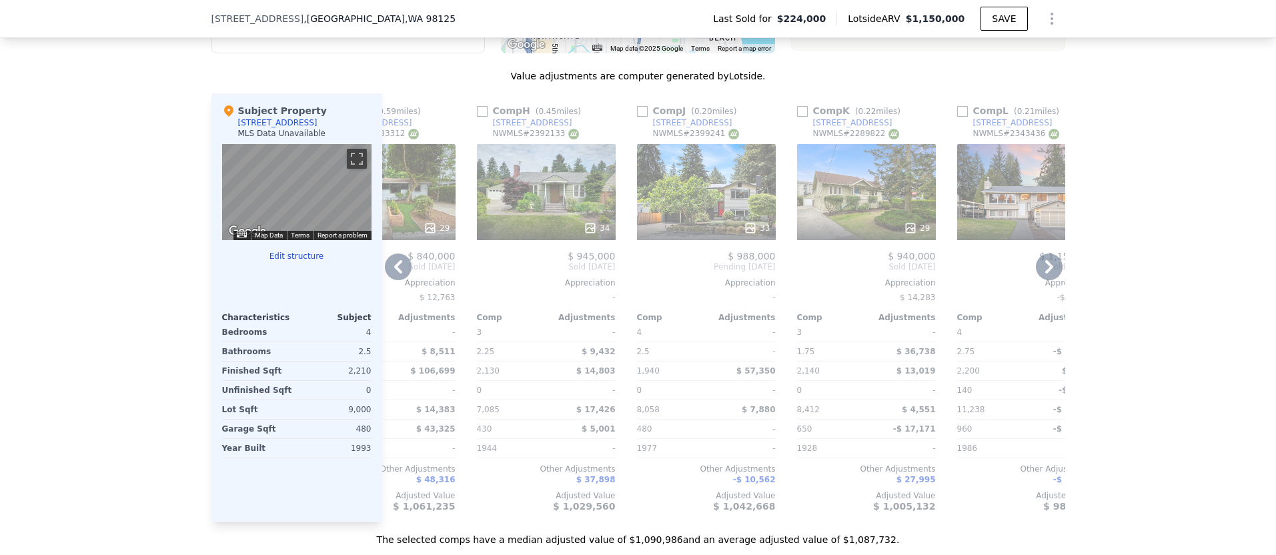
click at [798, 106] on input "checkbox" at bounding box center [802, 111] width 11 height 11
checkbox input "true"
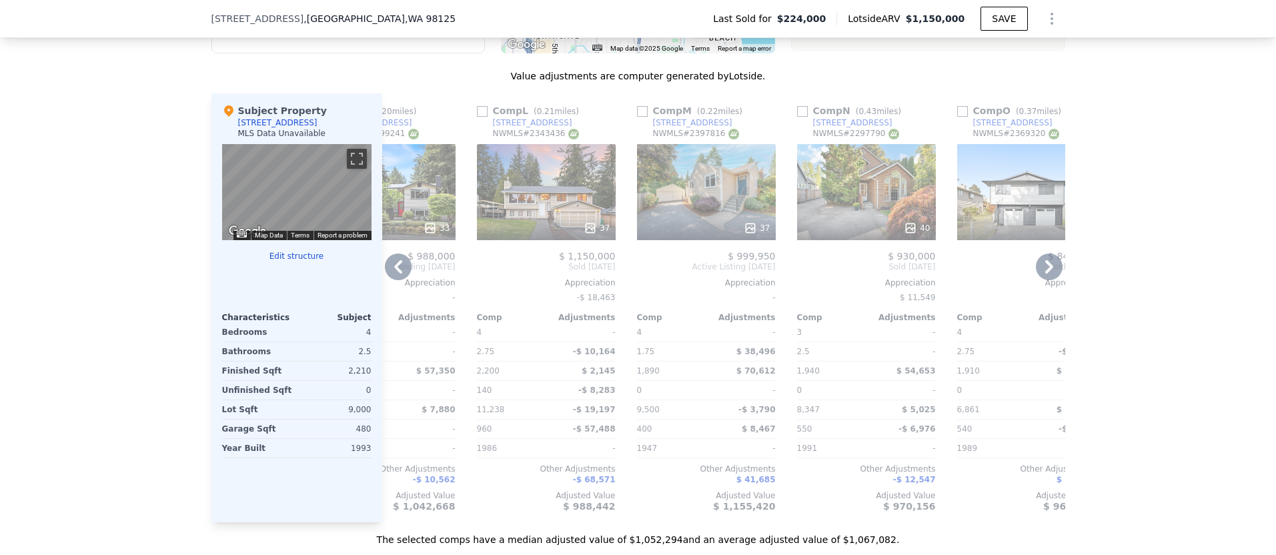
click at [398, 259] on icon at bounding box center [398, 266] width 27 height 27
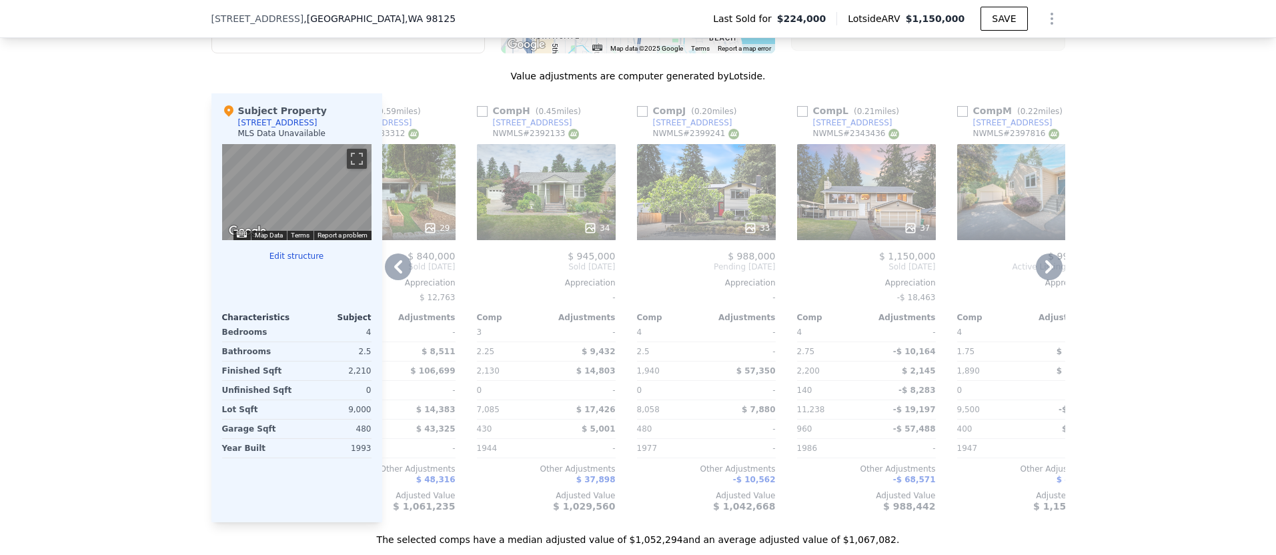
click at [398, 259] on icon at bounding box center [398, 266] width 27 height 27
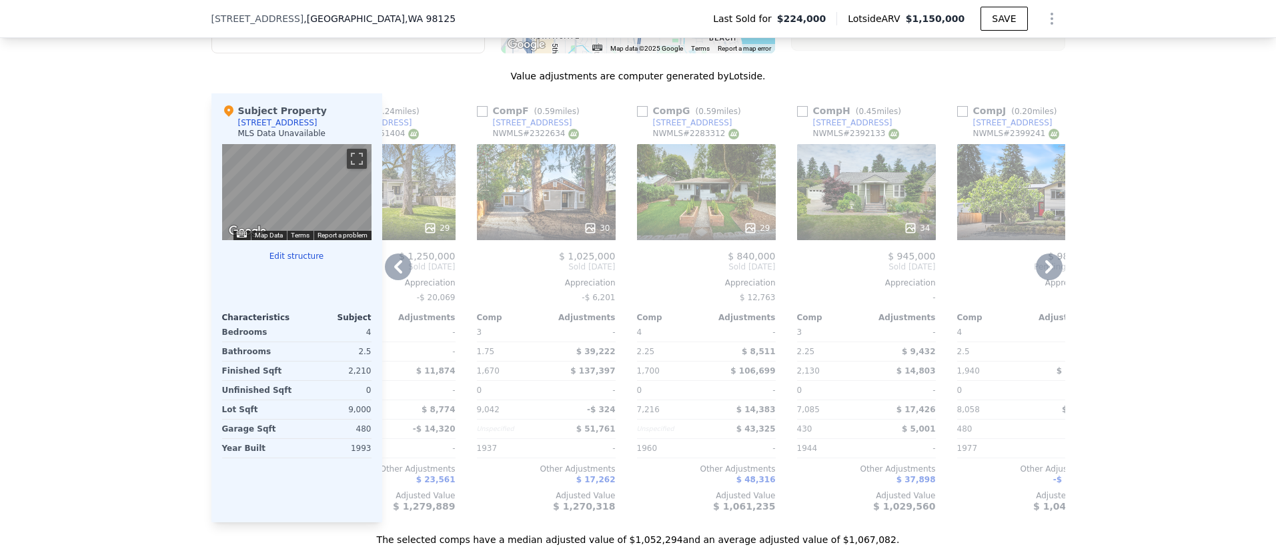
click at [398, 259] on icon at bounding box center [398, 266] width 27 height 27
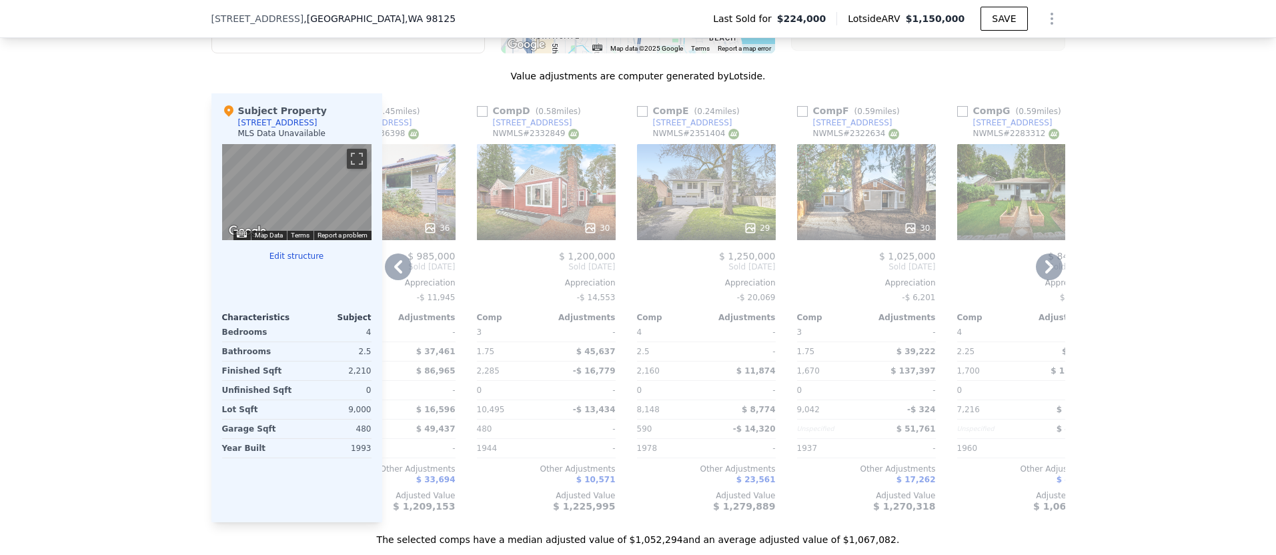
click at [398, 259] on icon at bounding box center [398, 266] width 27 height 27
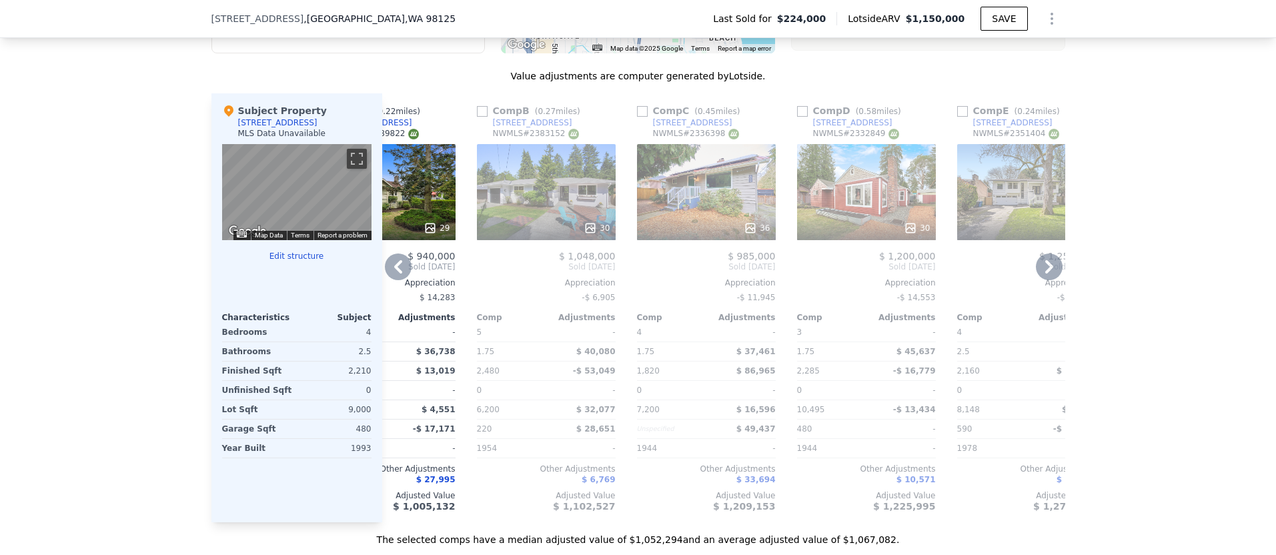
click at [398, 259] on icon at bounding box center [398, 266] width 27 height 27
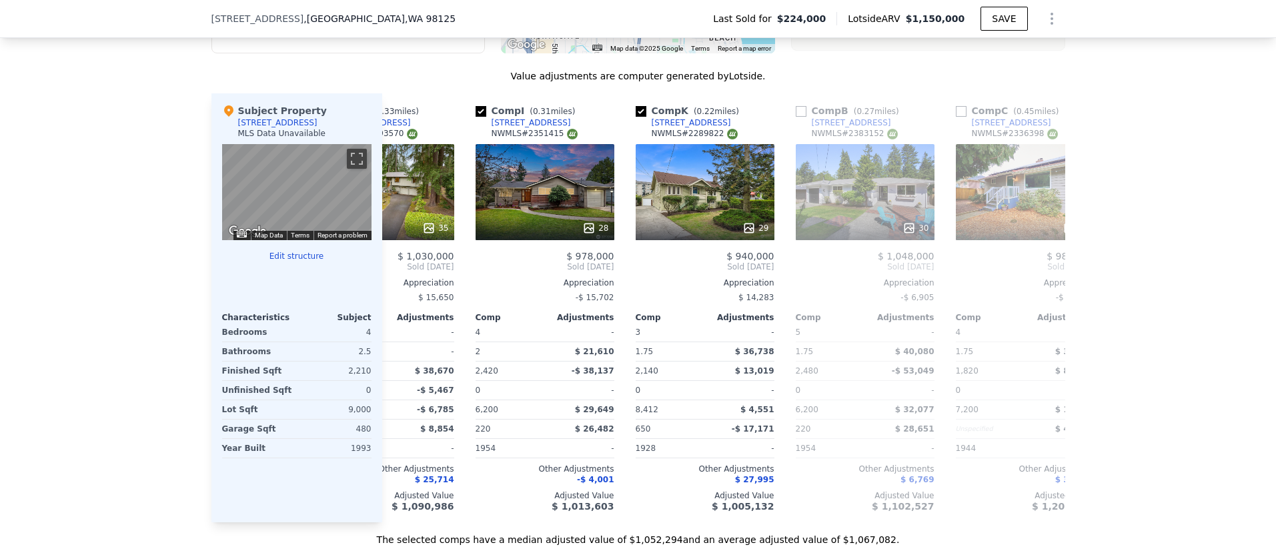
scroll to position [0, 241]
click at [397, 265] on icon at bounding box center [398, 266] width 8 height 13
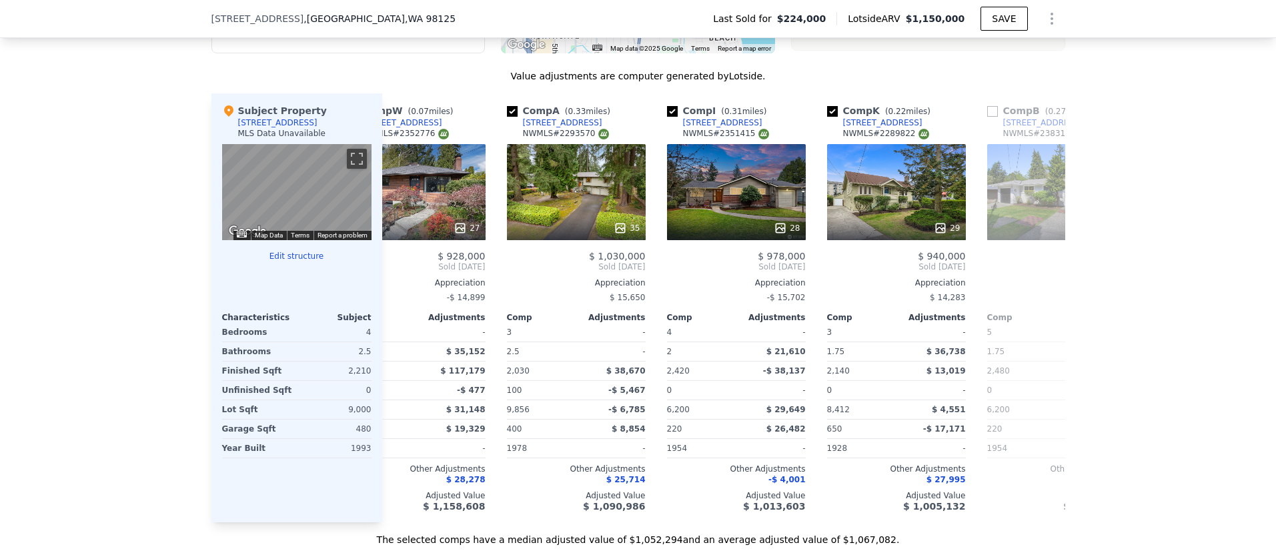
scroll to position [0, 0]
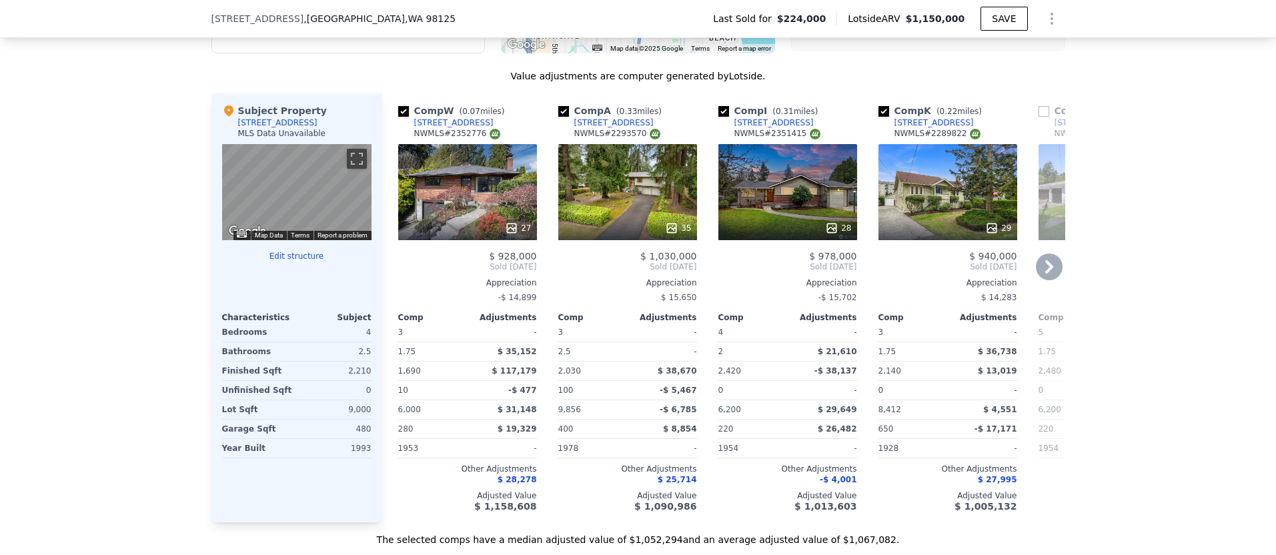
click at [566, 108] on input "checkbox" at bounding box center [563, 111] width 11 height 11
checkbox input "false"
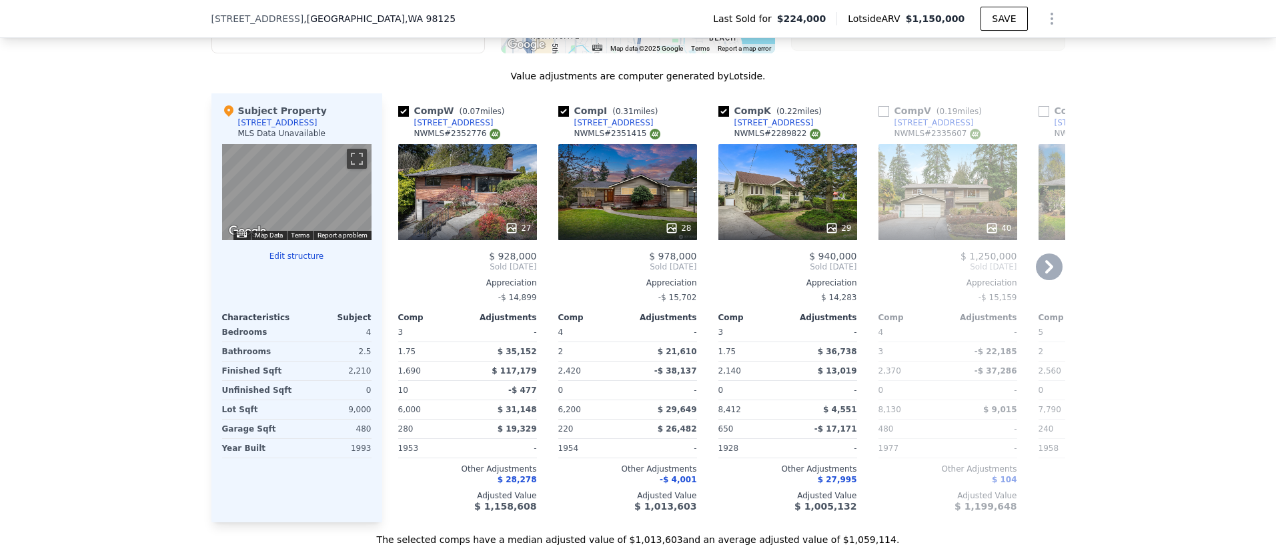
click at [1055, 260] on icon at bounding box center [1049, 266] width 27 height 27
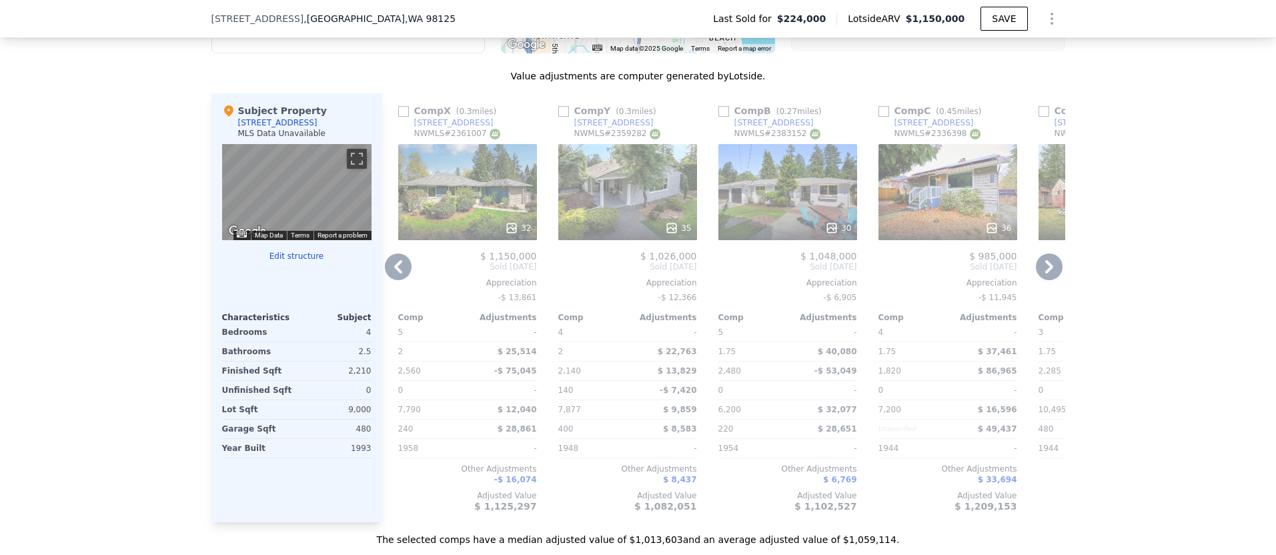
click at [1055, 260] on icon at bounding box center [1049, 266] width 27 height 27
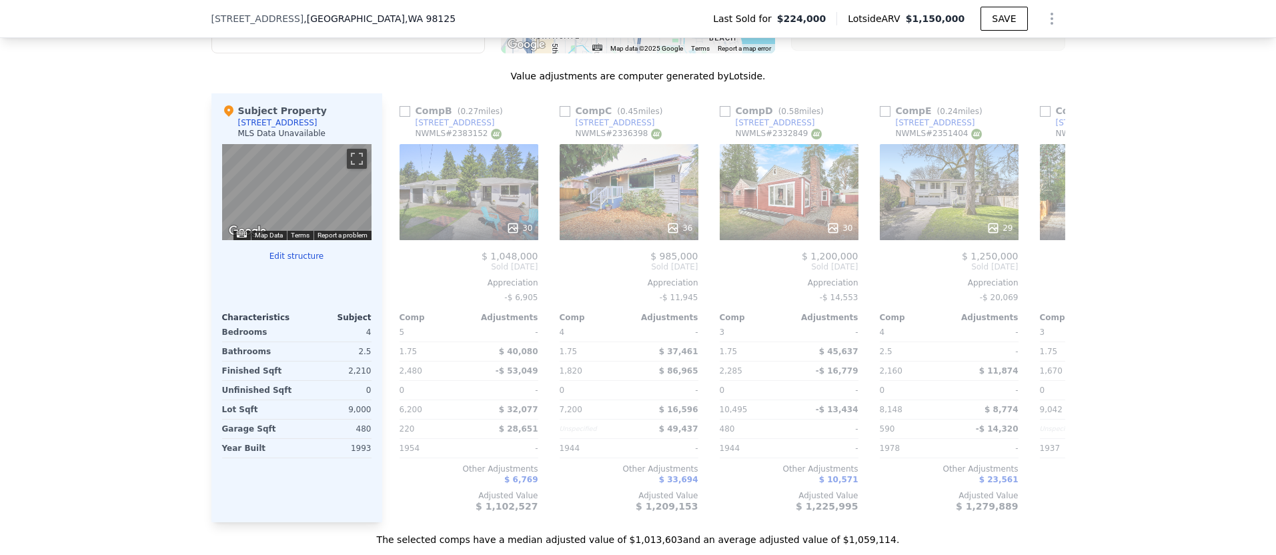
scroll to position [0, 960]
click at [690, 220] on div at bounding box center [627, 228] width 139 height 24
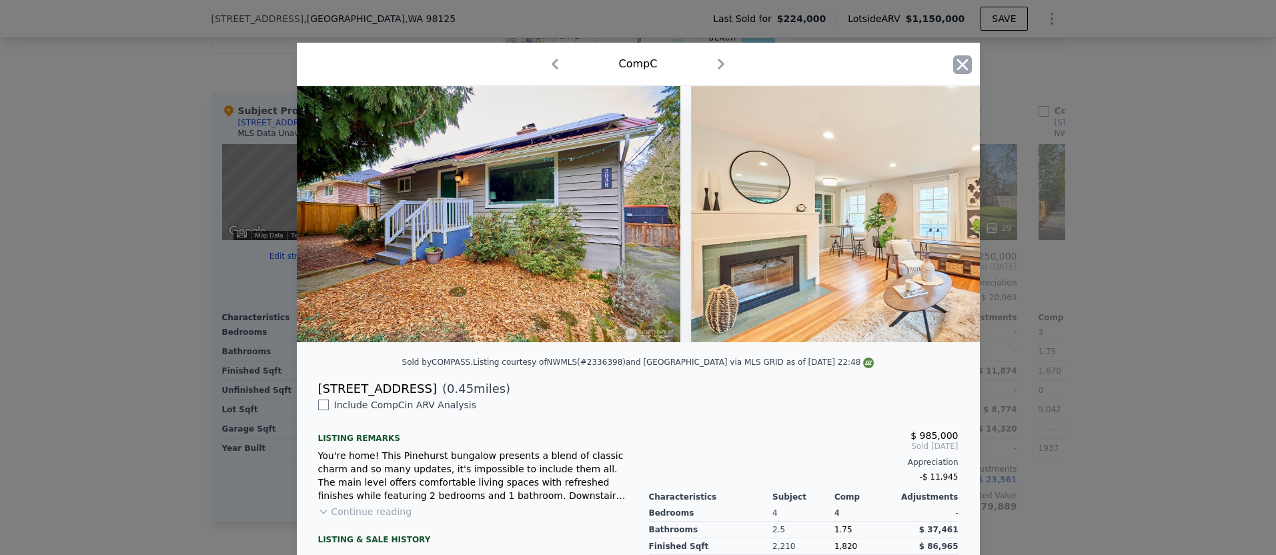
click at [966, 60] on icon "button" at bounding box center [961, 64] width 11 height 11
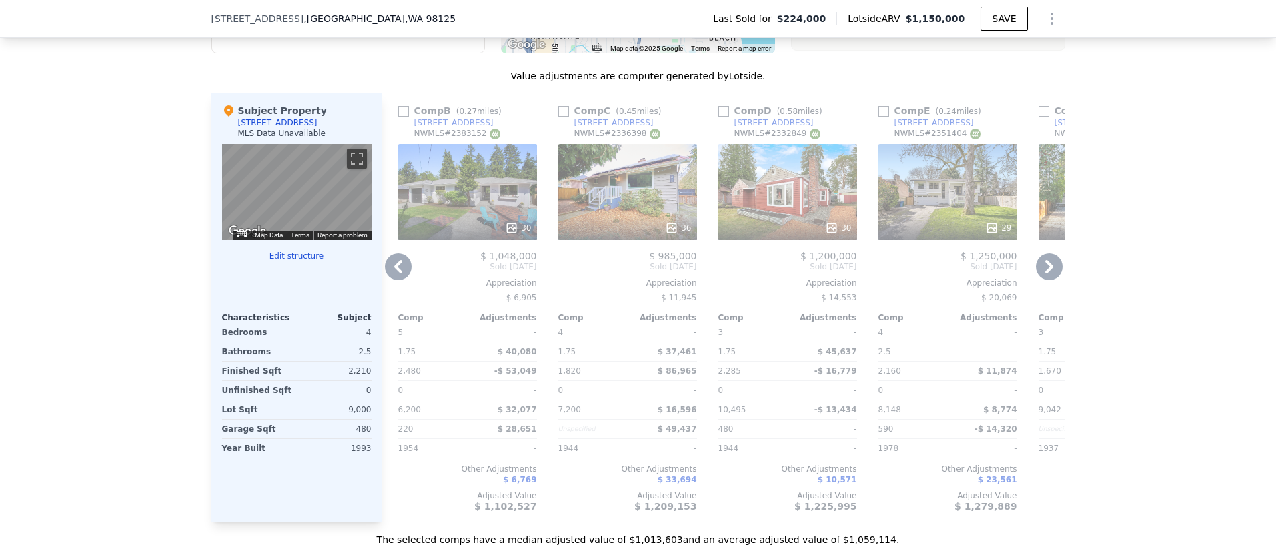
click at [1040, 260] on icon at bounding box center [1049, 266] width 27 height 27
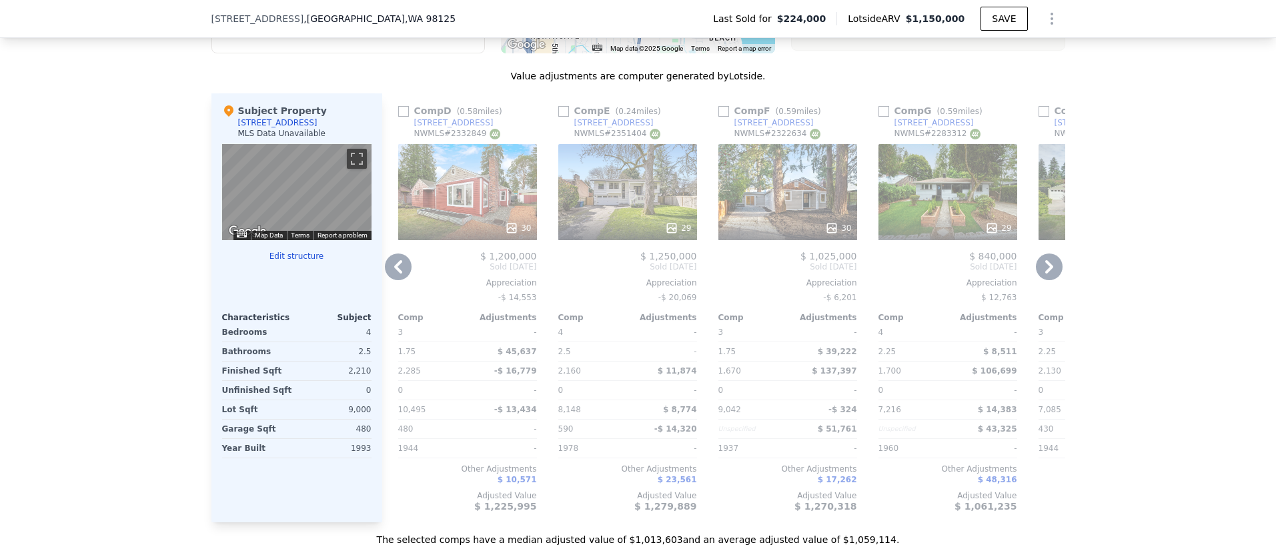
click at [1040, 260] on icon at bounding box center [1049, 266] width 27 height 27
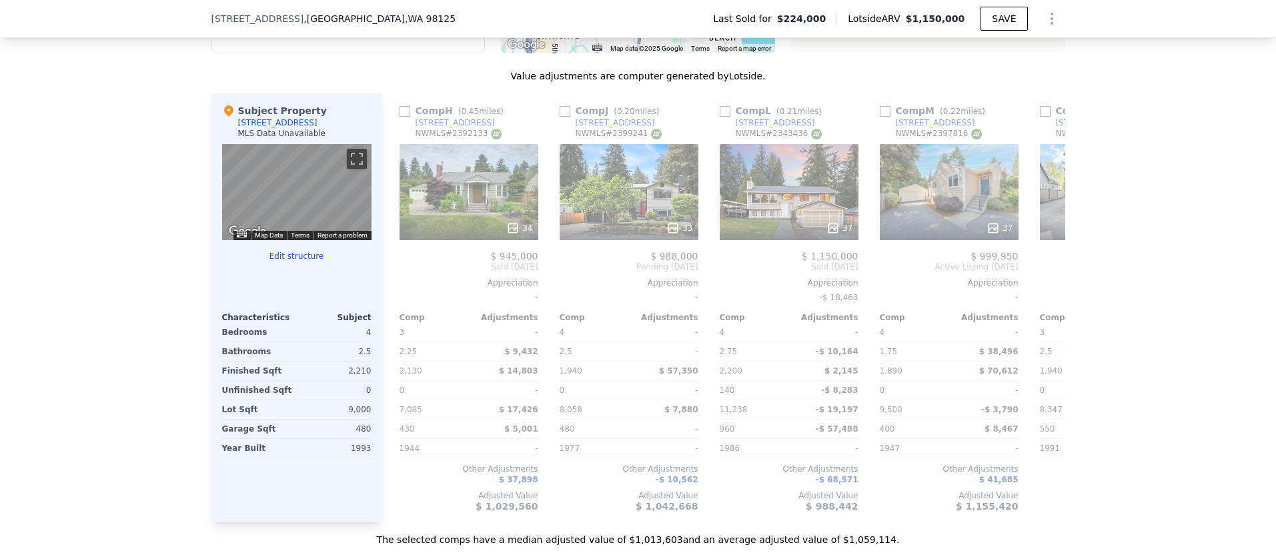
scroll to position [0, 1921]
click at [1044, 269] on icon at bounding box center [1049, 266] width 27 height 27
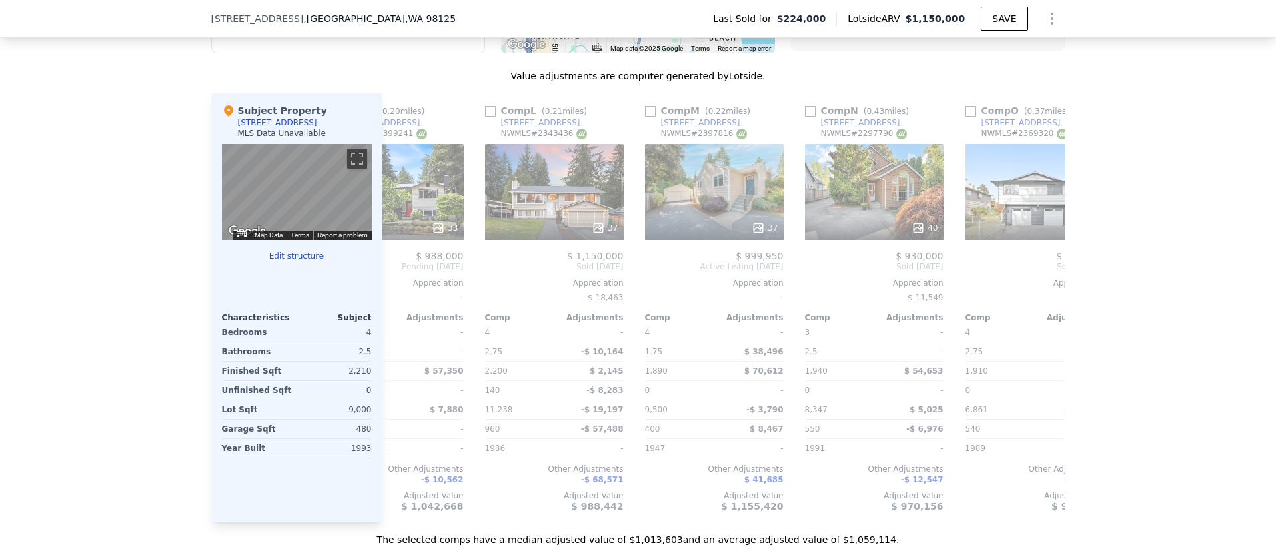
scroll to position [0, 2241]
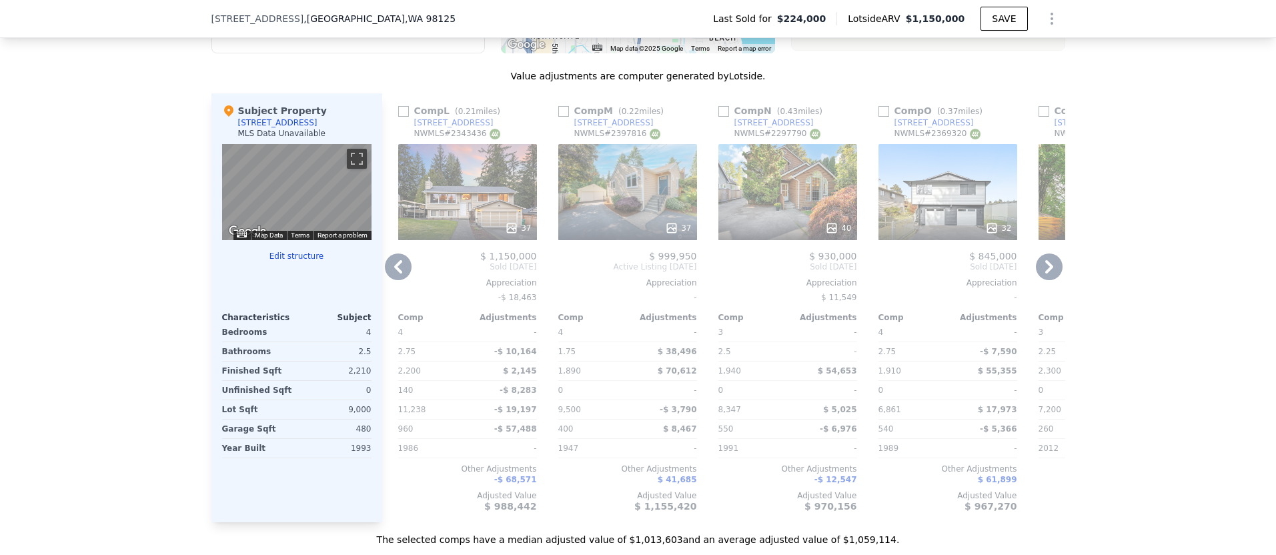
click at [1057, 265] on icon at bounding box center [1049, 266] width 27 height 27
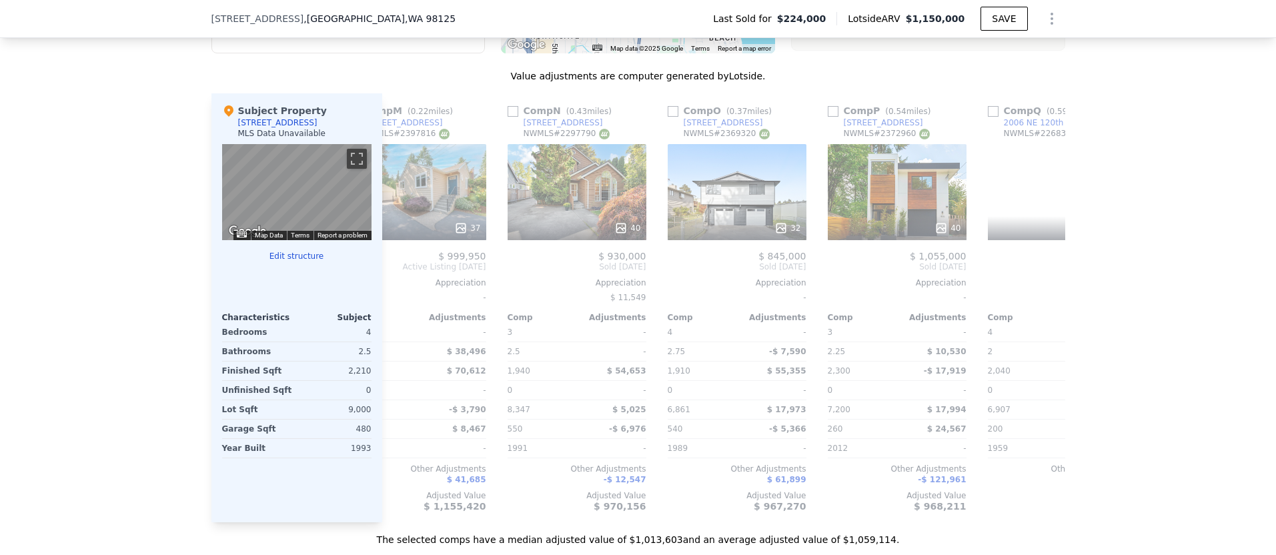
scroll to position [0, 2561]
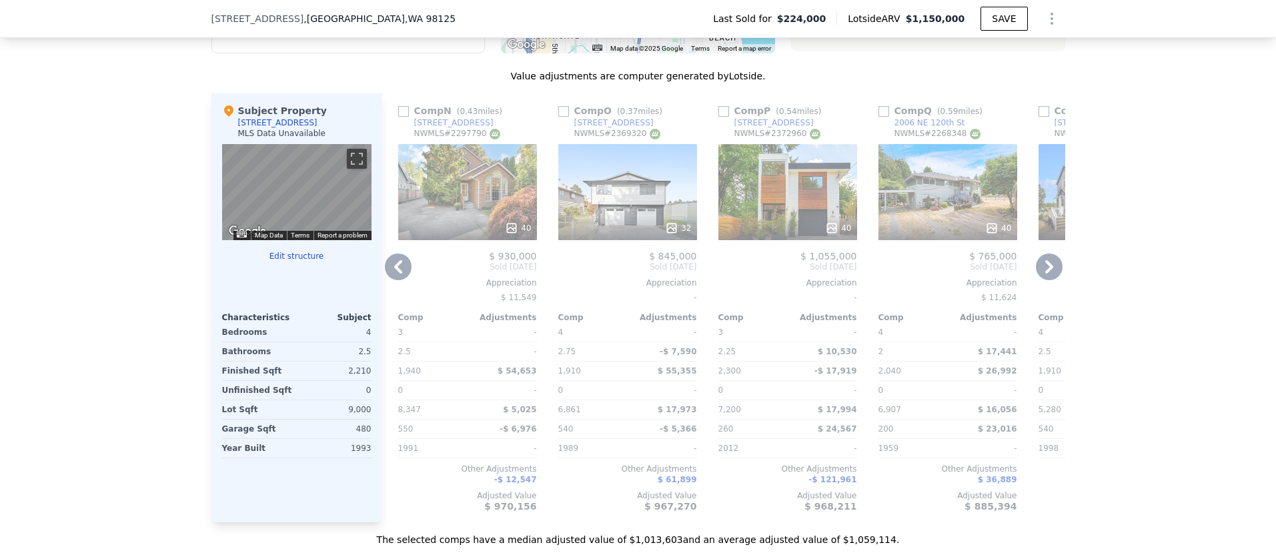
click at [1050, 265] on icon at bounding box center [1049, 266] width 8 height 13
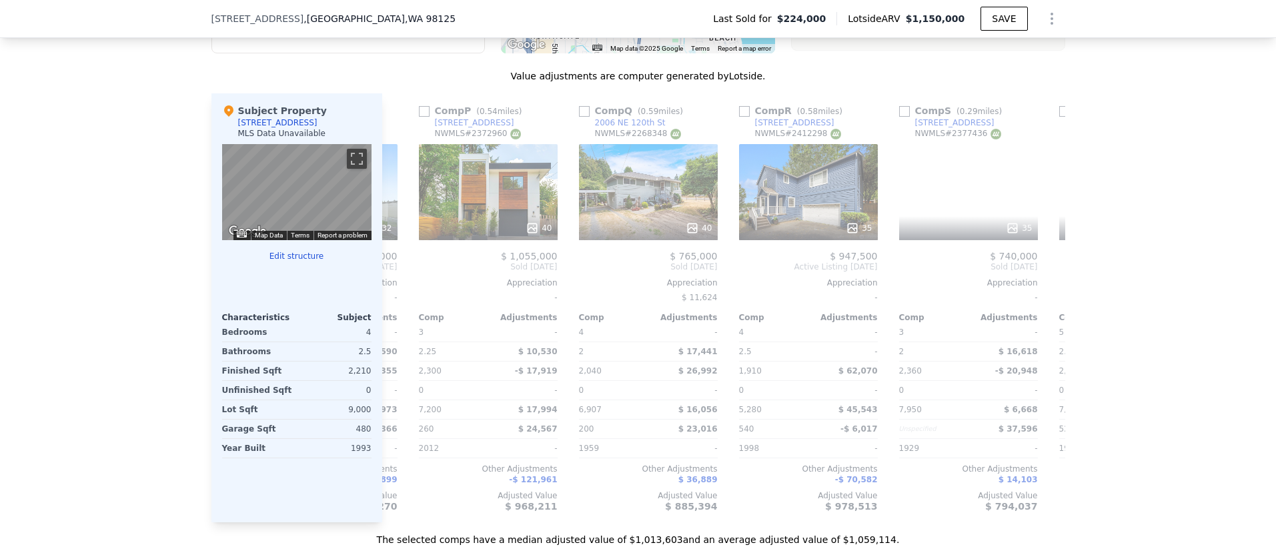
scroll to position [0, 2881]
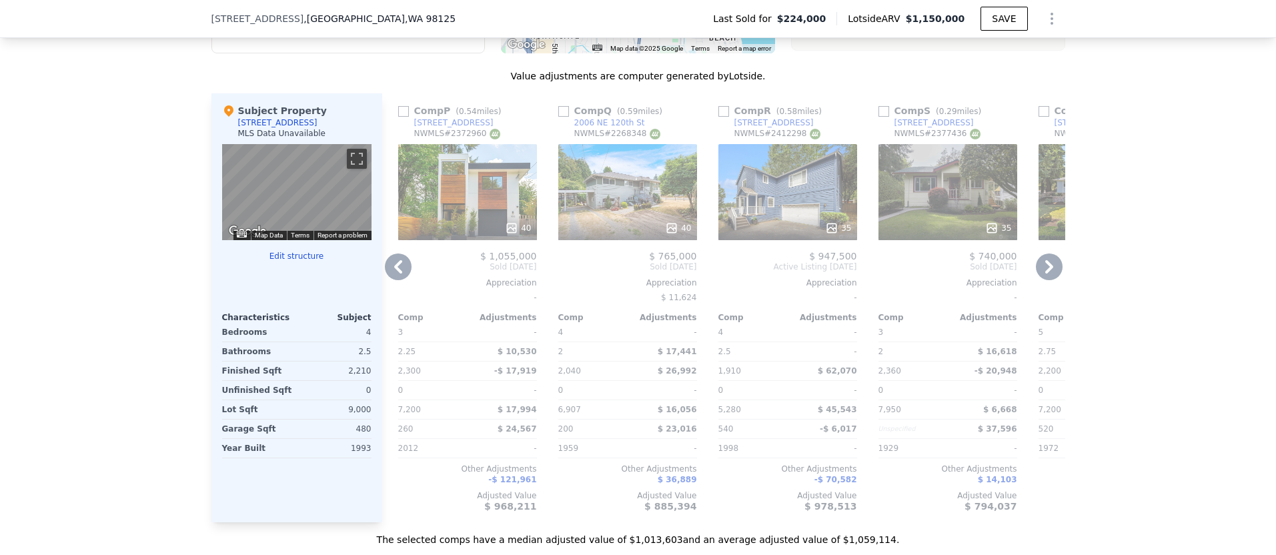
click at [1050, 265] on icon at bounding box center [1049, 266] width 8 height 13
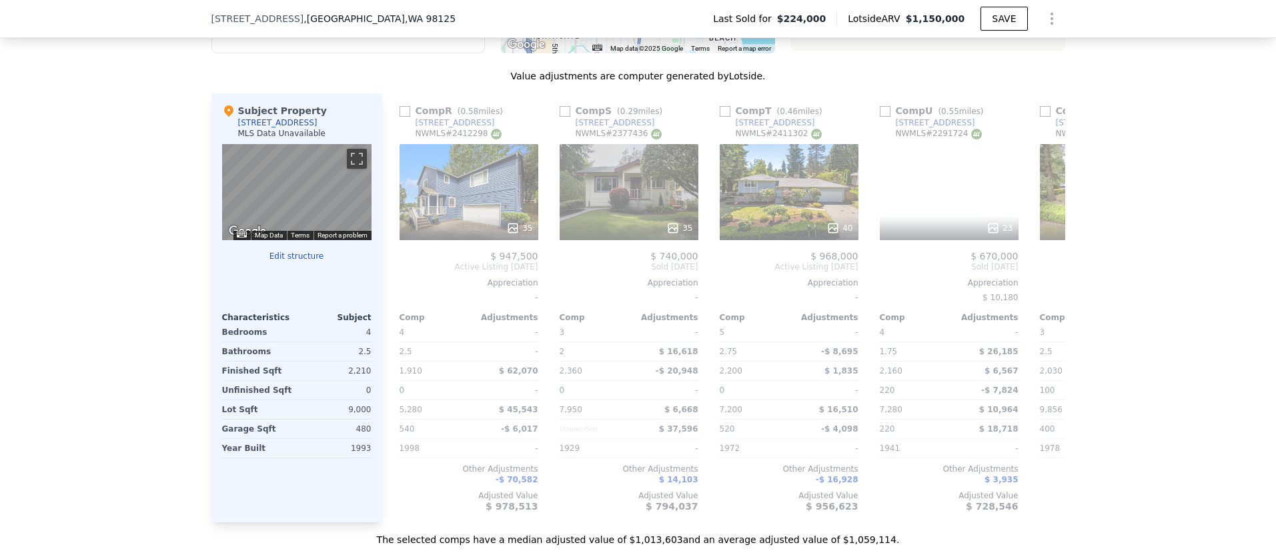
scroll to position [0, 3201]
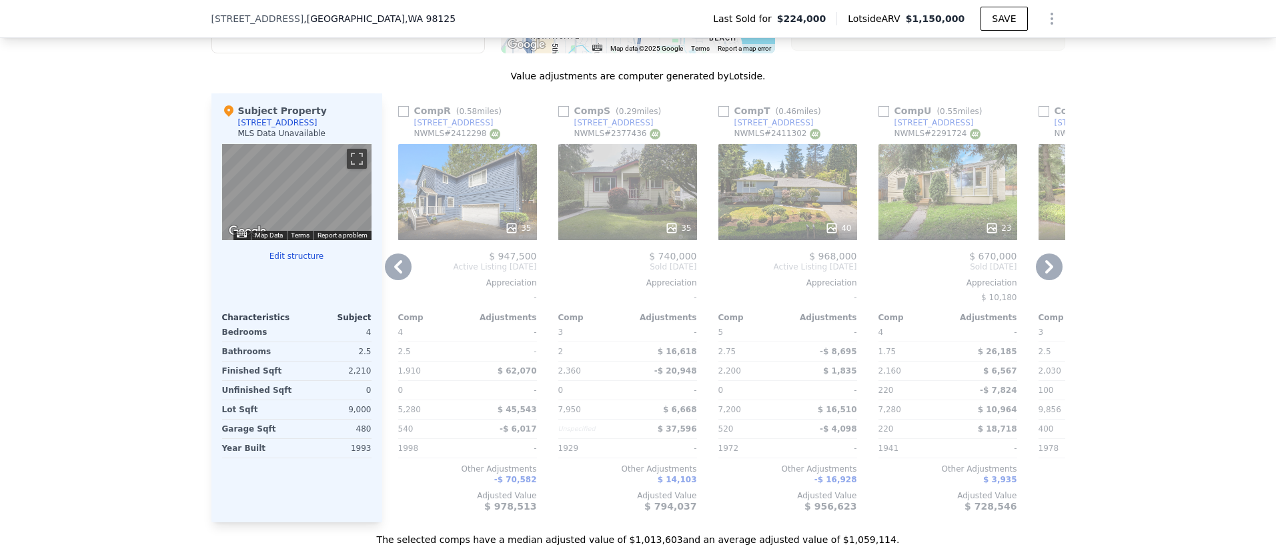
click at [840, 231] on div "40" at bounding box center [838, 227] width 26 height 13
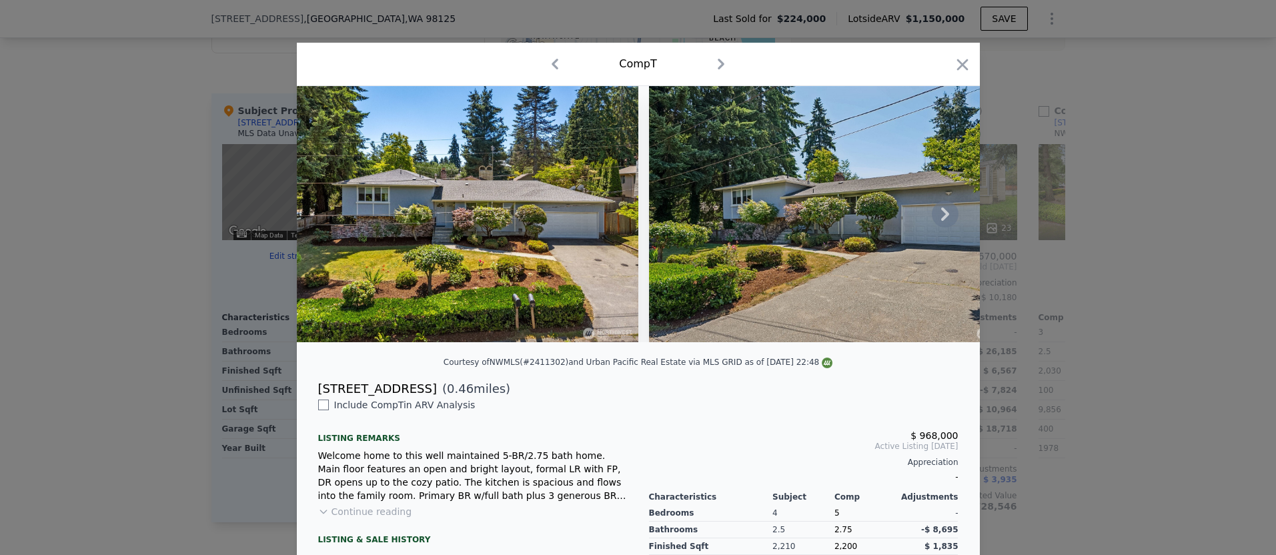
click at [946, 211] on icon at bounding box center [945, 213] width 8 height 13
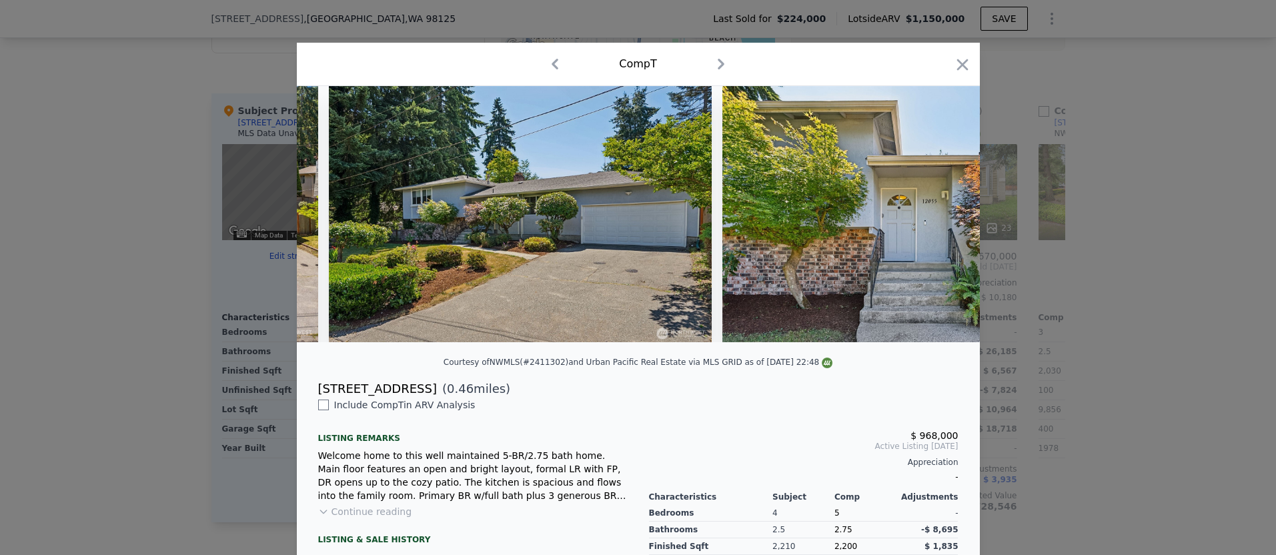
click at [946, 211] on img at bounding box center [913, 214] width 383 height 256
click at [946, 211] on icon at bounding box center [945, 213] width 8 height 13
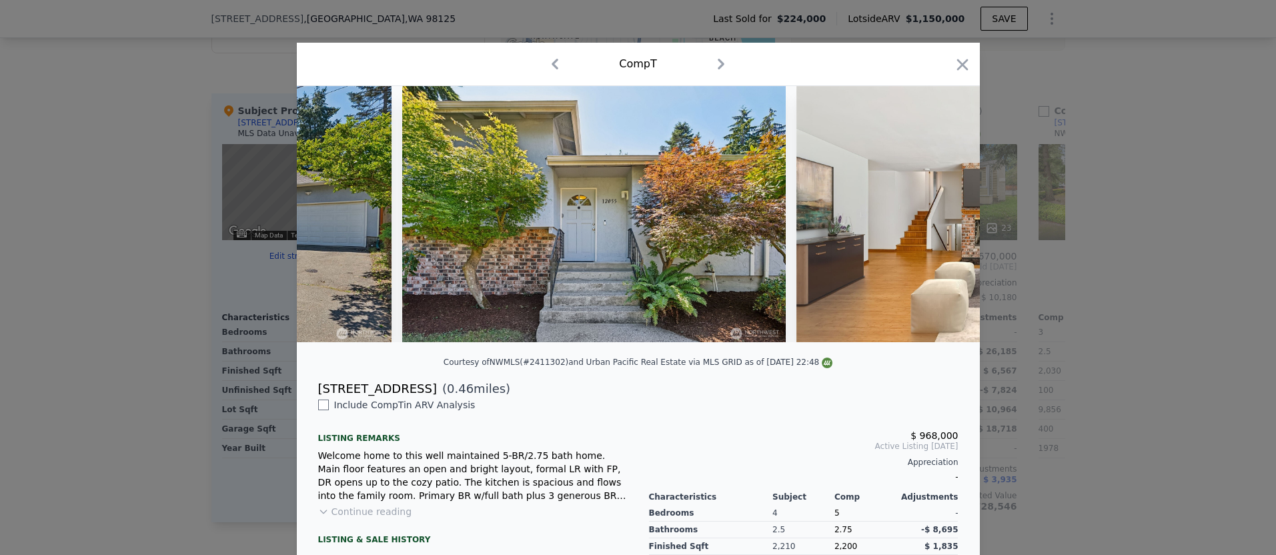
click at [946, 211] on div at bounding box center [638, 214] width 683 height 256
click at [946, 211] on icon at bounding box center [945, 213] width 8 height 13
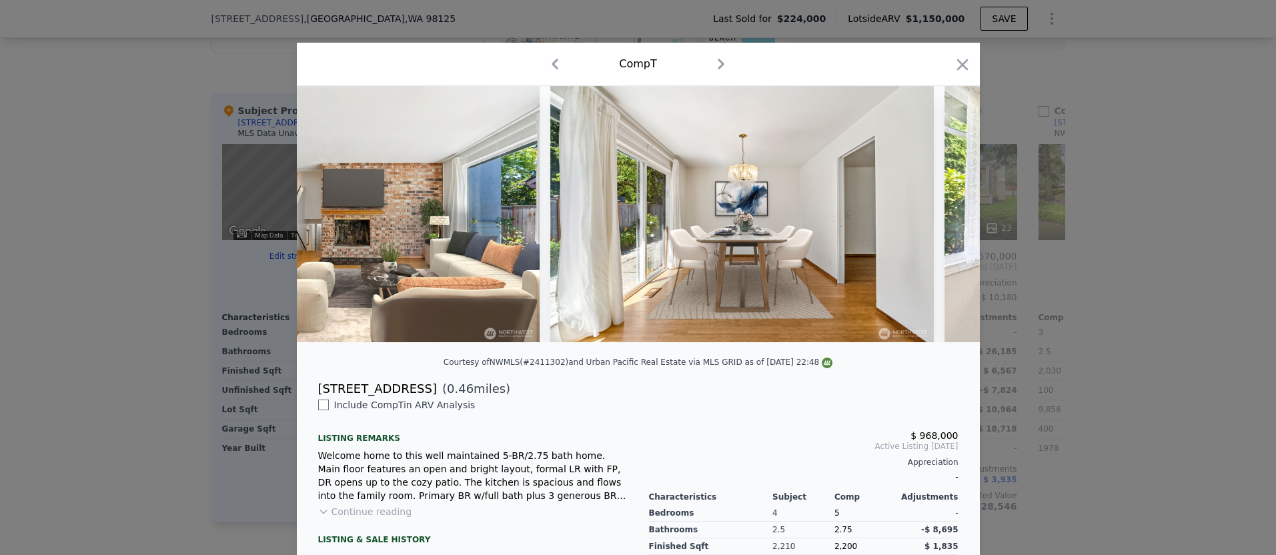
click at [945, 211] on img at bounding box center [1135, 214] width 383 height 256
click at [945, 211] on icon at bounding box center [945, 213] width 8 height 13
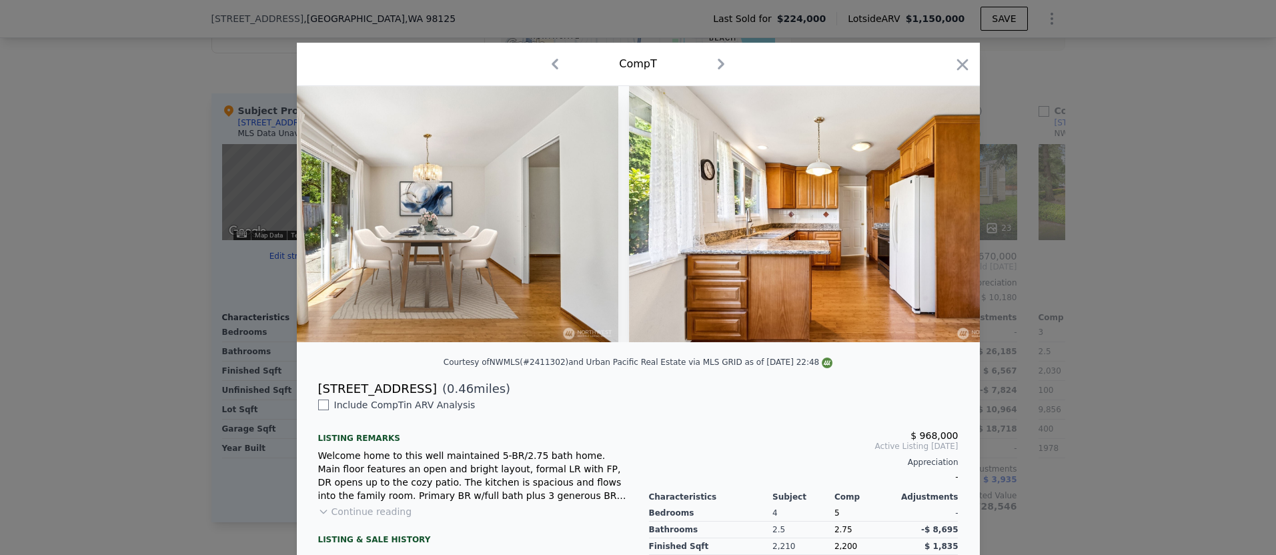
scroll to position [0, 1601]
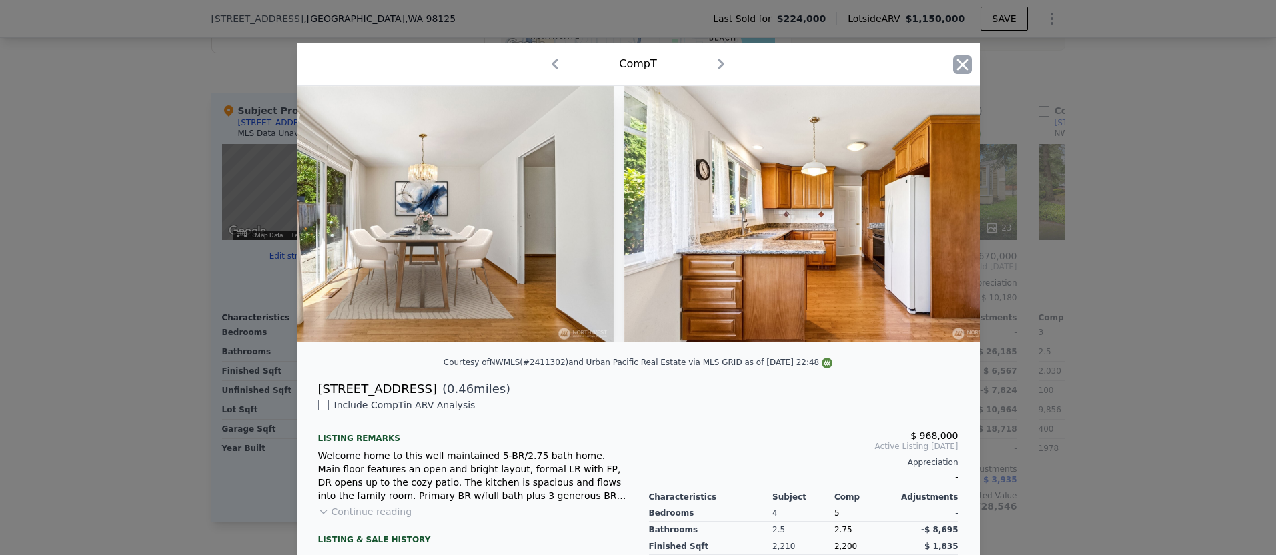
click at [960, 67] on icon "button" at bounding box center [962, 64] width 19 height 19
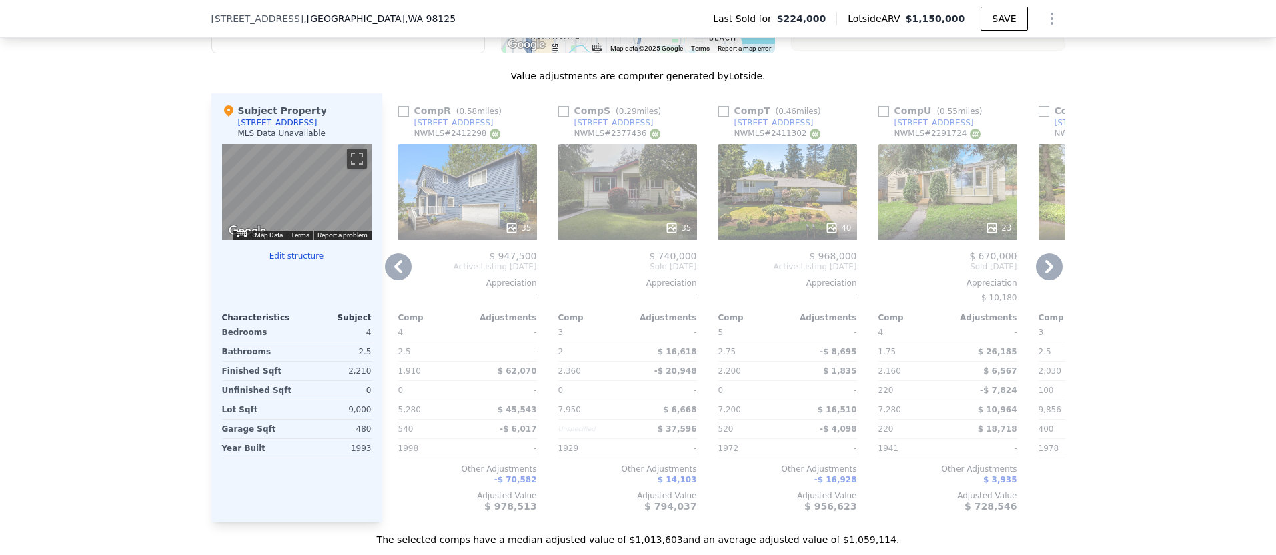
click at [726, 115] on input "checkbox" at bounding box center [723, 111] width 11 height 11
checkbox input "true"
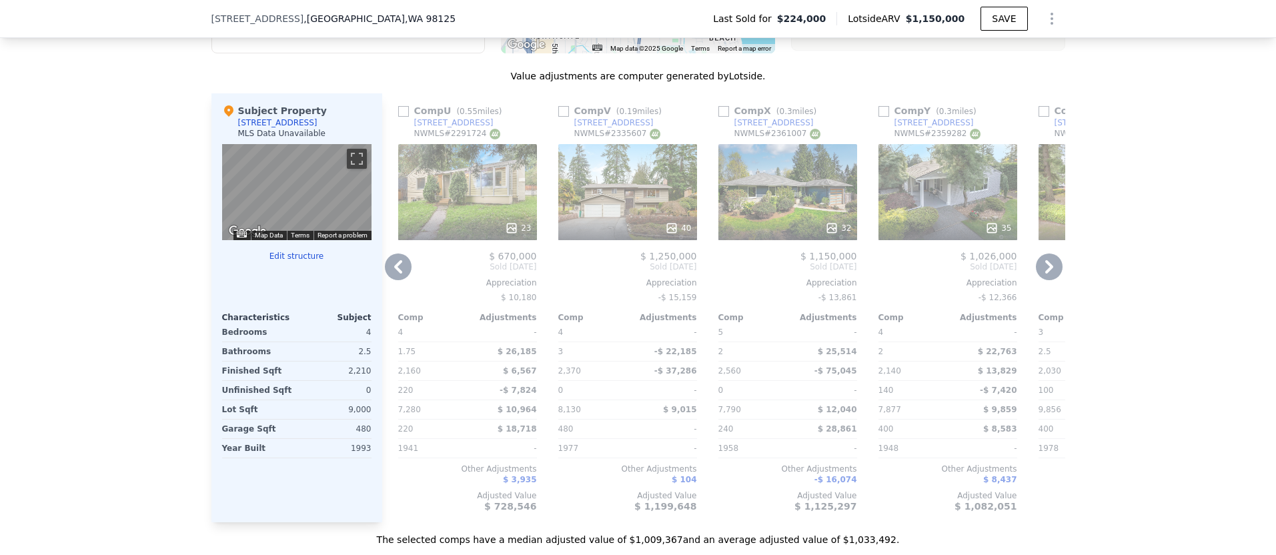
click at [1051, 269] on icon at bounding box center [1049, 266] width 27 height 27
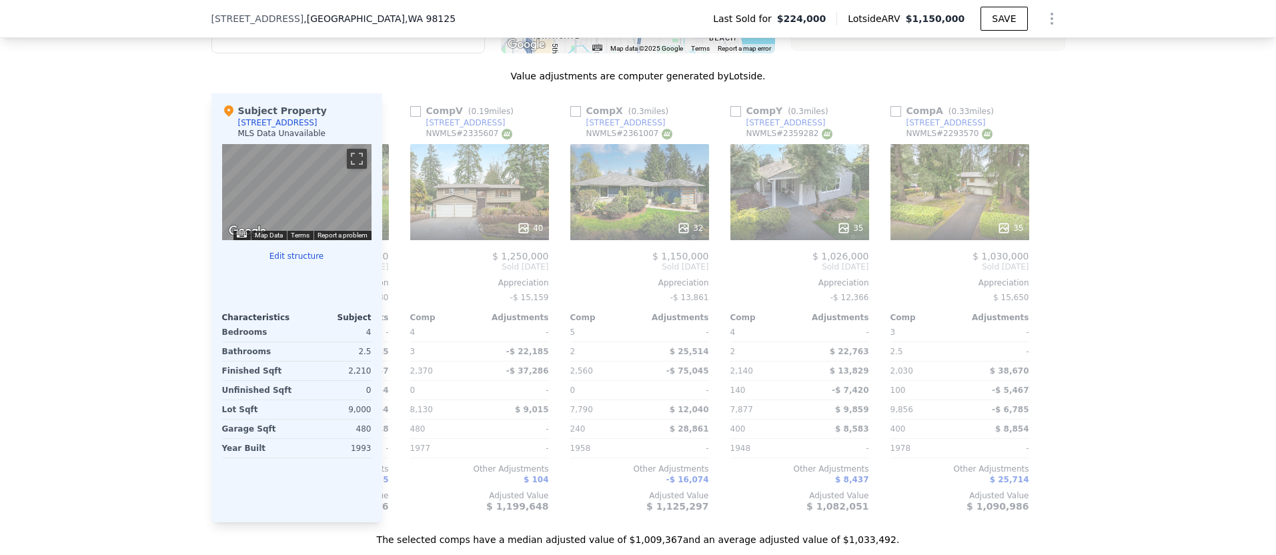
scroll to position [0, 3351]
click at [1051, 269] on div at bounding box center [1054, 307] width 21 height 429
click at [522, 225] on icon at bounding box center [522, 227] width 13 height 13
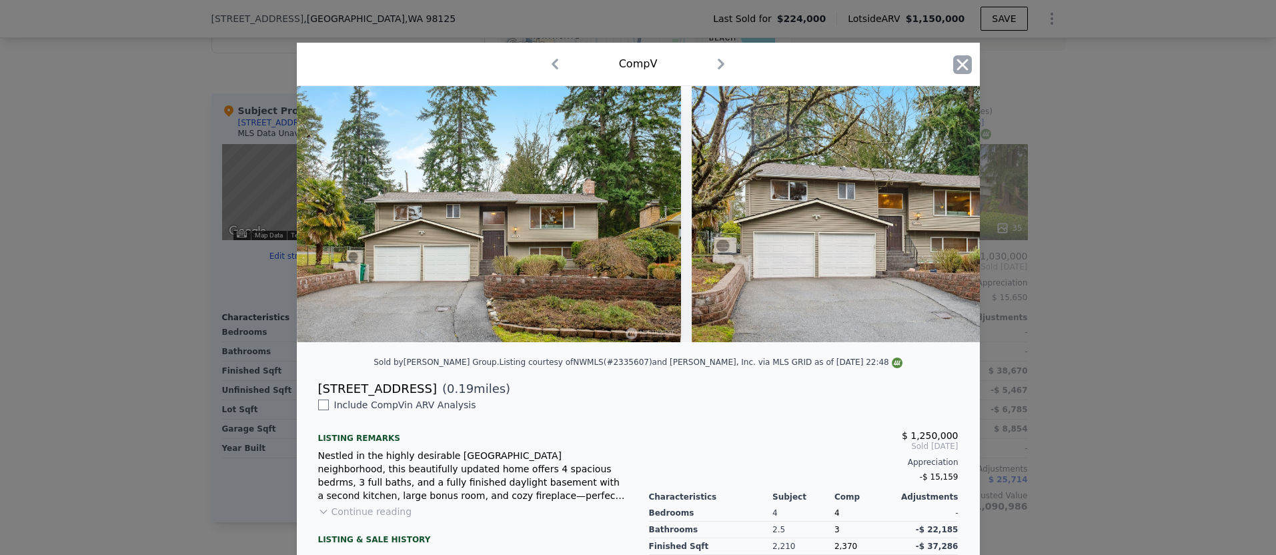
click at [958, 68] on icon "button" at bounding box center [961, 64] width 11 height 11
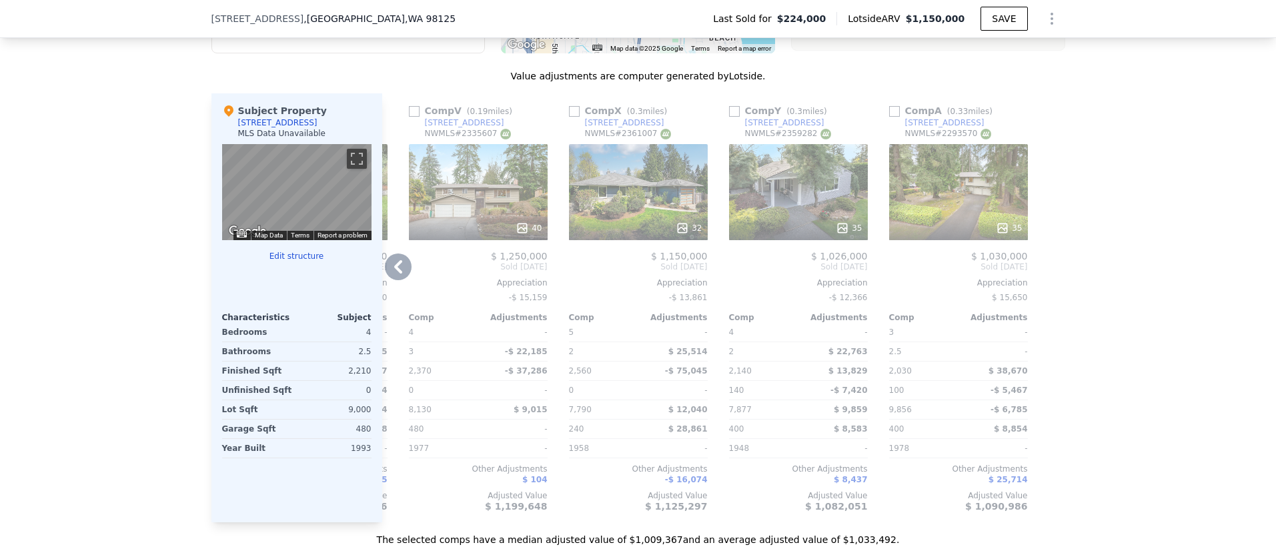
click at [841, 223] on icon at bounding box center [842, 227] width 13 height 13
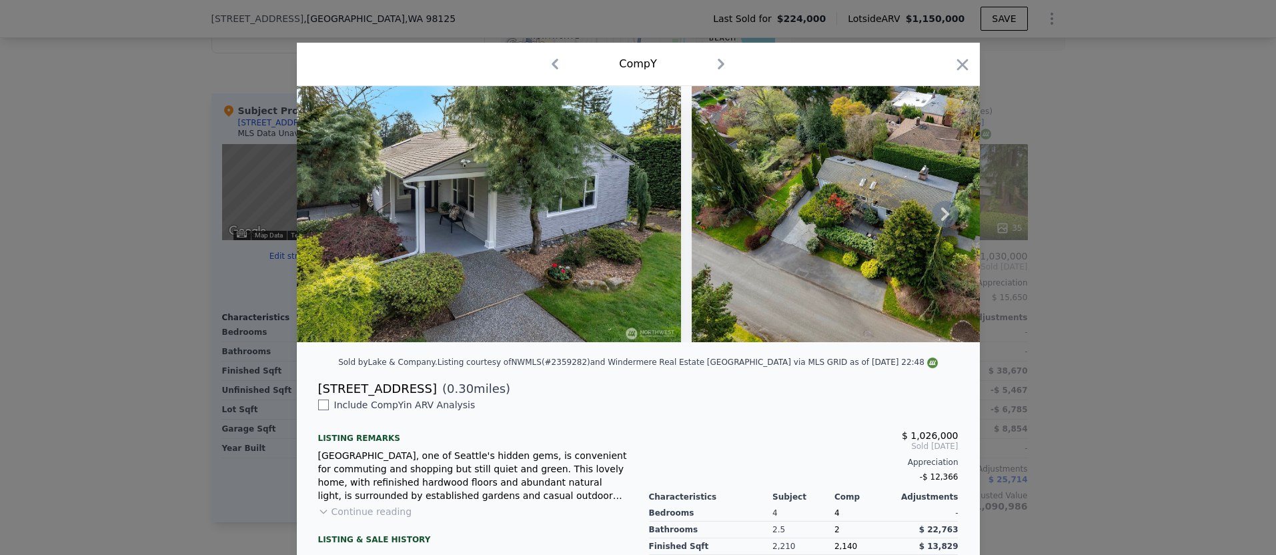
click at [942, 209] on icon at bounding box center [945, 213] width 8 height 13
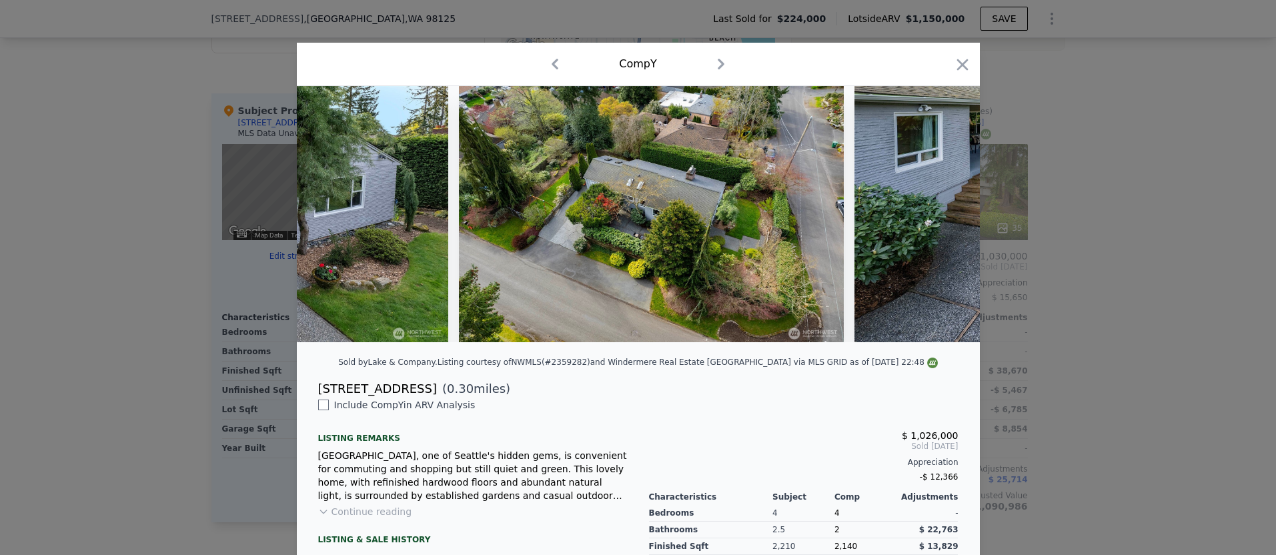
scroll to position [0, 320]
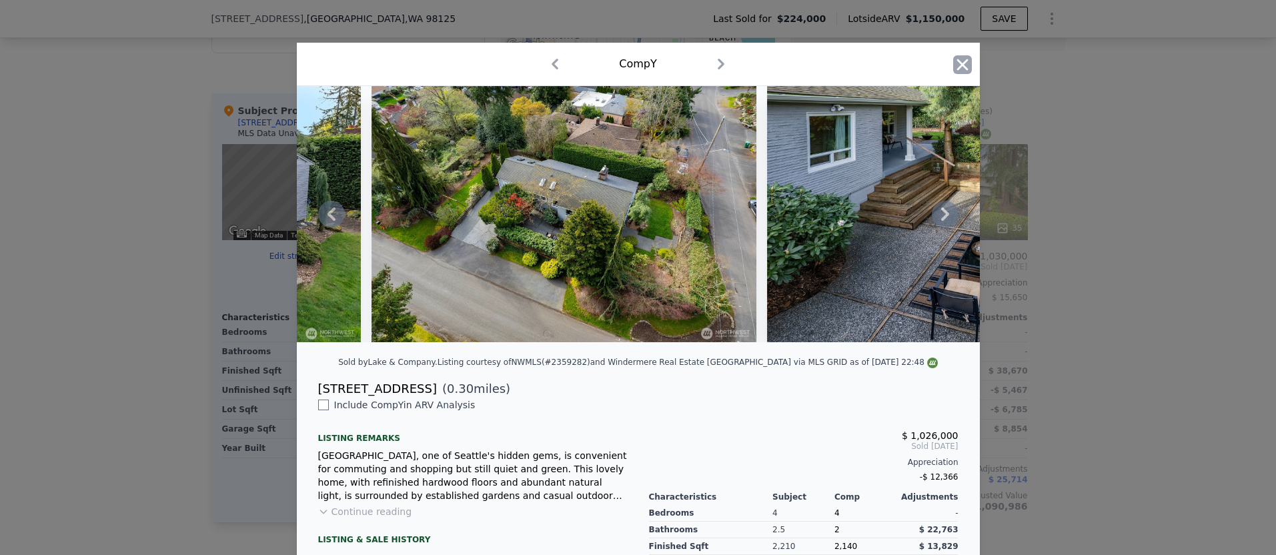
click at [954, 67] on icon "button" at bounding box center [962, 64] width 19 height 19
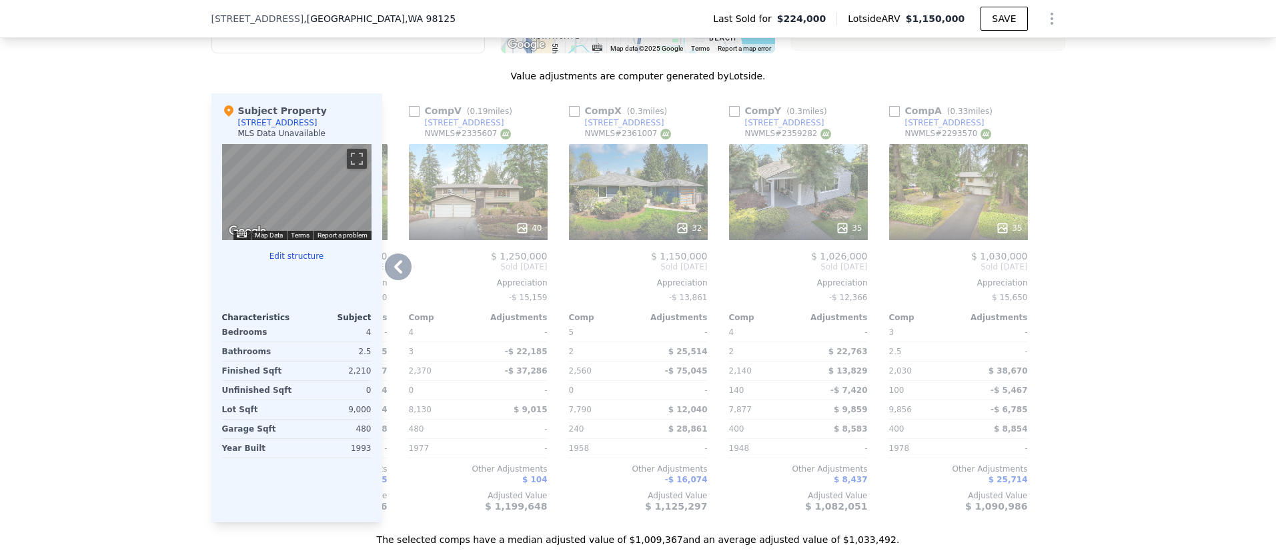
click at [1006, 222] on icon at bounding box center [1002, 227] width 13 height 13
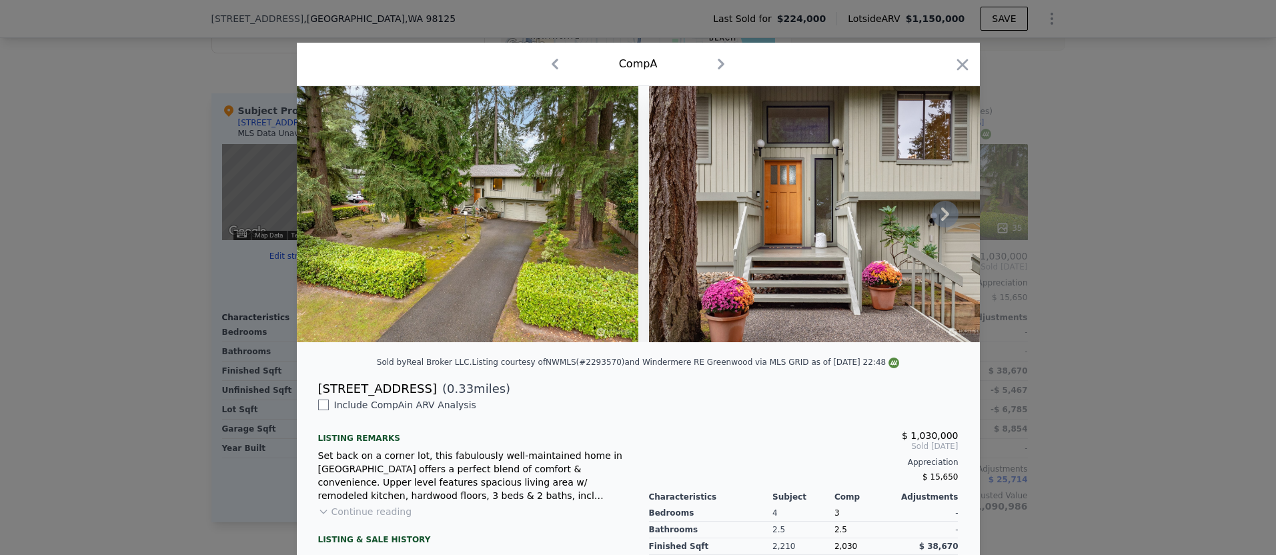
click at [946, 212] on icon at bounding box center [945, 213] width 8 height 13
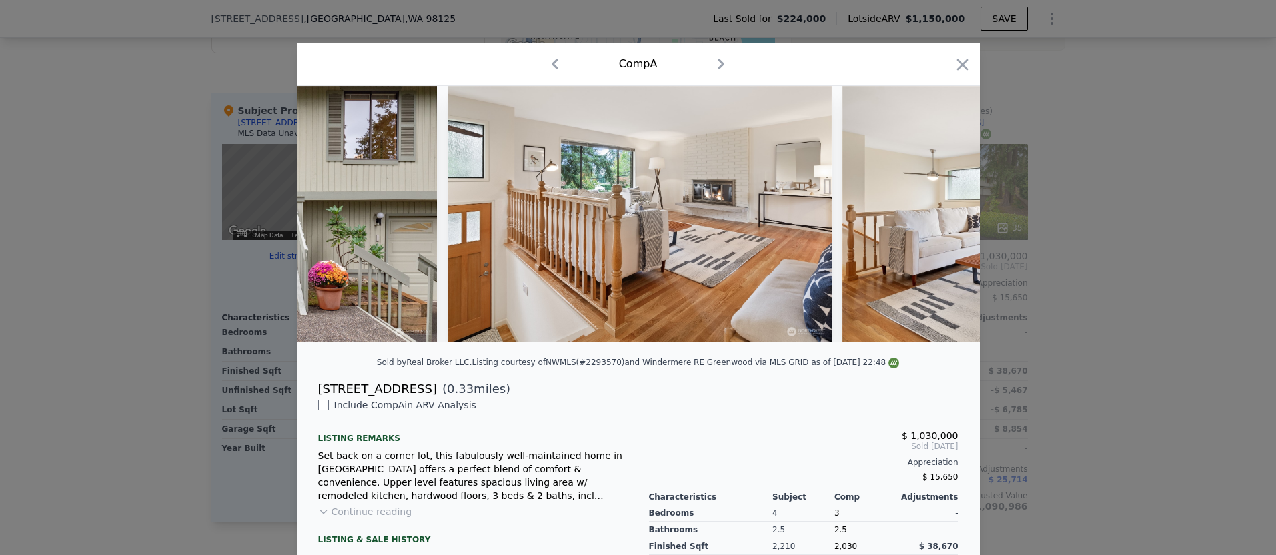
scroll to position [0, 640]
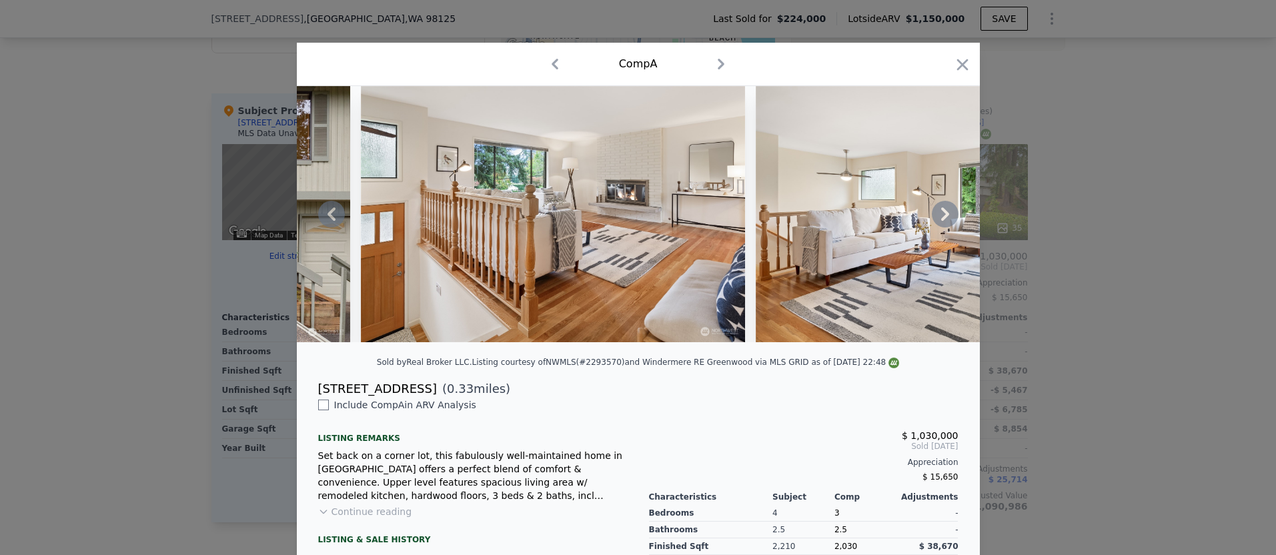
click at [946, 212] on icon at bounding box center [945, 213] width 8 height 13
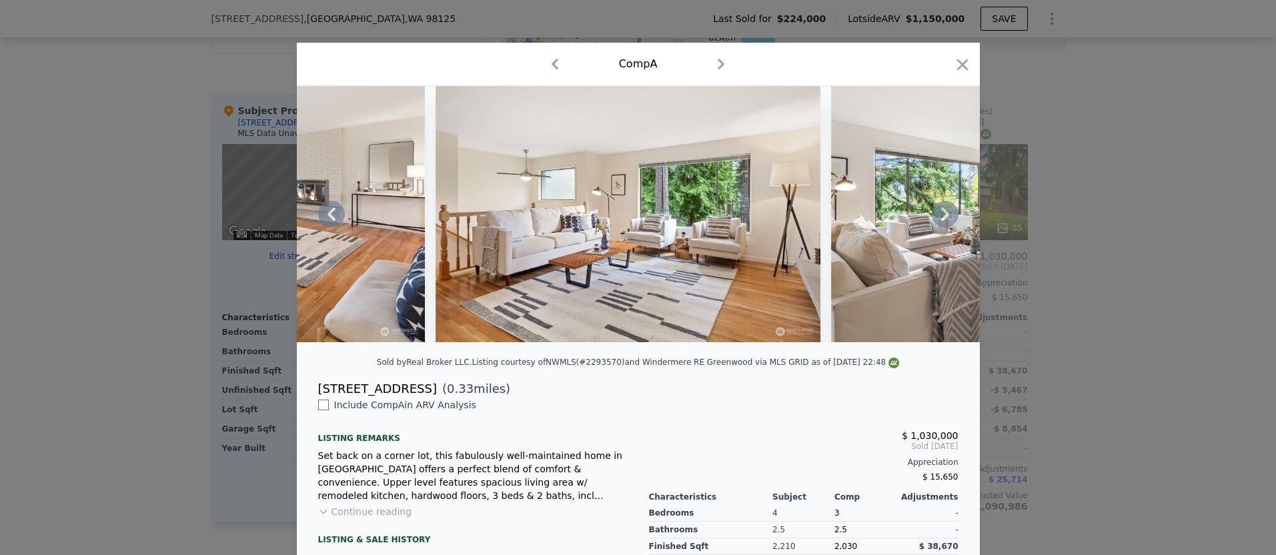
click at [946, 212] on icon at bounding box center [945, 213] width 8 height 13
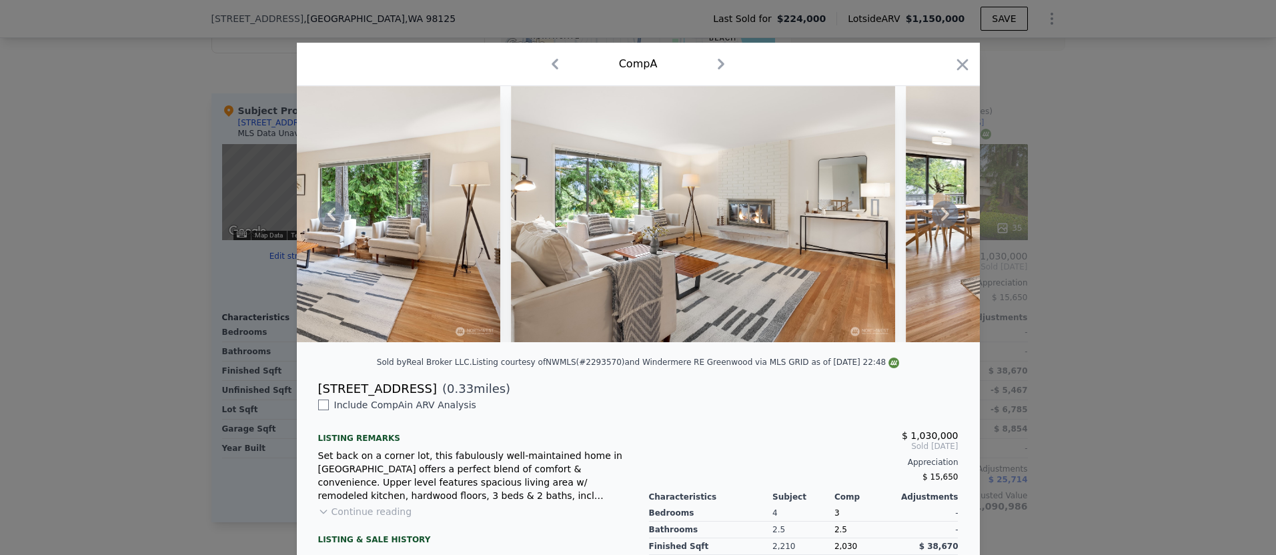
click at [946, 212] on icon at bounding box center [945, 213] width 8 height 13
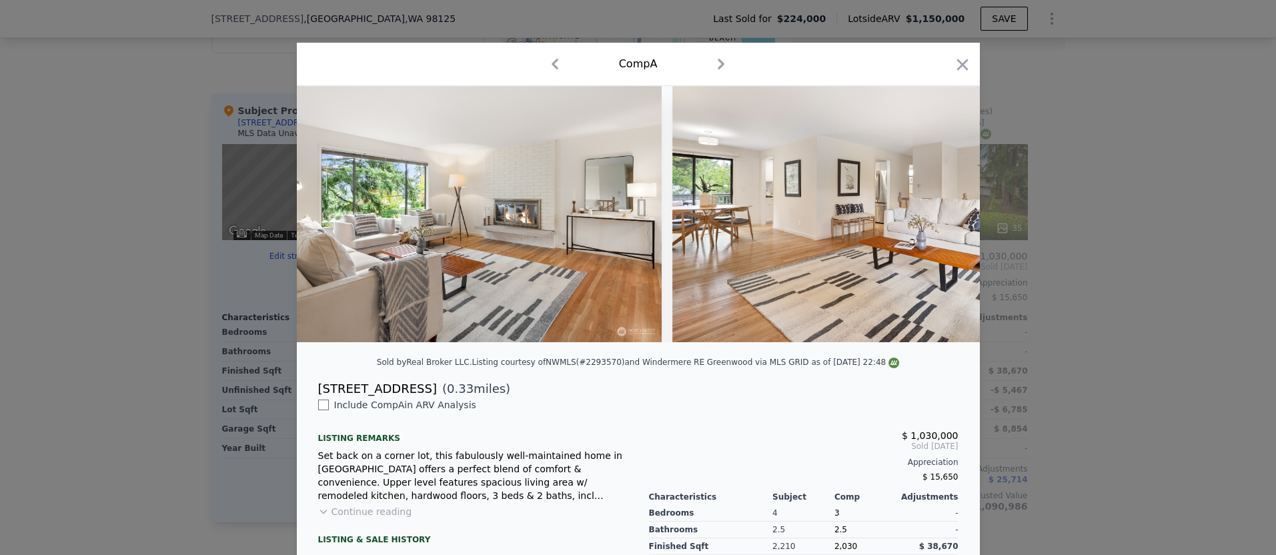
scroll to position [0, 1601]
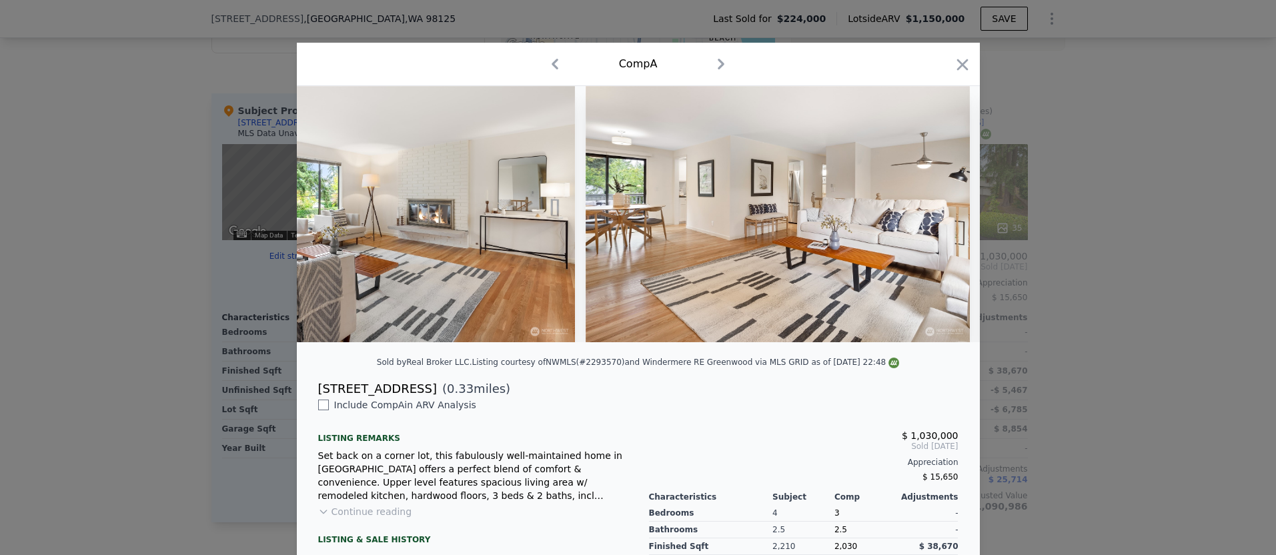
click at [946, 212] on img at bounding box center [778, 214] width 384 height 256
click at [946, 212] on icon at bounding box center [945, 213] width 8 height 13
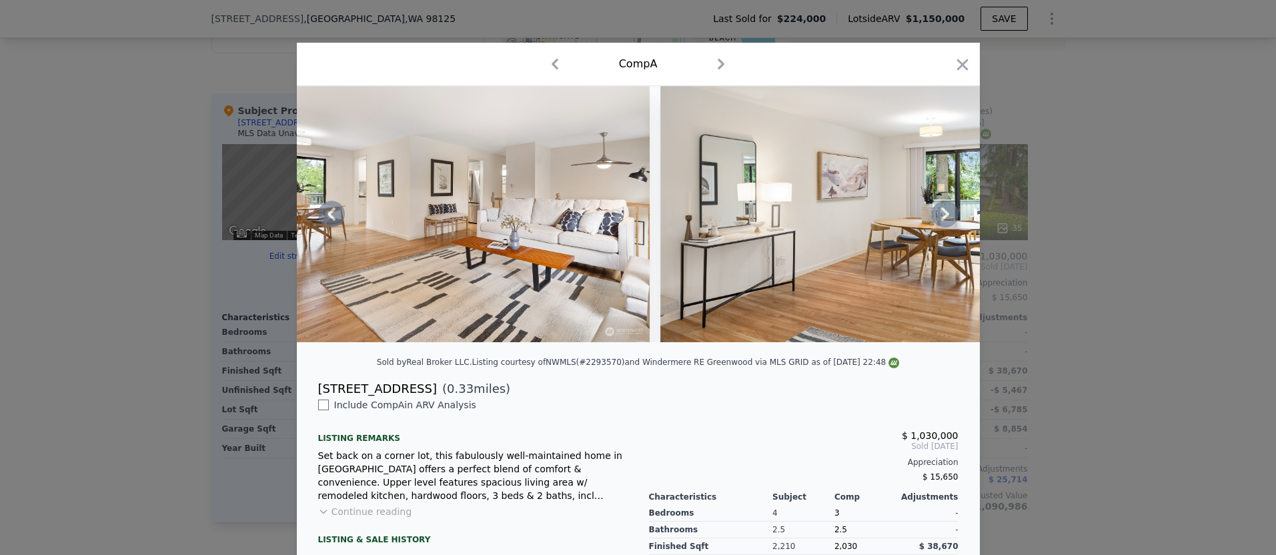
click at [946, 212] on div at bounding box center [638, 214] width 683 height 256
click at [946, 212] on icon at bounding box center [945, 213] width 8 height 13
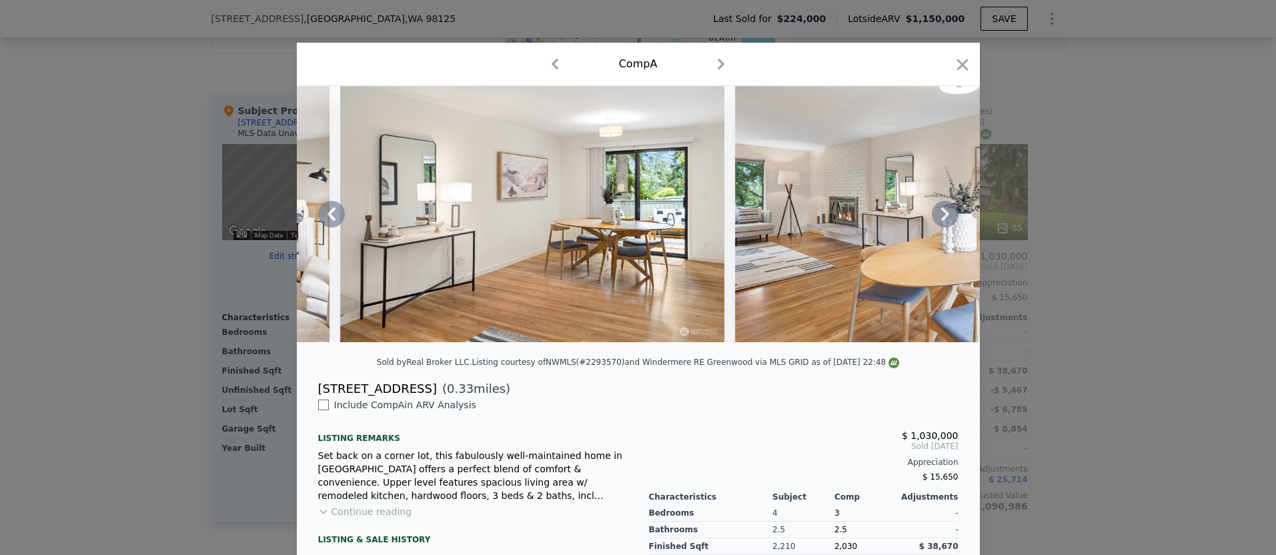
click at [946, 212] on div at bounding box center [638, 214] width 683 height 256
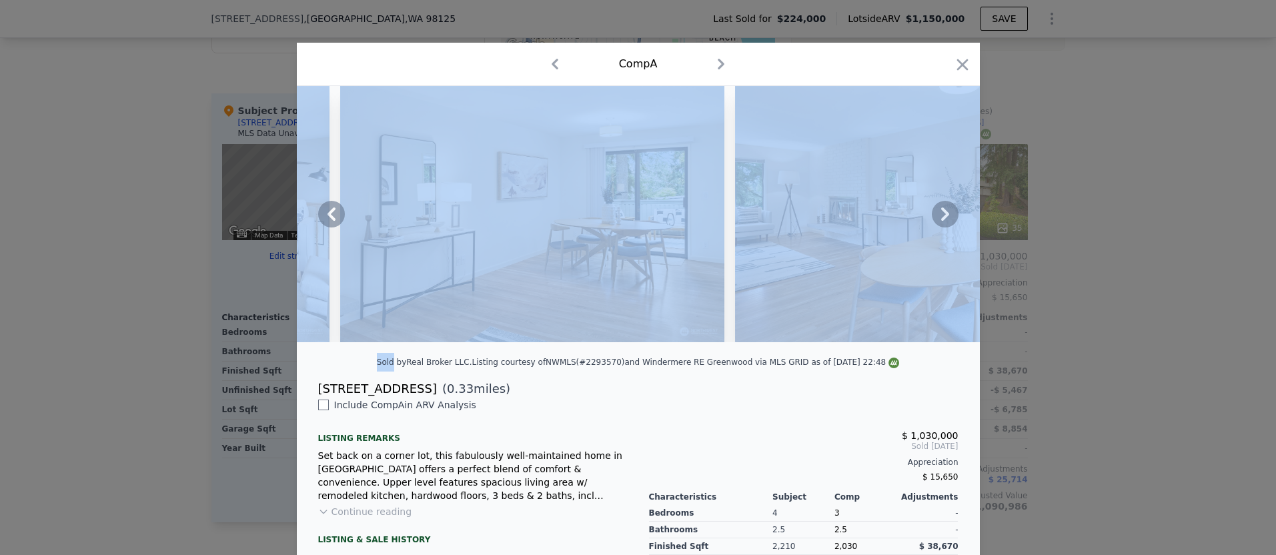
click at [946, 212] on icon at bounding box center [945, 213] width 8 height 13
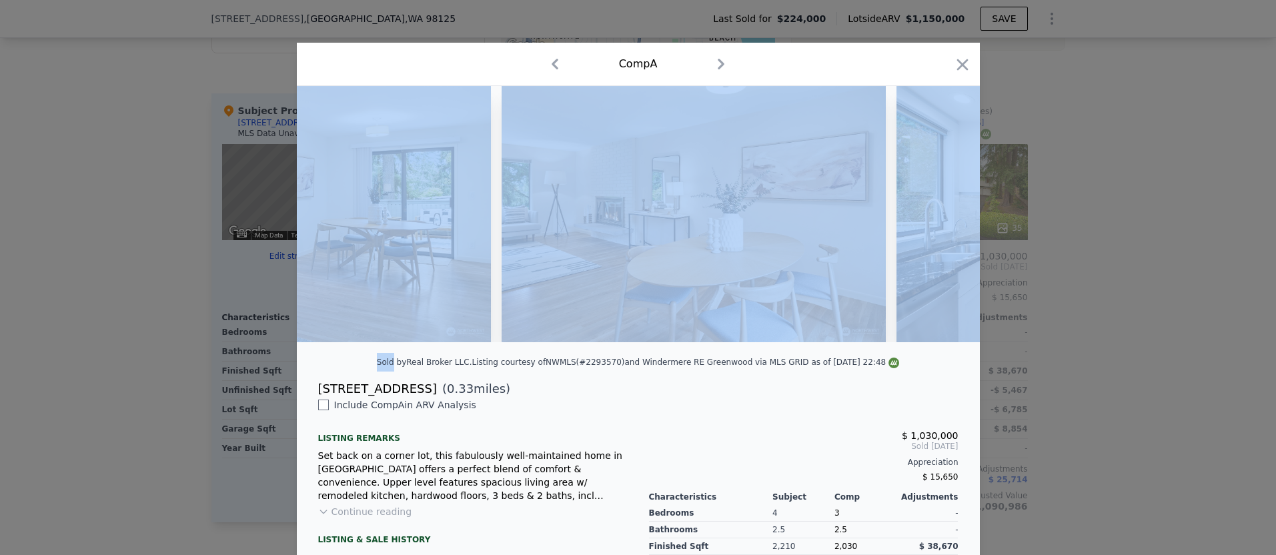
scroll to position [0, 2561]
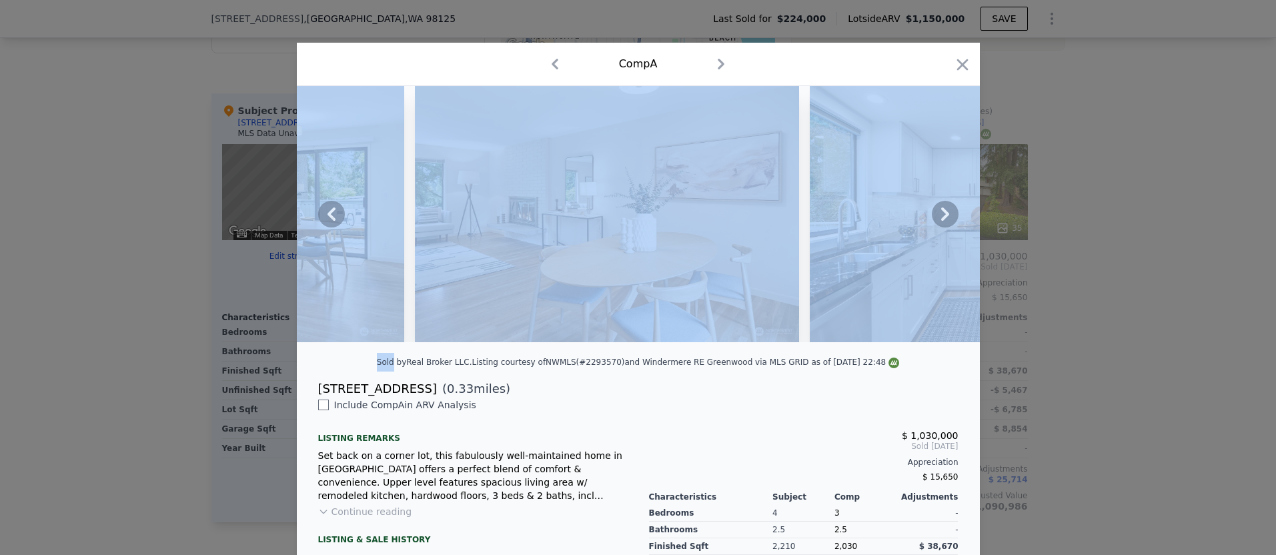
click at [973, 68] on div "Comp A" at bounding box center [638, 64] width 683 height 43
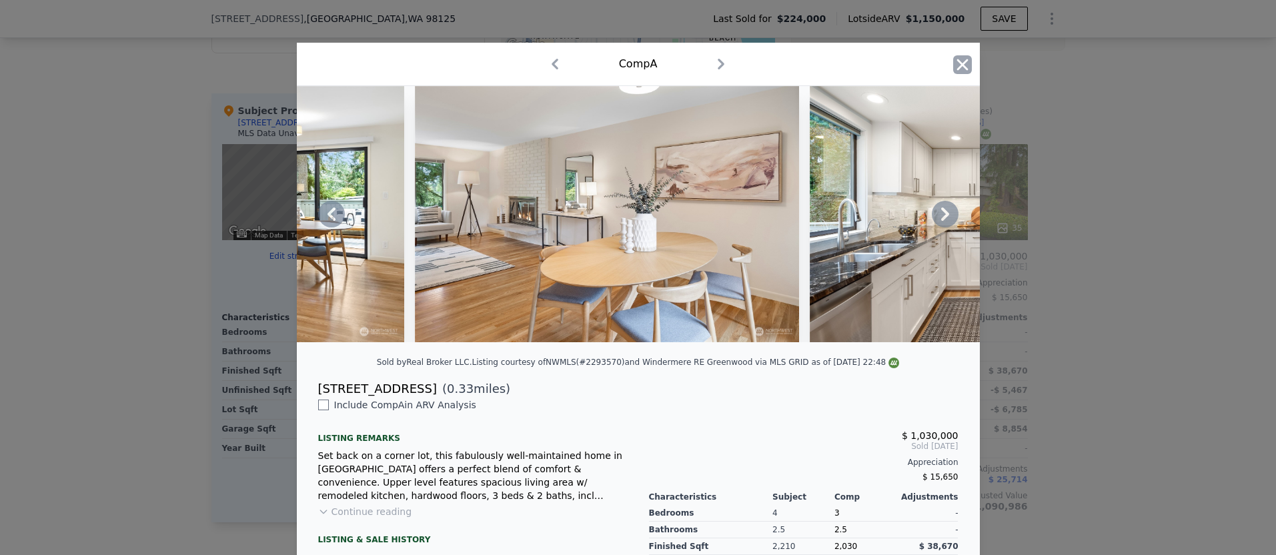
click at [961, 68] on icon "button" at bounding box center [962, 64] width 19 height 19
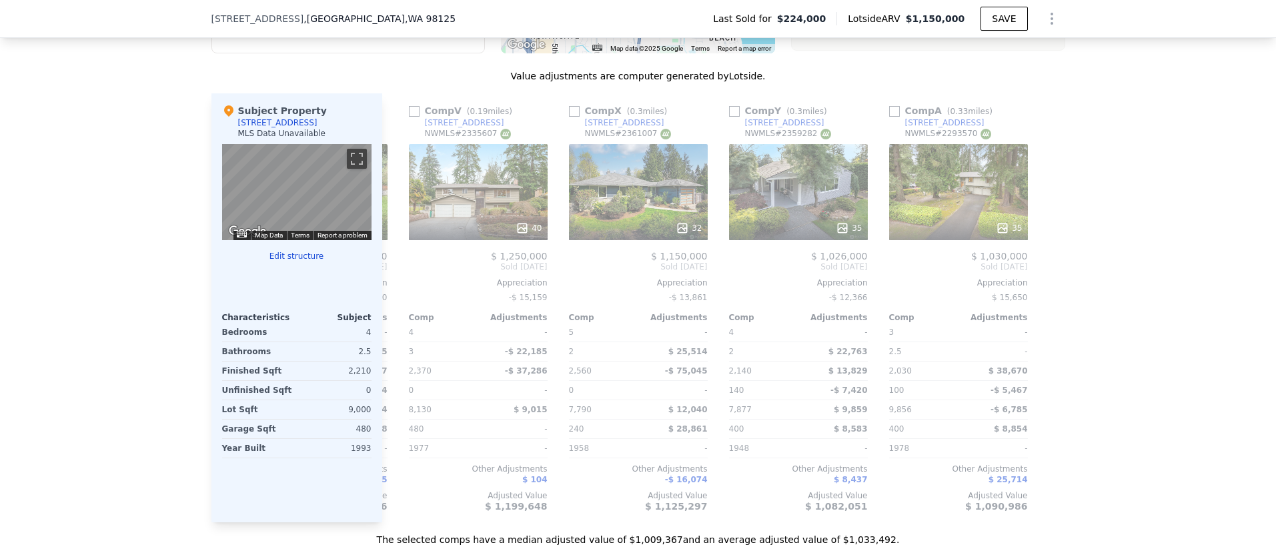
click at [1108, 149] on div "We found 25 sales that match your search Filters Map Prices Modify Comp Filters…" at bounding box center [638, 171] width 1276 height 752
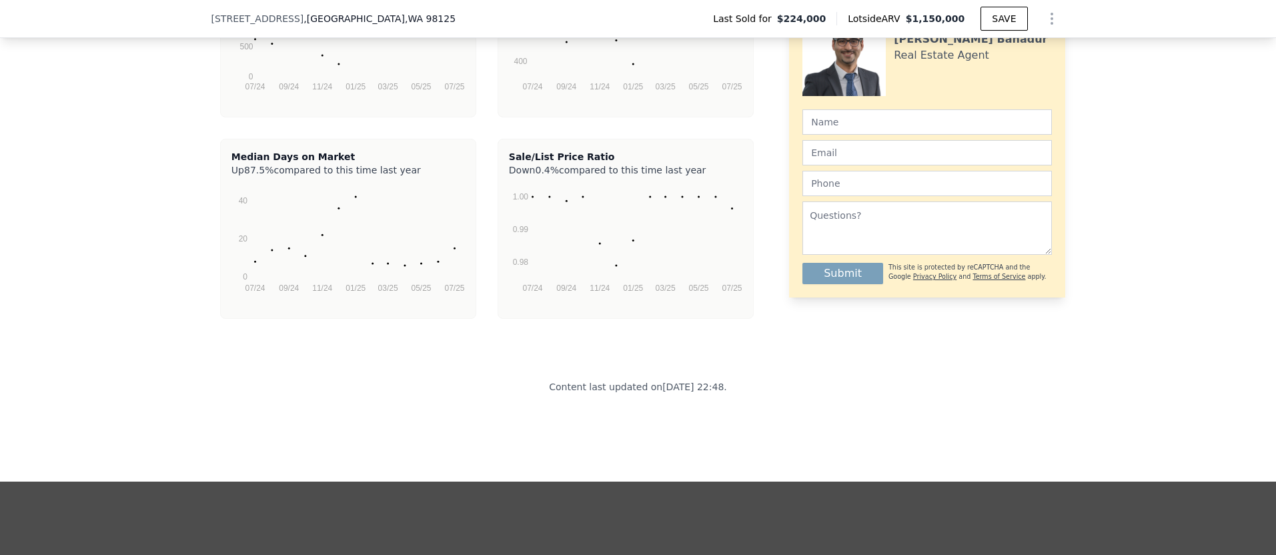
scroll to position [2711, 0]
